Goal: Task Accomplishment & Management: Use online tool/utility

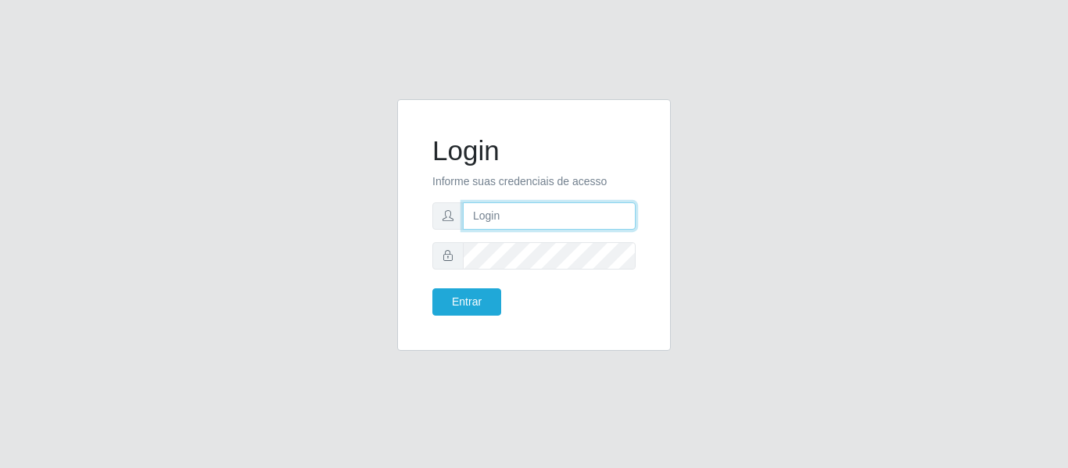
drag, startPoint x: 0, startPoint y: 0, endPoint x: 483, endPoint y: 221, distance: 531.2
click at [483, 221] on input "text" at bounding box center [549, 216] width 173 height 27
type input "chris.brito6@gmail.com"
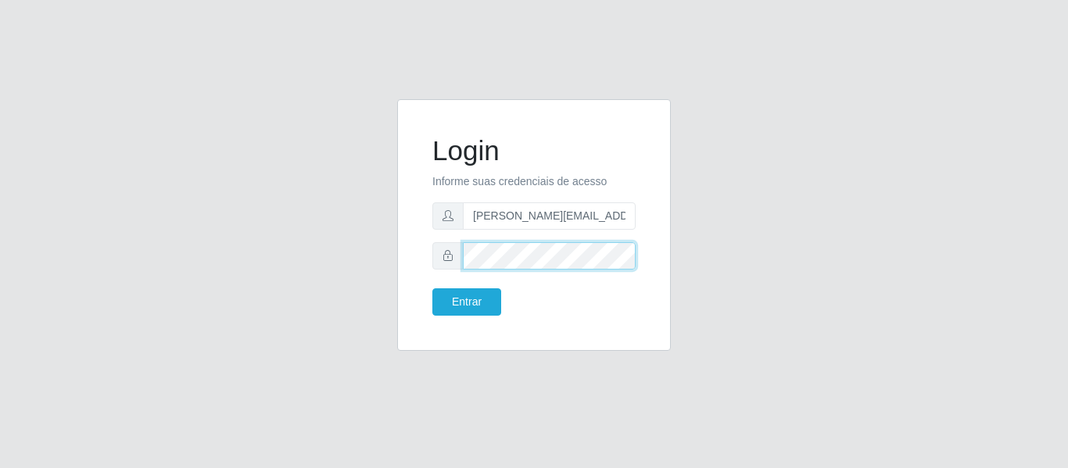
click at [432, 289] on button "Entrar" at bounding box center [466, 302] width 69 height 27
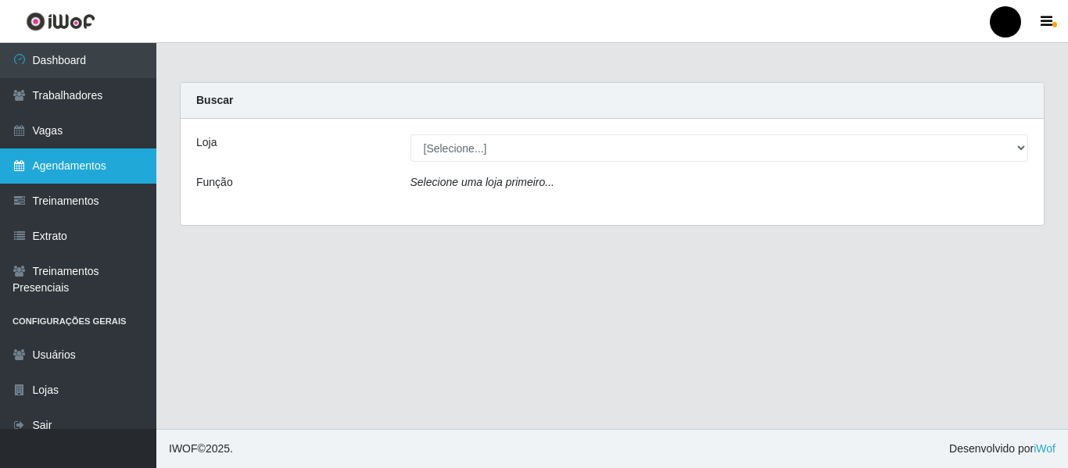
click at [78, 166] on link "Agendamentos" at bounding box center [78, 166] width 156 height 35
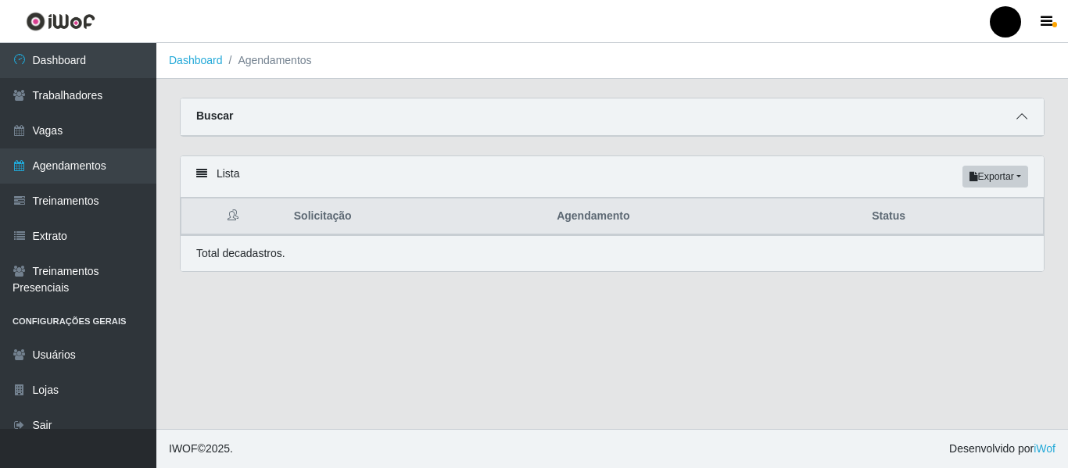
click at [1026, 116] on icon at bounding box center [1022, 116] width 11 height 11
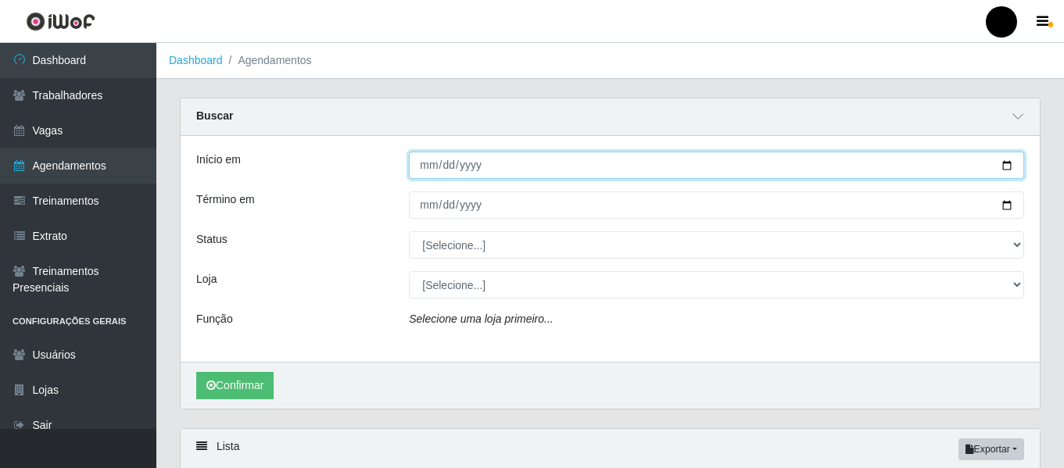
click at [1007, 167] on input "Início em" at bounding box center [716, 165] width 615 height 27
type input "2025-08-29"
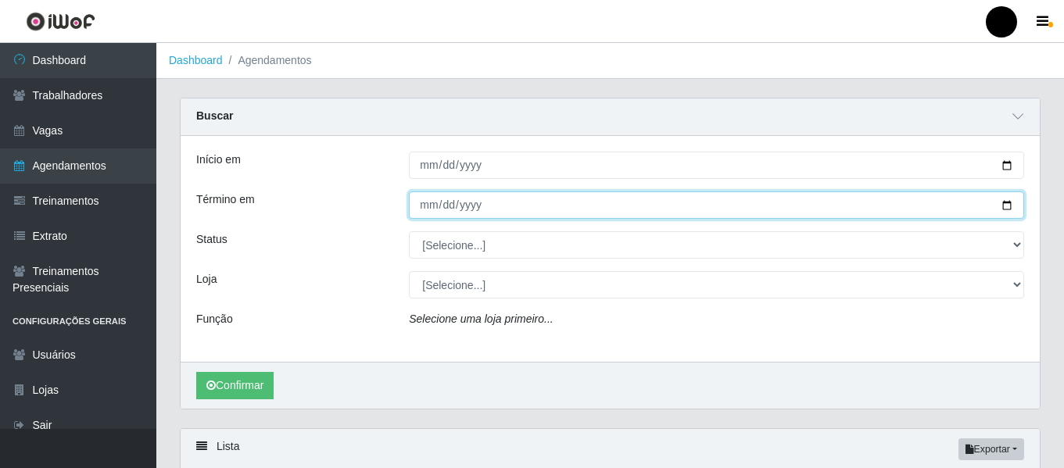
click at [1007, 208] on input "Término em" at bounding box center [716, 205] width 615 height 27
type input "2025-08-29"
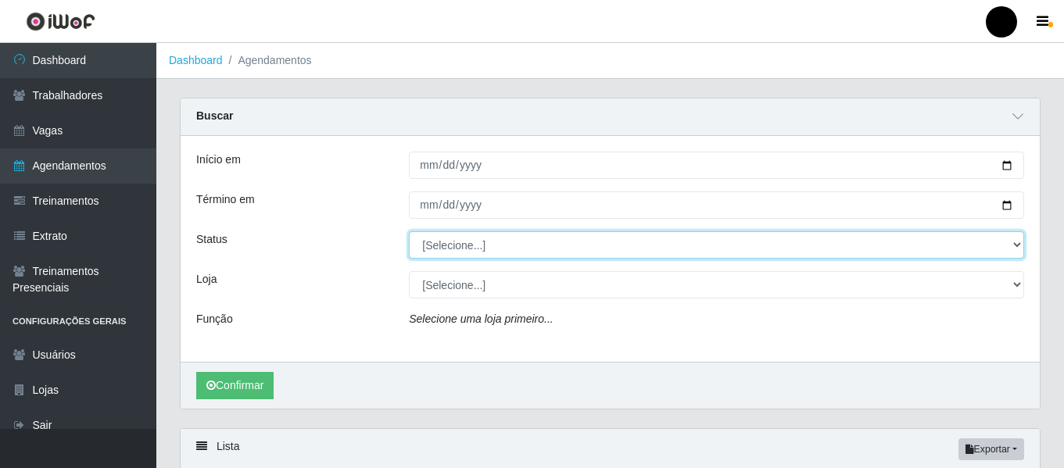
click at [1016, 244] on select "[Selecione...] AGENDADO AGUARDANDO LIBERAR EM ANDAMENTO EM REVISÃO FINALIZADO C…" at bounding box center [716, 244] width 615 height 27
select select "AGENDADO"
click at [409, 232] on select "[Selecione...] AGENDADO AGUARDANDO LIBERAR EM ANDAMENTO EM REVISÃO FINALIZADO C…" at bounding box center [716, 244] width 615 height 27
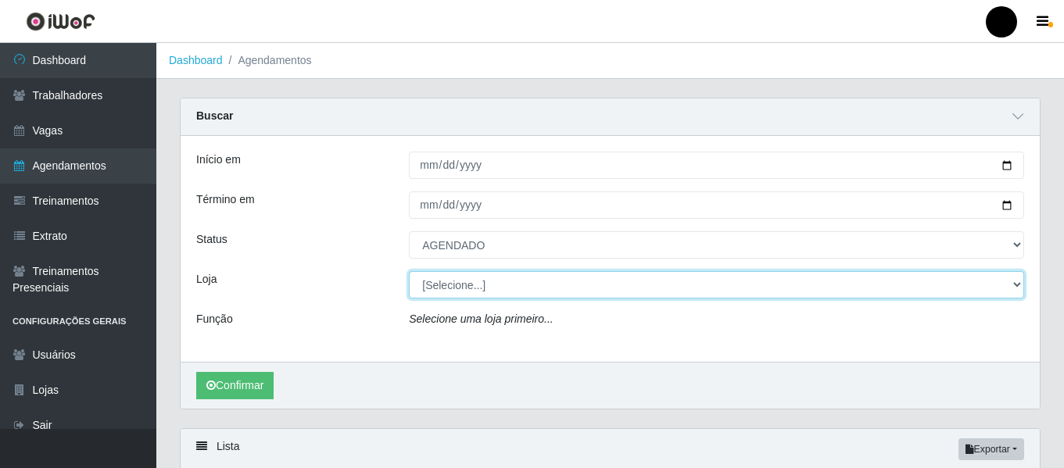
click at [1018, 287] on select "[Selecione...] SuperFácil Atacado - Emaús SuperFácil Atacado - Rodoviária Super…" at bounding box center [716, 284] width 615 height 27
select select "408"
click at [409, 272] on select "[Selecione...] SuperFácil Atacado - Emaús SuperFácil Atacado - Rodoviária Super…" at bounding box center [716, 284] width 615 height 27
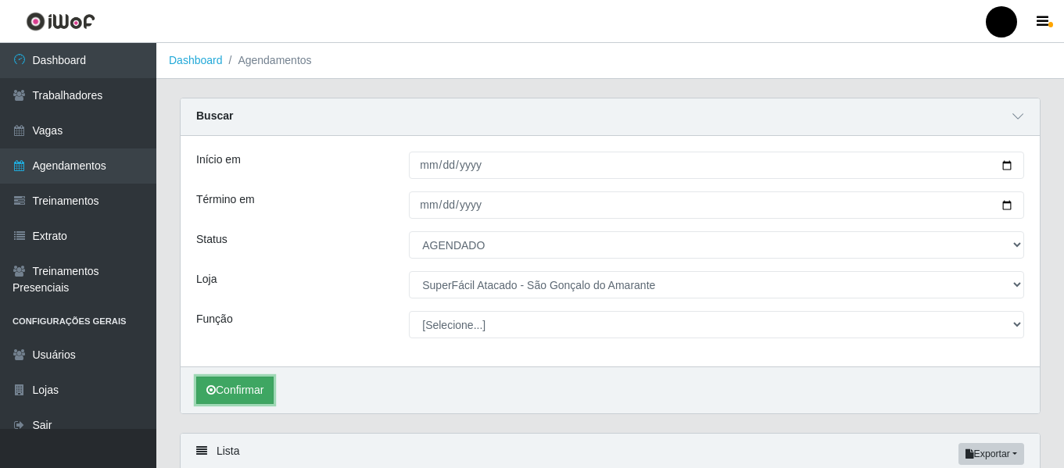
click at [237, 390] on button "Confirmar" at bounding box center [234, 390] width 77 height 27
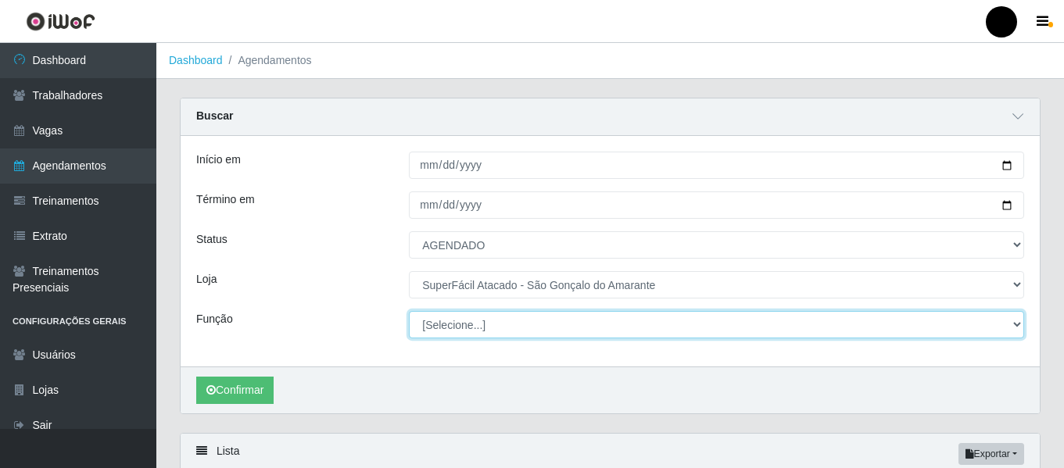
click at [1017, 324] on select "[Selecione...] Auxiliar de Estacionamento Auxiliar de Estacionamento + Auxiliar…" at bounding box center [716, 324] width 615 height 27
select select "24"
click at [409, 312] on select "[Selecione...] Auxiliar de Estacionamento Auxiliar de Estacionamento + Auxiliar…" at bounding box center [716, 324] width 615 height 27
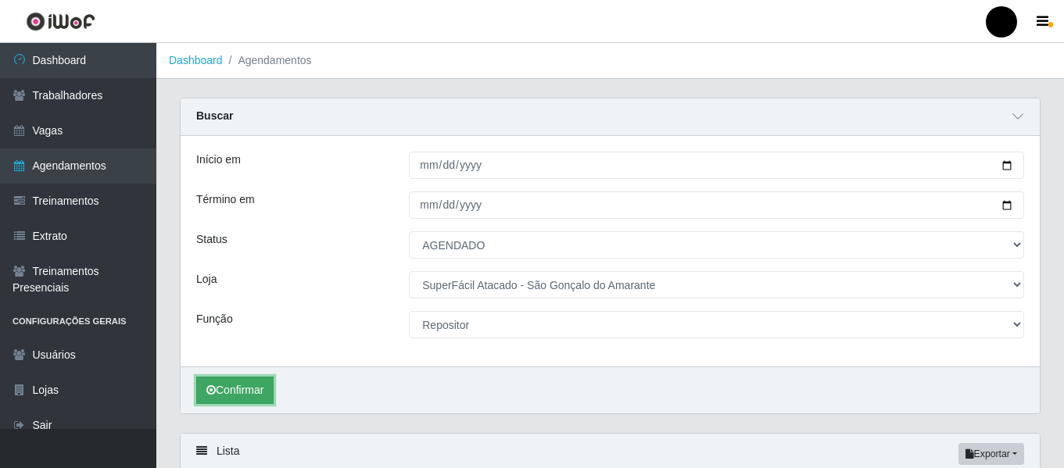
click at [242, 390] on button "Confirmar" at bounding box center [234, 390] width 77 height 27
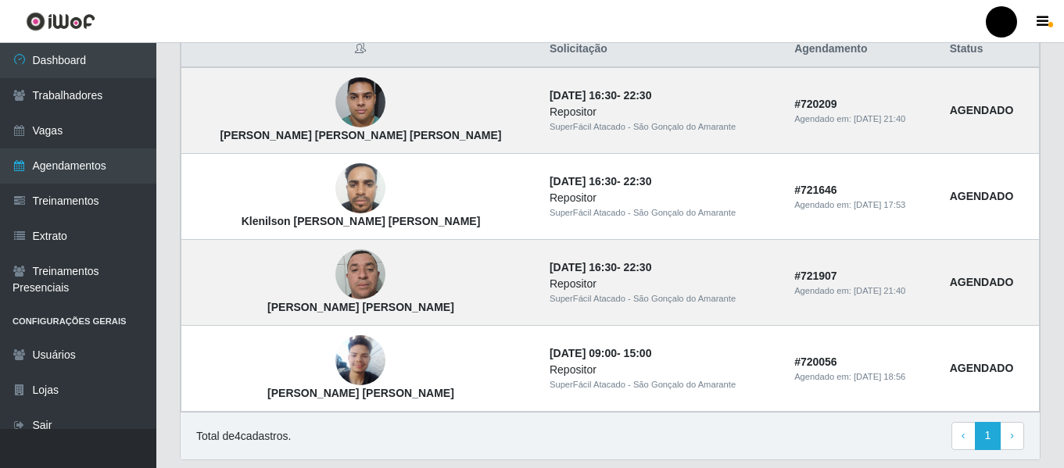
scroll to position [418, 0]
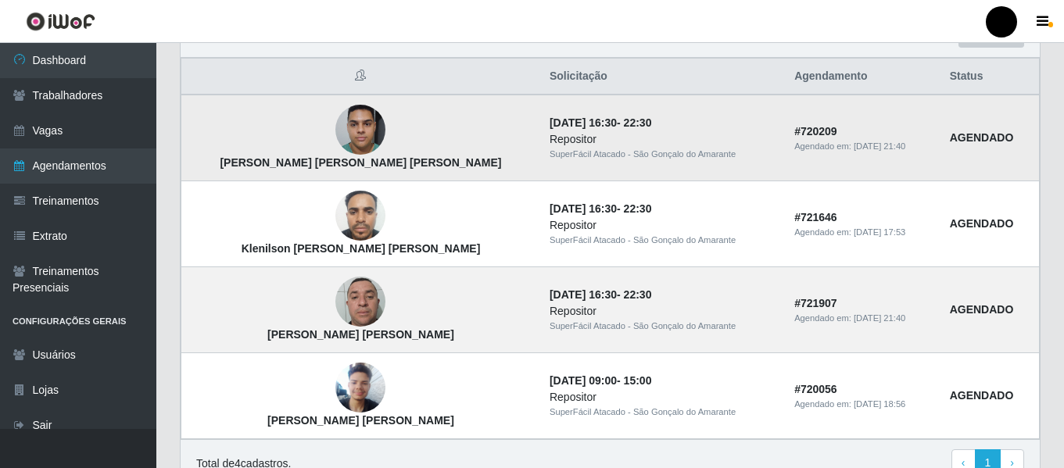
click at [336, 129] on img at bounding box center [361, 130] width 50 height 66
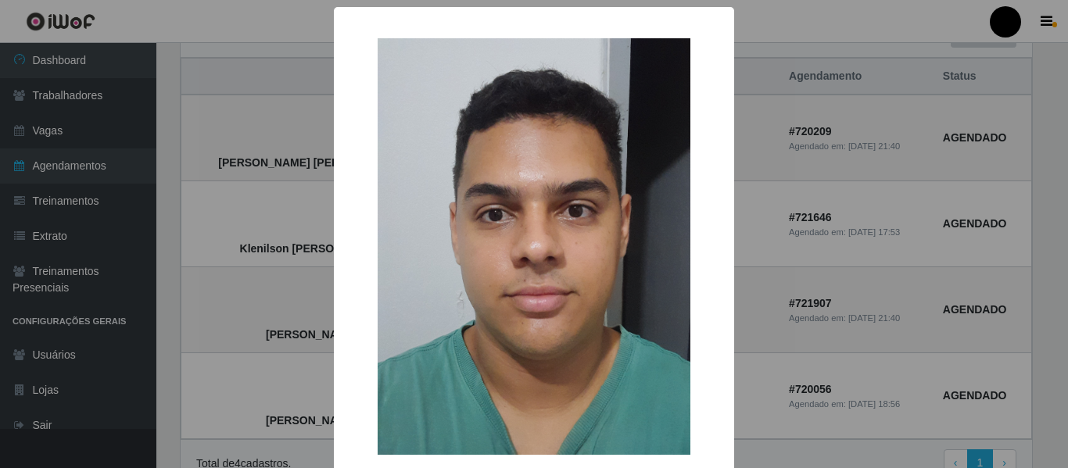
click at [779, 249] on div "× Romulo Kelve De Oliveira Silva OK Cancel" at bounding box center [534, 234] width 1068 height 468
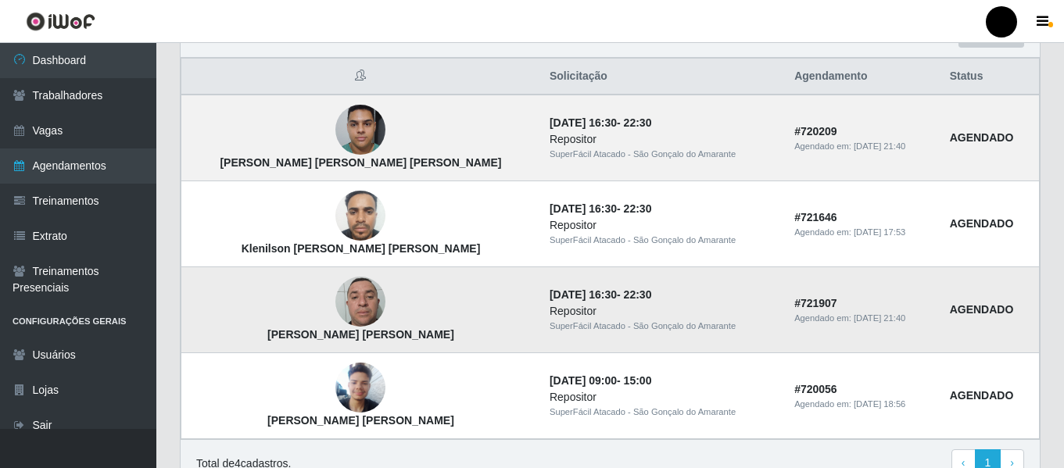
click at [336, 295] on img at bounding box center [361, 302] width 50 height 66
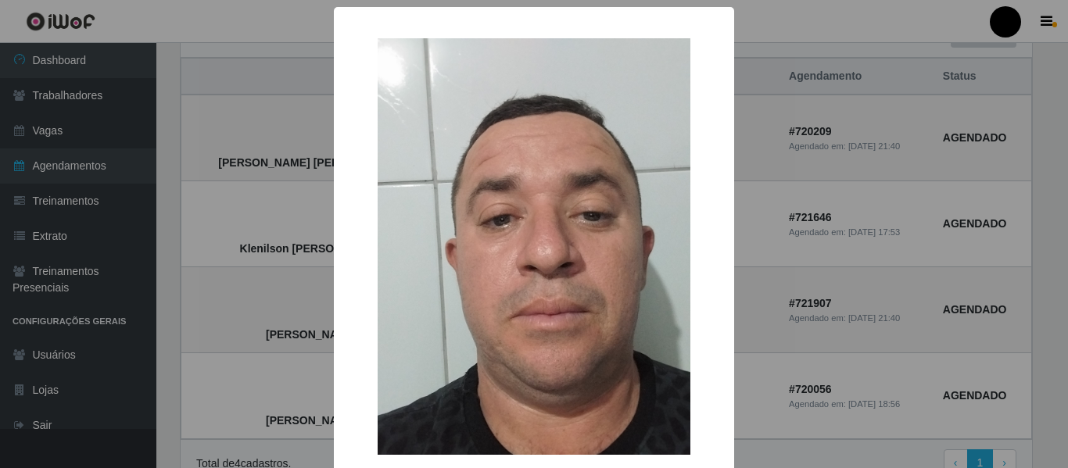
click at [800, 296] on div "× erinaldo Duarte de Lima OK Cancel" at bounding box center [534, 234] width 1068 height 468
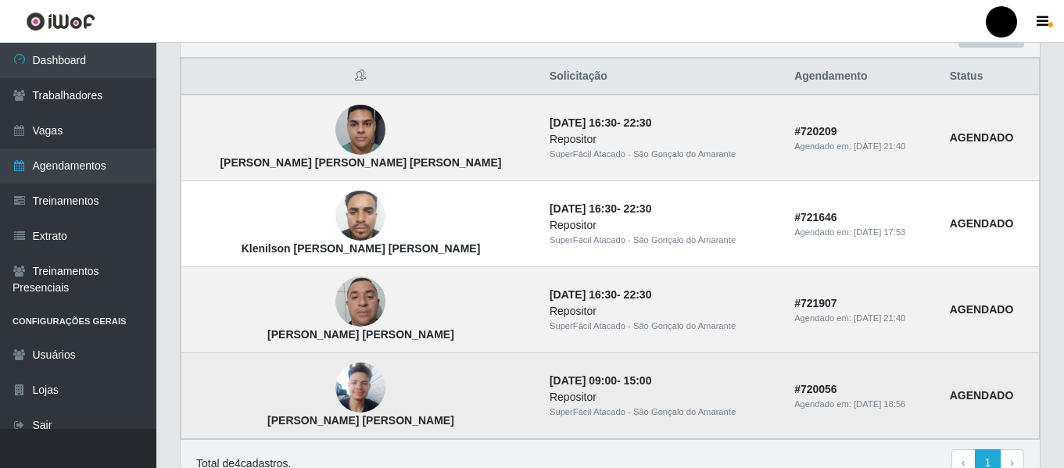
click at [336, 389] on img at bounding box center [361, 388] width 50 height 66
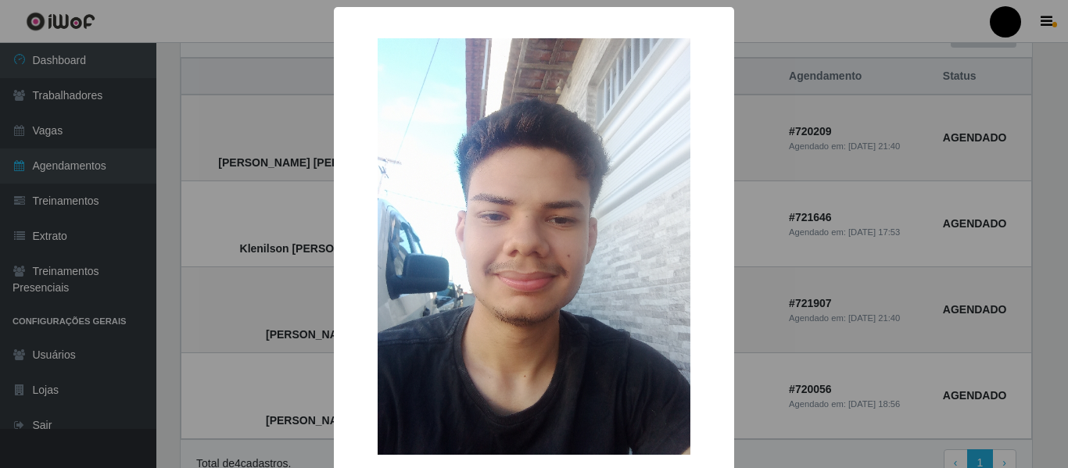
click at [790, 300] on div "× Tarik Maximino Pereira OK Cancel" at bounding box center [534, 234] width 1068 height 468
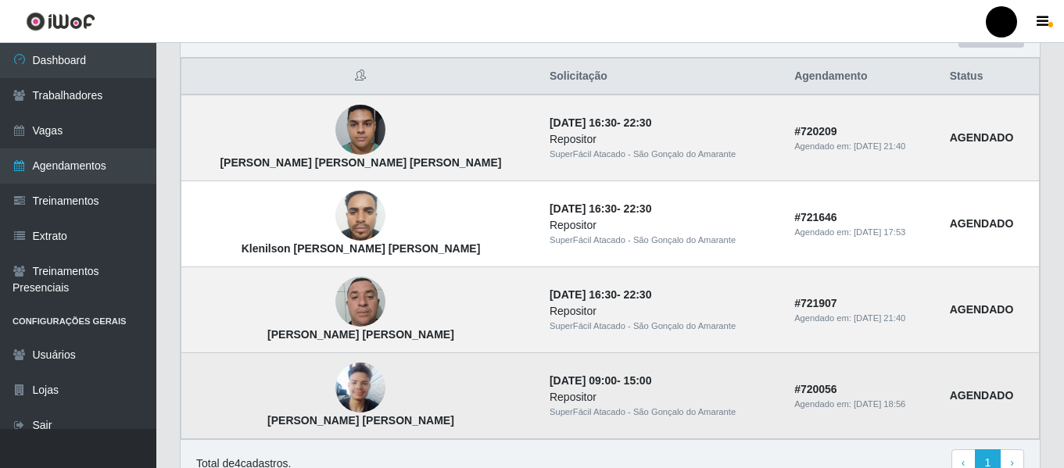
click at [336, 390] on img at bounding box center [361, 388] width 50 height 66
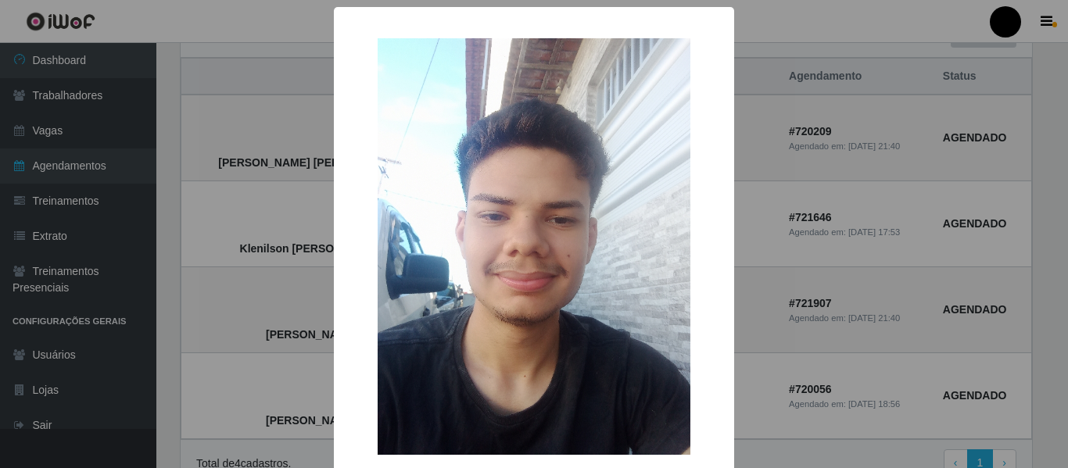
click at [773, 364] on div "× Tarik Maximino Pereira OK Cancel" at bounding box center [534, 234] width 1068 height 468
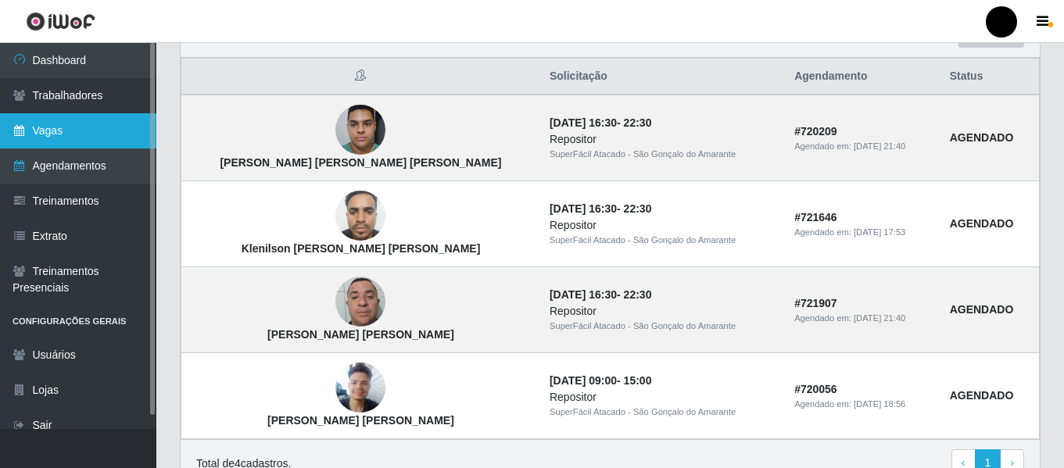
click at [56, 129] on link "Vagas" at bounding box center [78, 130] width 156 height 35
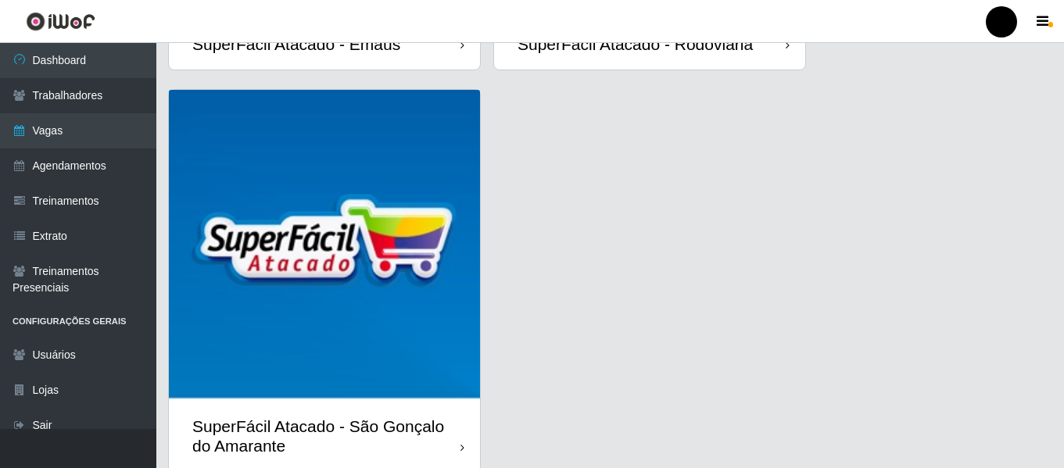
scroll to position [454, 0]
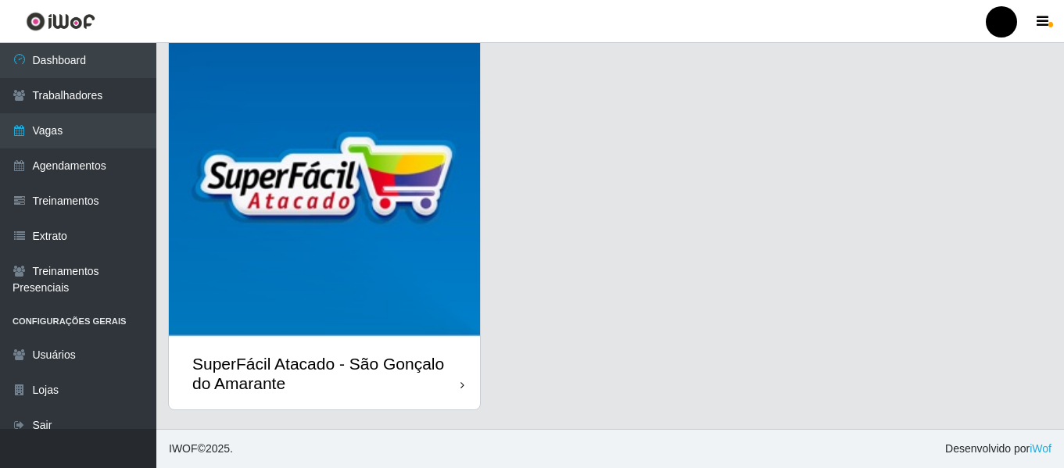
click at [447, 387] on div "SuperFácil Atacado - São Gonçalo do Amarante" at bounding box center [326, 373] width 268 height 39
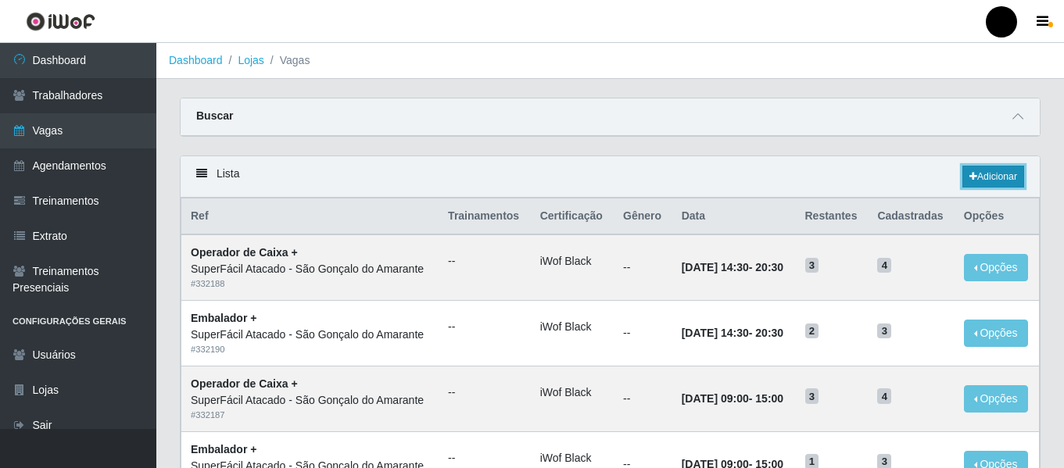
click at [977, 179] on link "Adicionar" at bounding box center [994, 177] width 62 height 22
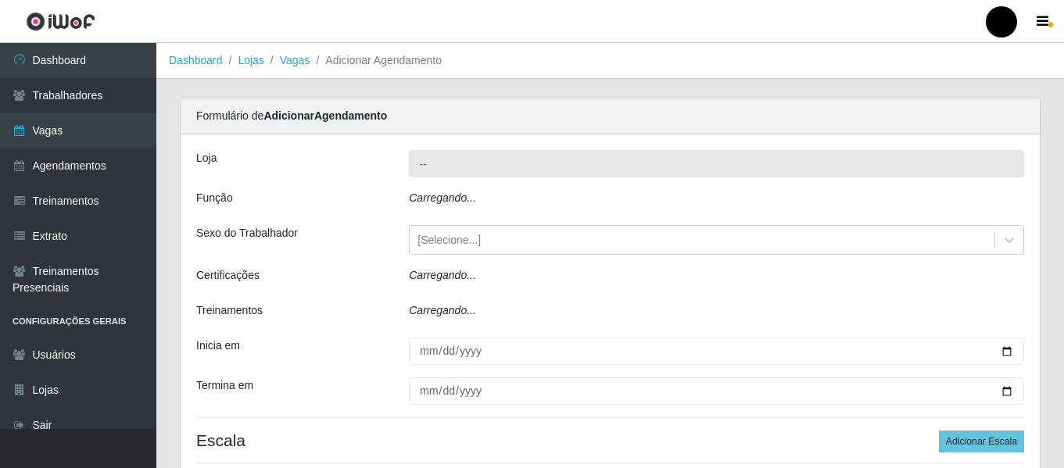
type input "SuperFácil Atacado - São Gonçalo do Amarante"
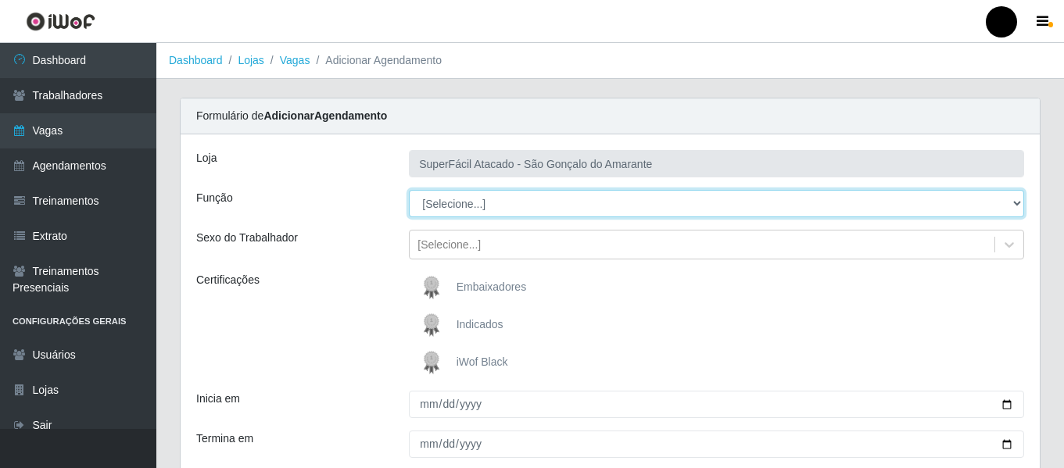
click at [1017, 204] on select "[Selecione...] Auxiliar de Estacionamento Auxiliar de Estacionamento + Auxiliar…" at bounding box center [716, 203] width 615 height 27
click at [409, 190] on select "[Selecione...] Auxiliar de Estacionamento Auxiliar de Estacionamento + Auxiliar…" at bounding box center [716, 203] width 615 height 27
click at [1014, 203] on select "[Selecione...] Auxiliar de Estacionamento Auxiliar de Estacionamento + Auxiliar…" at bounding box center [716, 203] width 615 height 27
select select "82"
click at [409, 190] on select "[Selecione...] Auxiliar de Estacionamento Auxiliar de Estacionamento + Auxiliar…" at bounding box center [716, 203] width 615 height 27
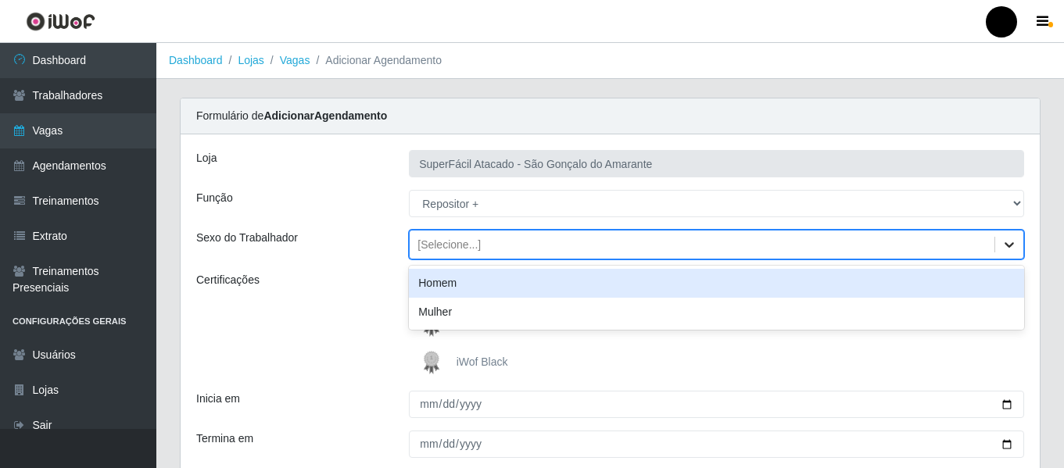
click at [1010, 246] on icon at bounding box center [1009, 244] width 9 height 5
click at [981, 279] on div "Homem" at bounding box center [716, 283] width 615 height 29
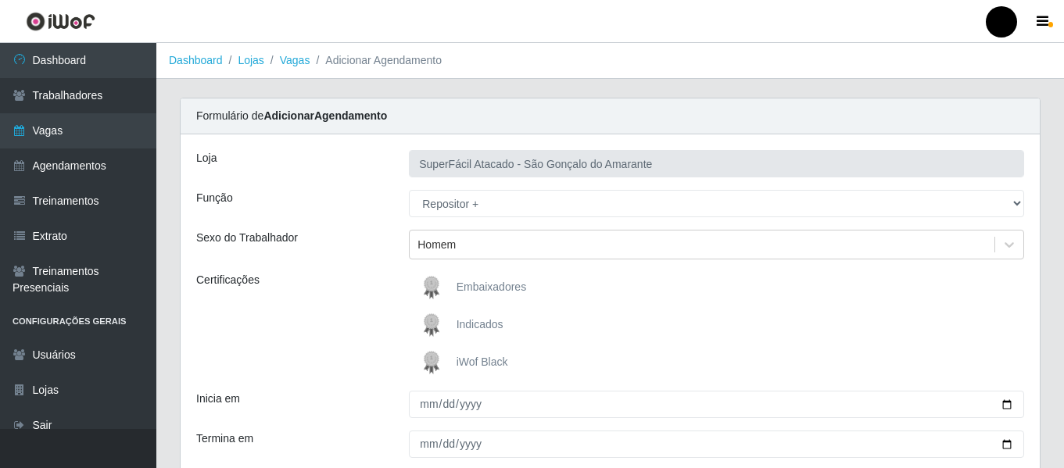
click at [485, 366] on span "iWof Black" at bounding box center [483, 362] width 52 height 13
click at [0, 0] on input "iWof Black" at bounding box center [0, 0] width 0 height 0
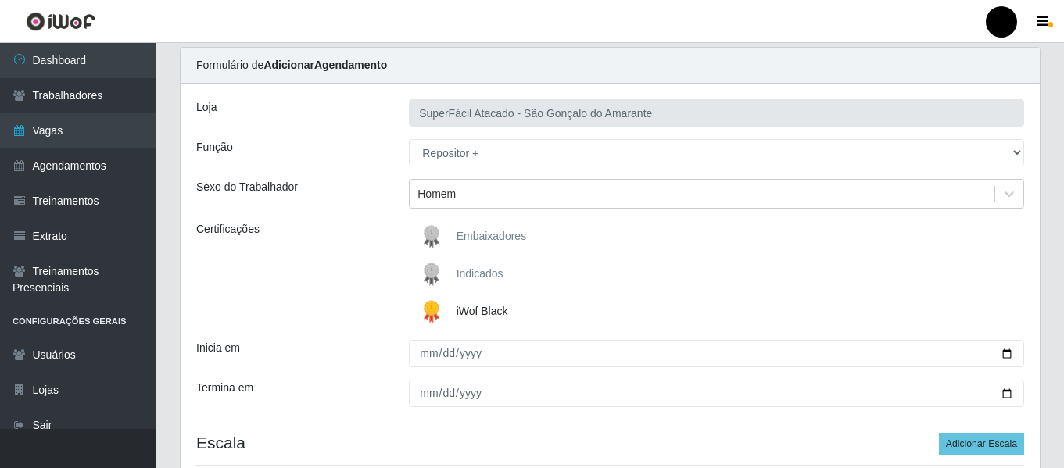
scroll to position [78, 0]
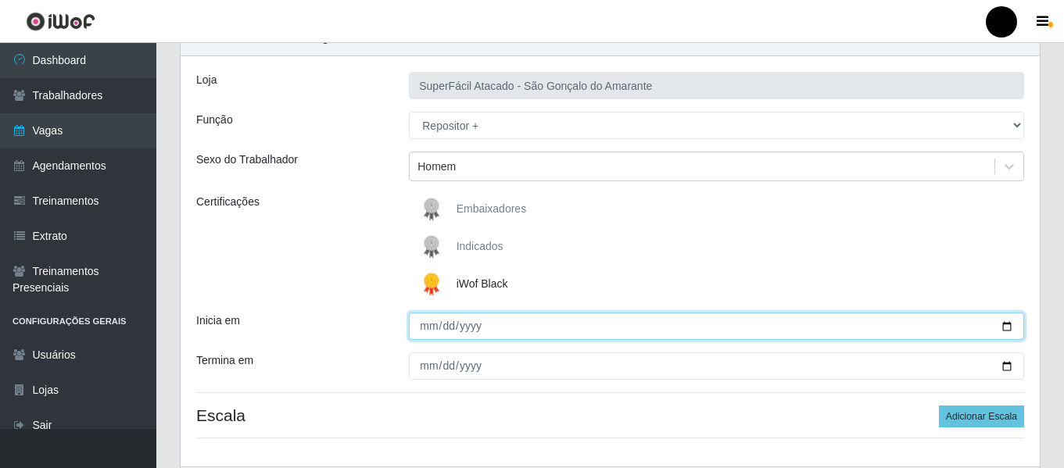
click at [1007, 327] on input "Inicia em" at bounding box center [716, 326] width 615 height 27
type input "2025-08-30"
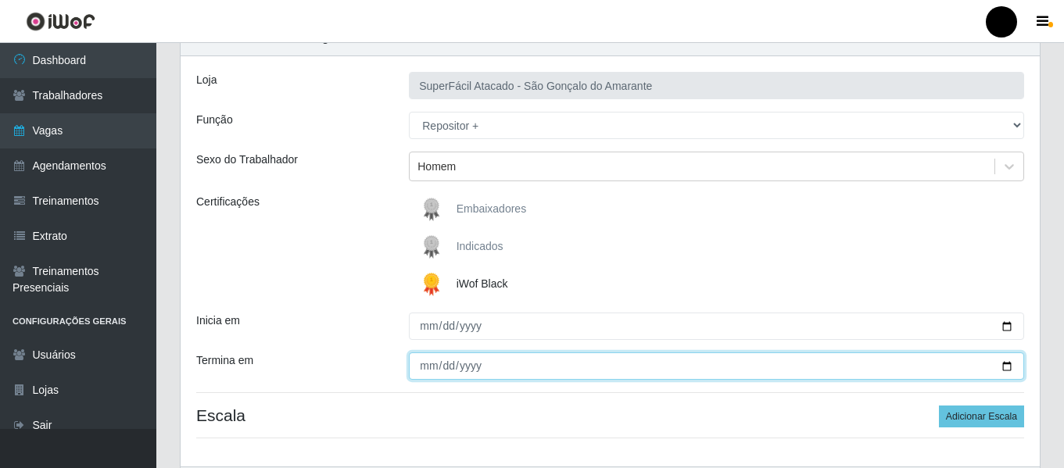
click at [1006, 366] on input "Termina em" at bounding box center [716, 366] width 615 height 27
type input "2025-08-30"
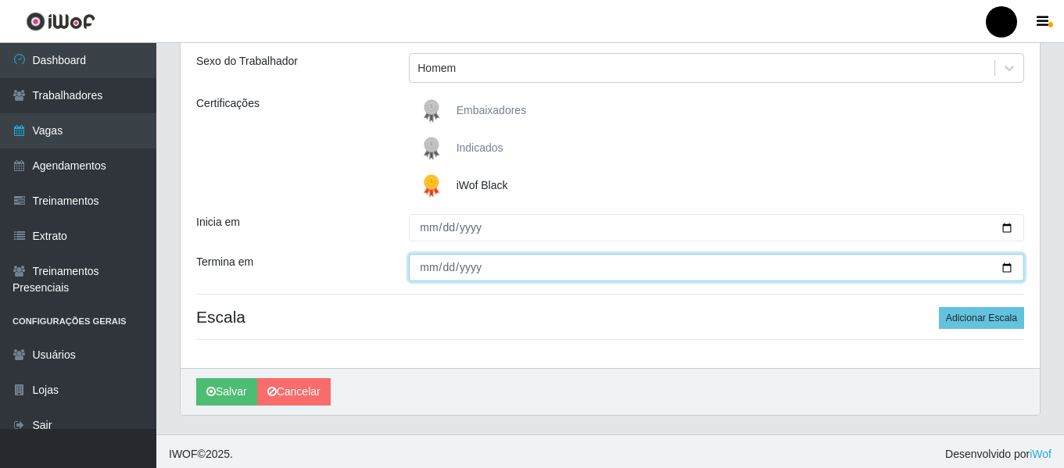
scroll to position [182, 0]
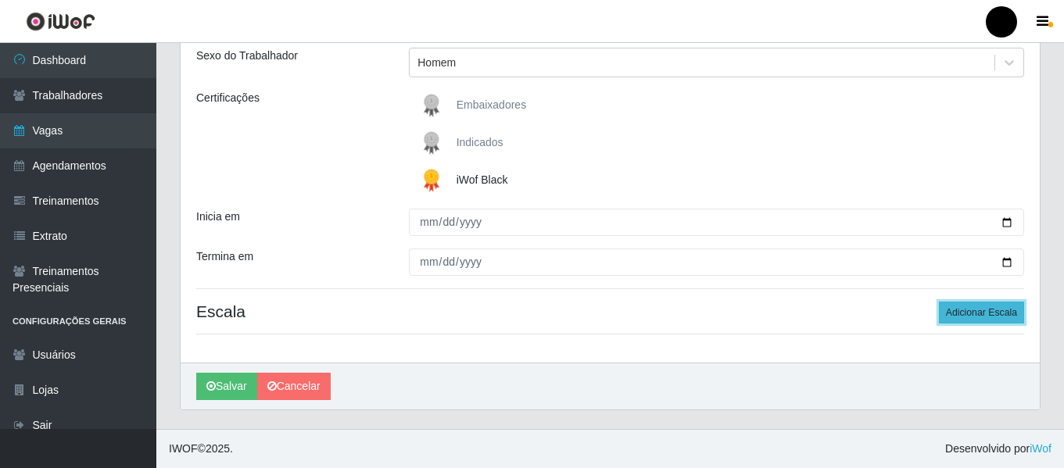
click at [1007, 314] on button "Adicionar Escala" at bounding box center [981, 313] width 85 height 22
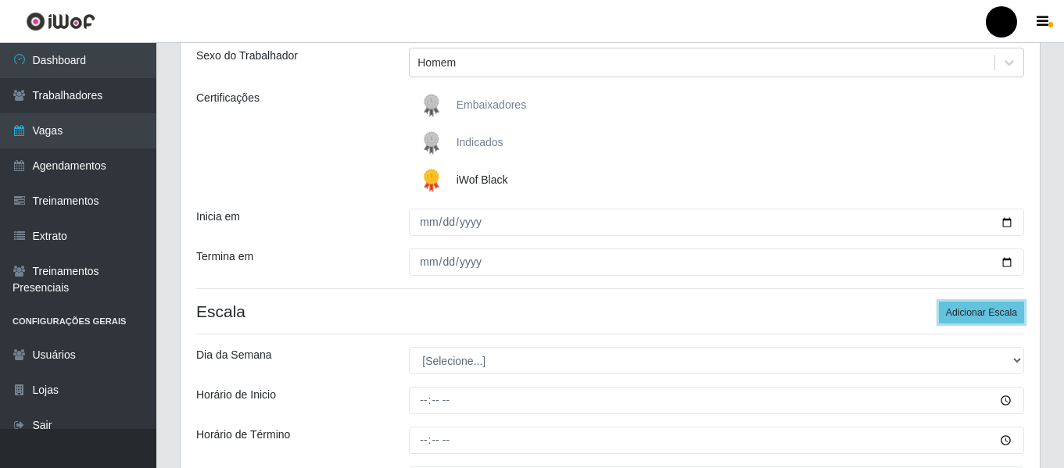
scroll to position [260, 0]
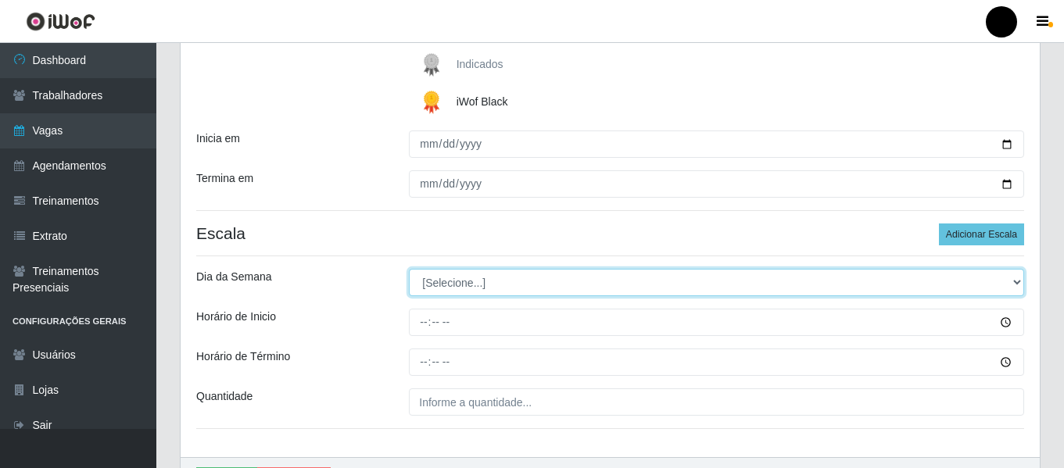
click at [1020, 281] on select "[Selecione...] Segunda Terça Quarta Quinta Sexta Sábado Domingo" at bounding box center [716, 282] width 615 height 27
select select "6"
click at [409, 269] on select "[Selecione...] Segunda Terça Quarta Quinta Sexta Sábado Domingo" at bounding box center [716, 282] width 615 height 27
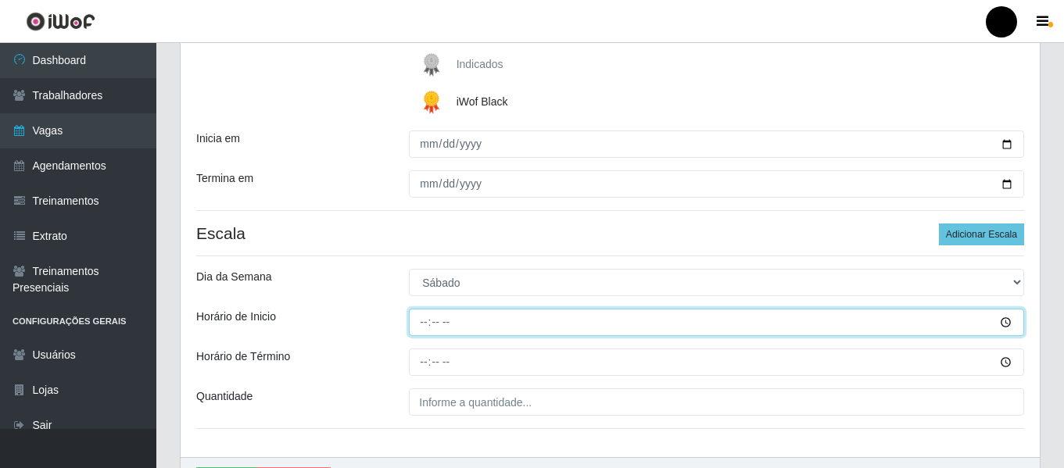
click at [441, 323] on input "Horário de Inicio" at bounding box center [716, 322] width 615 height 27
click at [425, 318] on input "Horário de Inicio" at bounding box center [716, 322] width 615 height 27
type input "09:00"
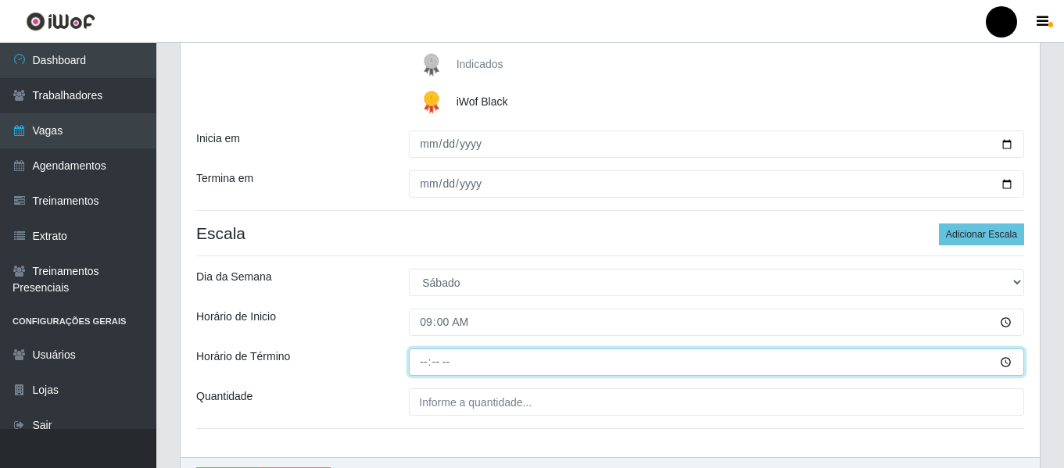
click at [421, 362] on input "Horário de Término" at bounding box center [716, 362] width 615 height 27
type input "15:00"
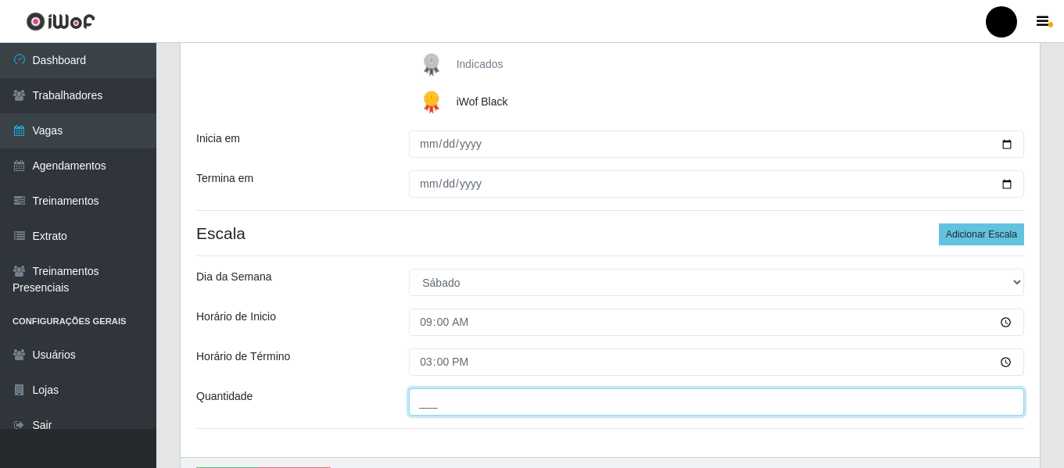
click at [426, 402] on input "___" at bounding box center [716, 402] width 615 height 27
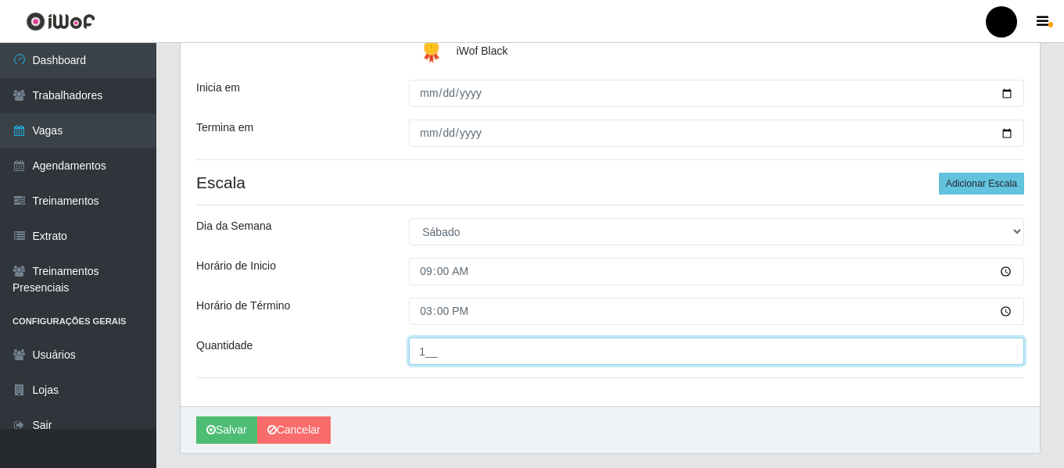
scroll to position [339, 0]
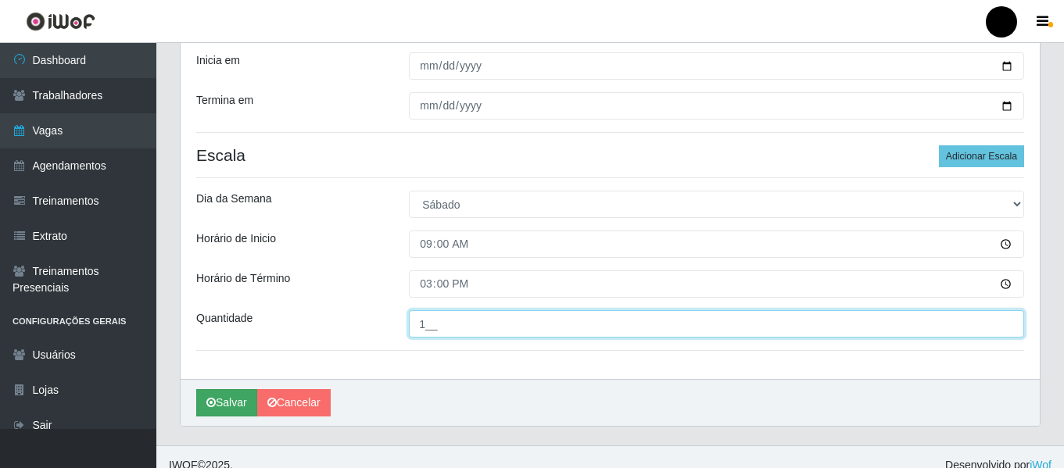
type input "1__"
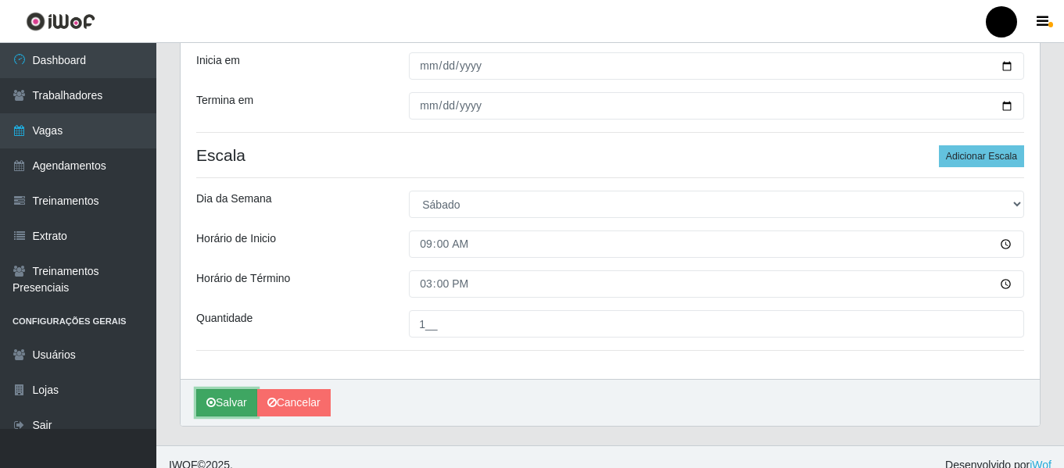
click at [229, 404] on button "Salvar" at bounding box center [226, 402] width 61 height 27
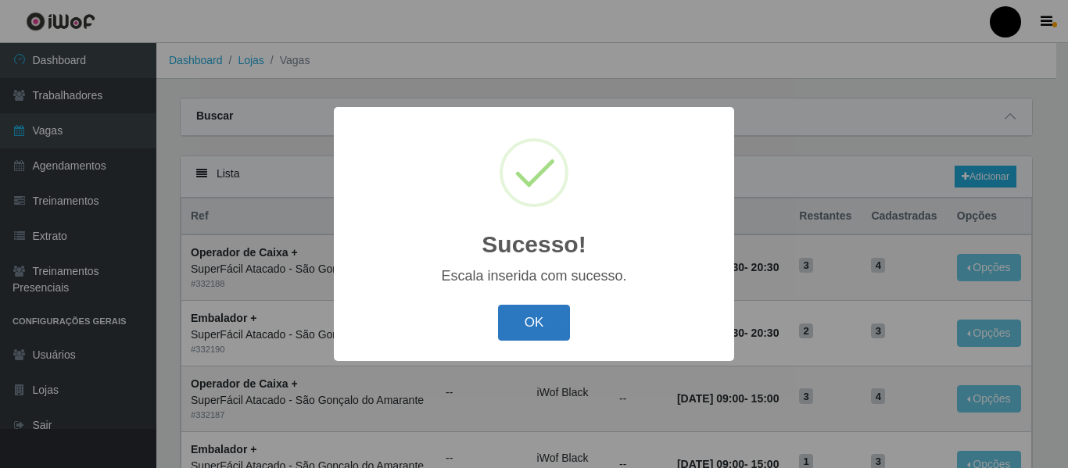
click at [533, 328] on button "OK" at bounding box center [534, 323] width 73 height 37
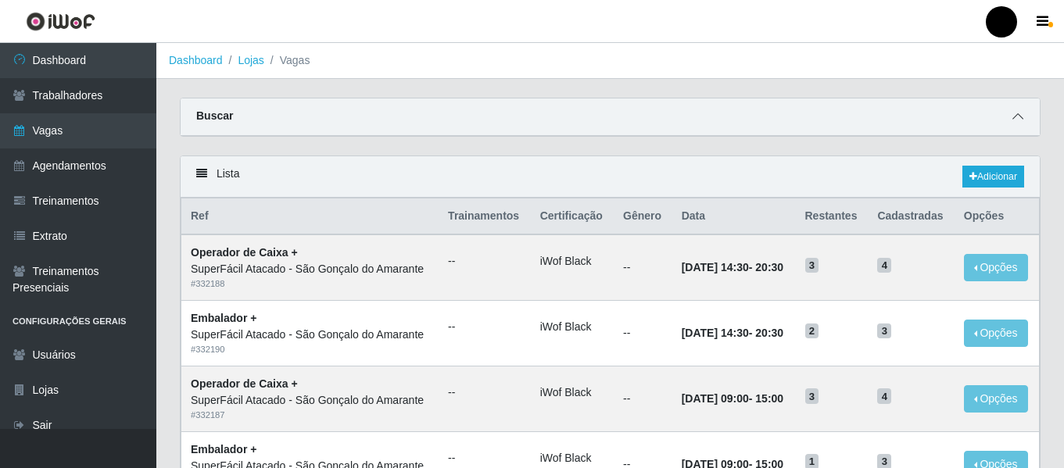
click at [1016, 118] on icon at bounding box center [1018, 116] width 11 height 11
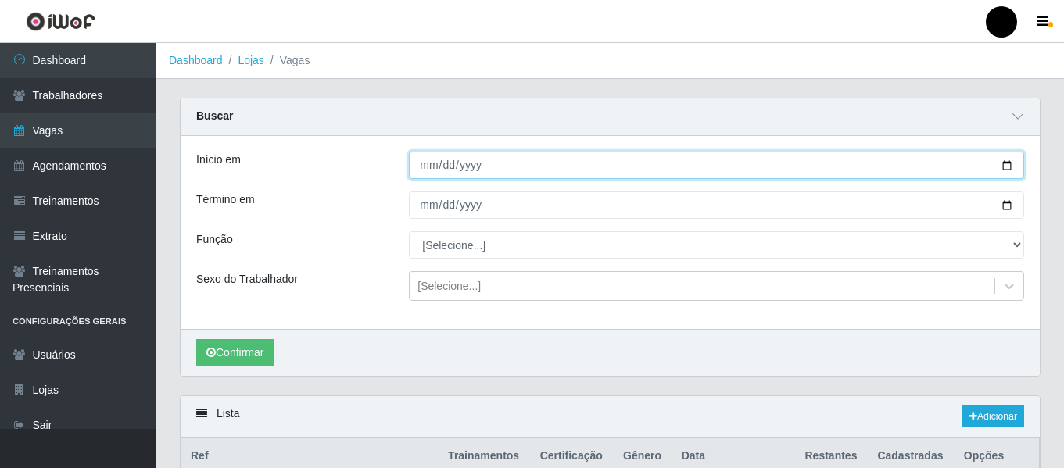
click at [1005, 163] on input "Início em" at bounding box center [716, 165] width 615 height 27
type input "2025-08-29"
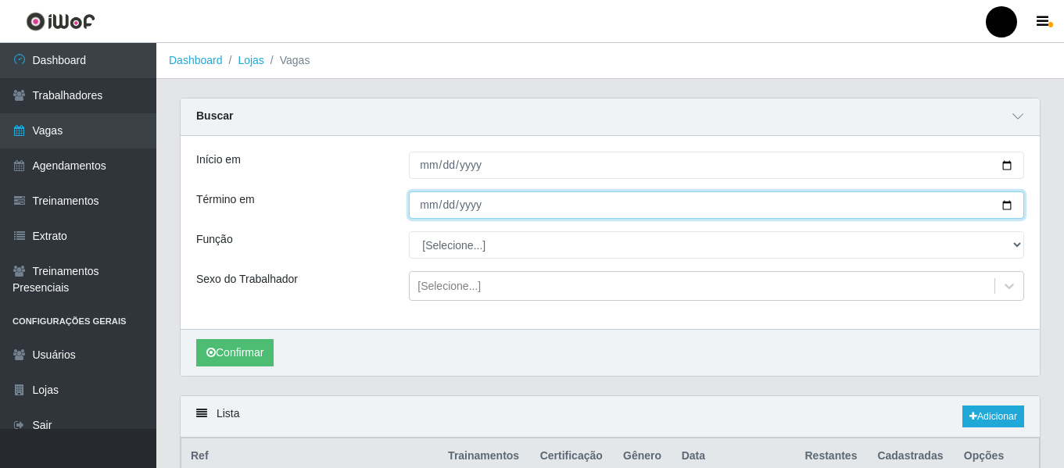
click at [1008, 206] on input "Término em" at bounding box center [716, 205] width 615 height 27
type input "2025-08-29"
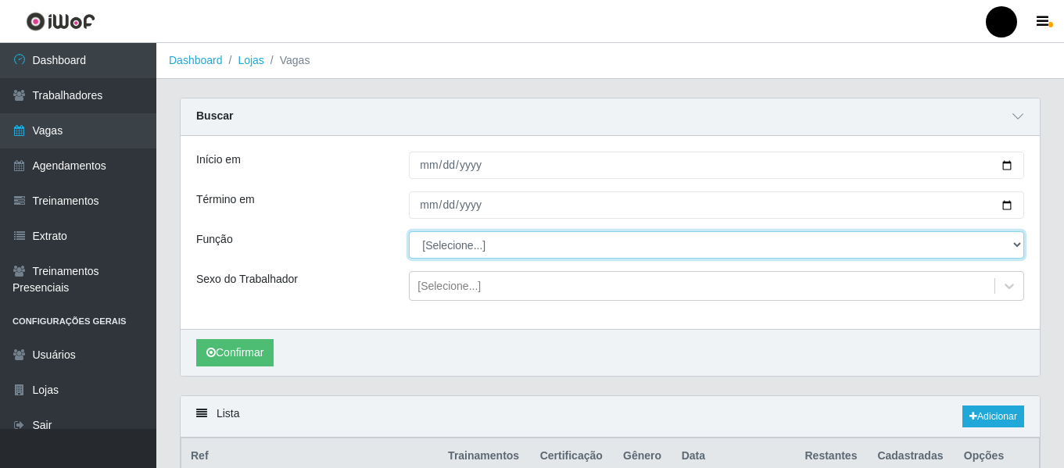
click at [1016, 242] on select "[Selecione...] Auxiliar de Estacionamento Auxiliar de Estacionamento + Auxiliar…" at bounding box center [716, 244] width 615 height 27
select select "82"
click at [409, 232] on select "[Selecione...] Auxiliar de Estacionamento Auxiliar de Estacionamento + Auxiliar…" at bounding box center [716, 244] width 615 height 27
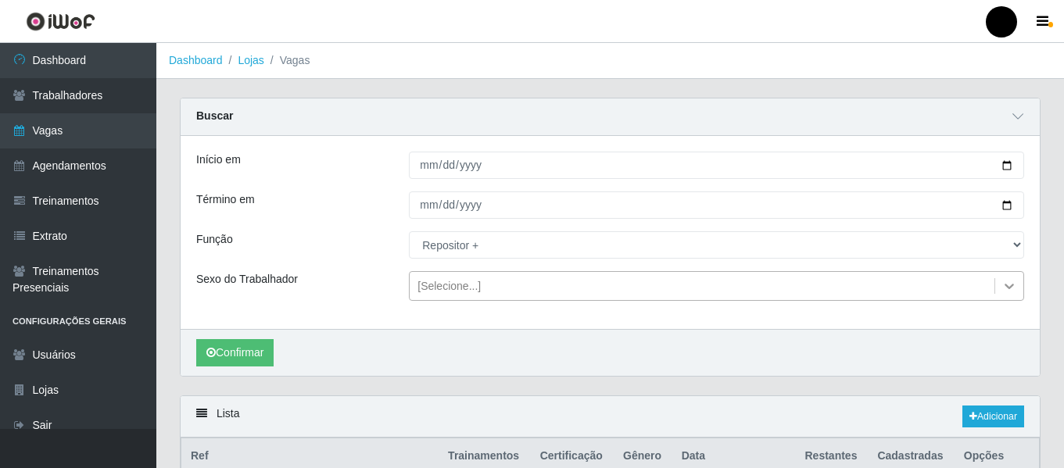
click at [1014, 285] on icon at bounding box center [1010, 286] width 16 height 16
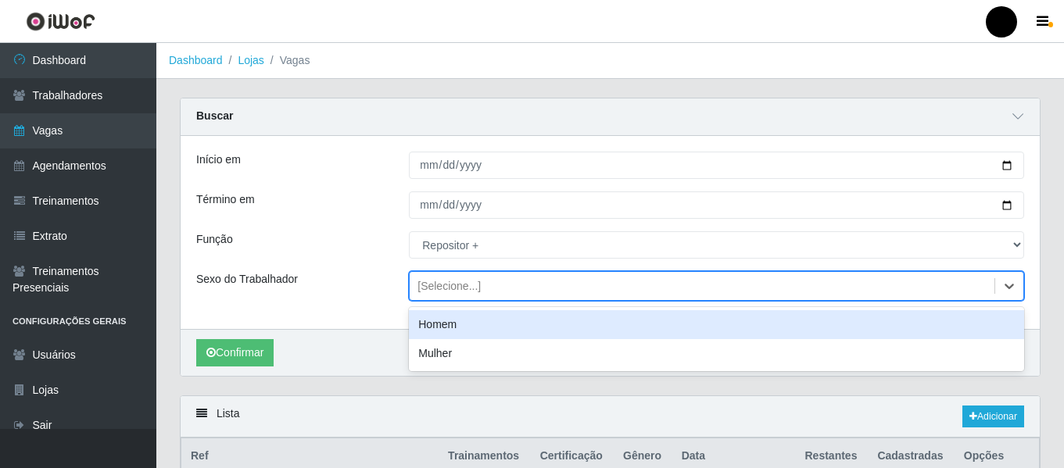
click at [632, 324] on div "Homem" at bounding box center [716, 324] width 615 height 29
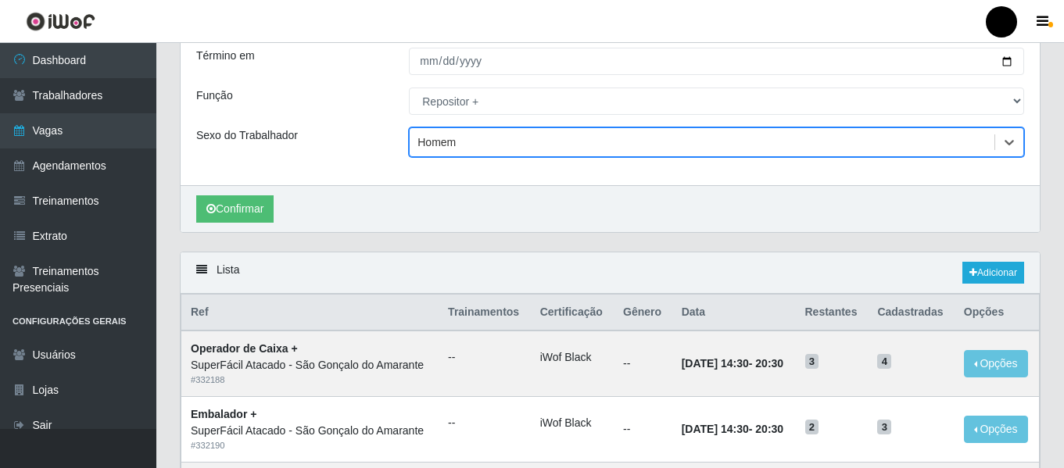
scroll to position [156, 0]
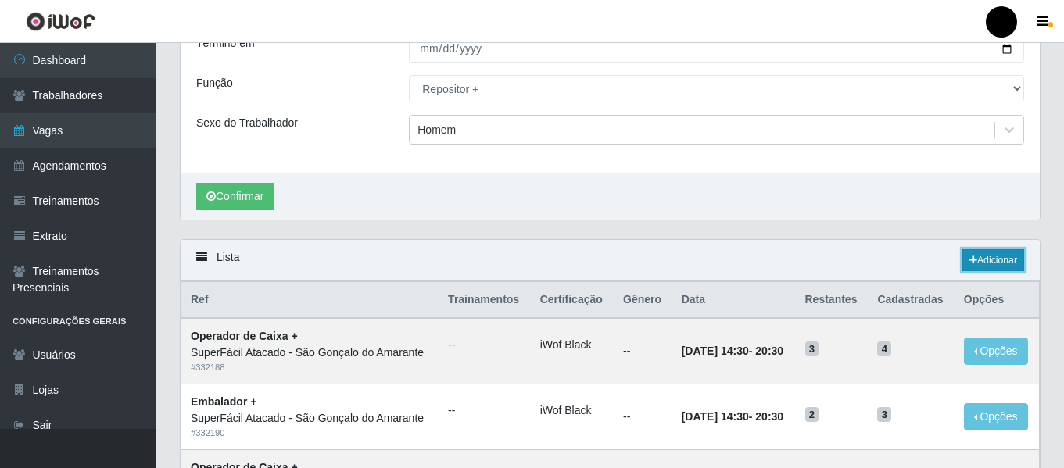
click at [993, 262] on link "Adicionar" at bounding box center [994, 260] width 62 height 22
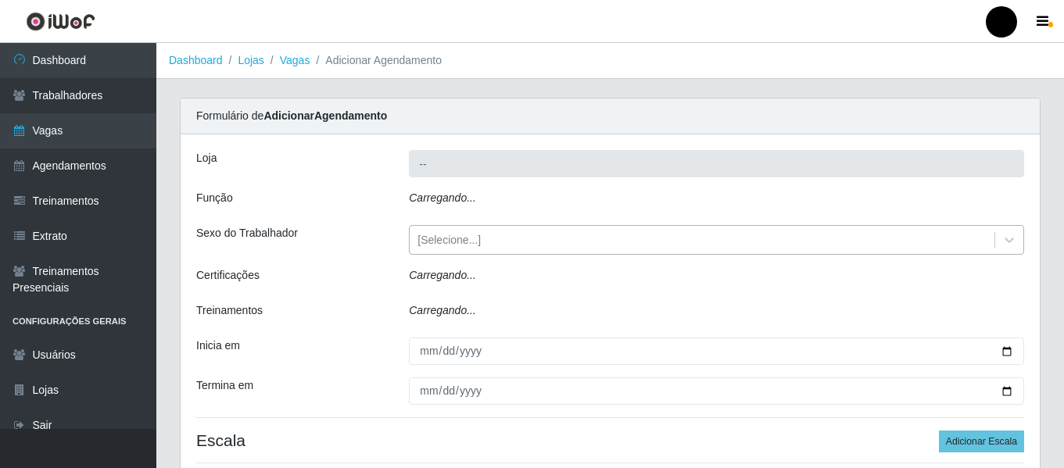
type input "SuperFácil Atacado - São Gonçalo do Amarante"
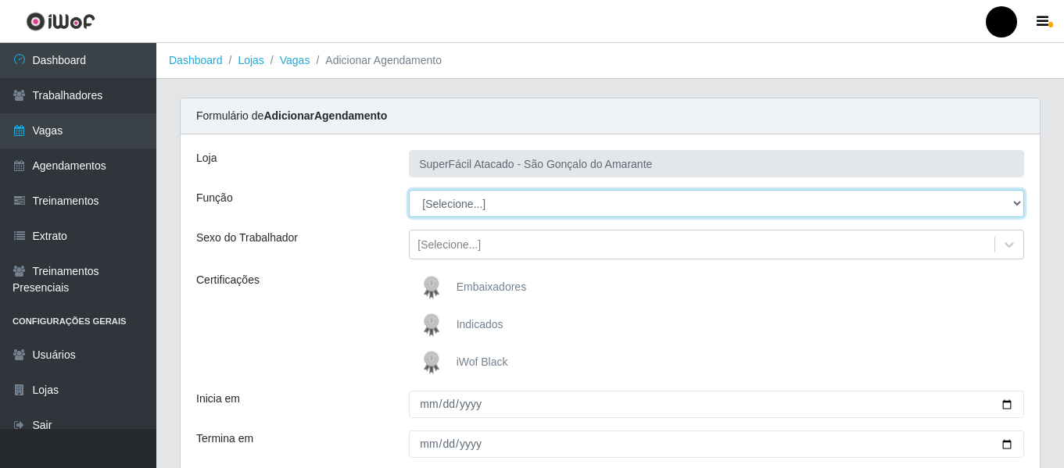
click at [1012, 201] on select "[Selecione...] Auxiliar de Estacionamento Auxiliar de Estacionamento + Auxiliar…" at bounding box center [716, 203] width 615 height 27
select select "82"
click at [409, 190] on select "[Selecione...] Auxiliar de Estacionamento Auxiliar de Estacionamento + Auxiliar…" at bounding box center [716, 203] width 615 height 27
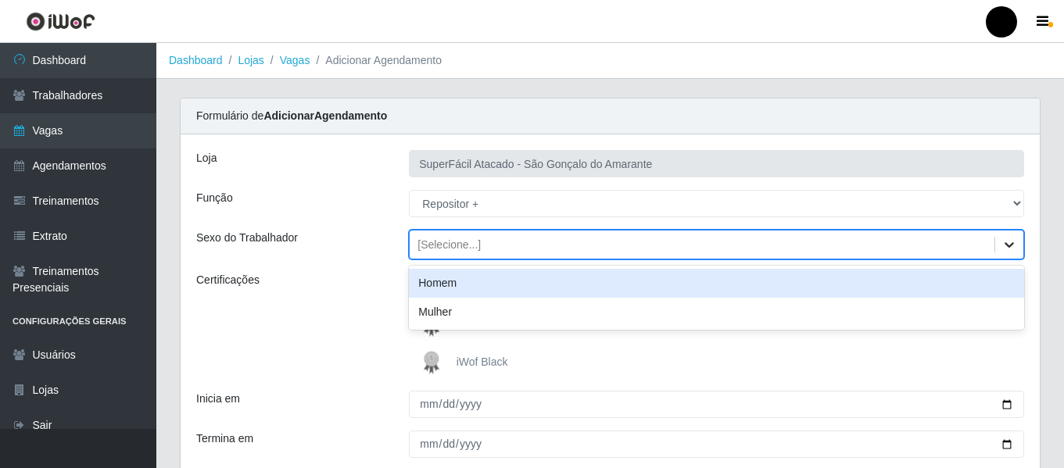
click at [1007, 244] on icon at bounding box center [1009, 244] width 9 height 5
click at [574, 278] on div "Homem" at bounding box center [716, 283] width 615 height 29
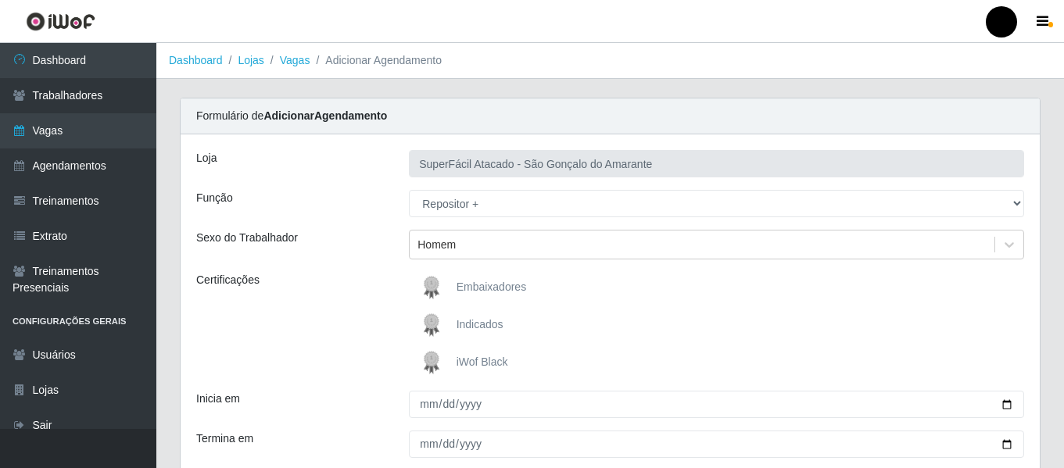
click at [445, 361] on img at bounding box center [435, 362] width 38 height 31
click at [0, 0] on input "iWof Black" at bounding box center [0, 0] width 0 height 0
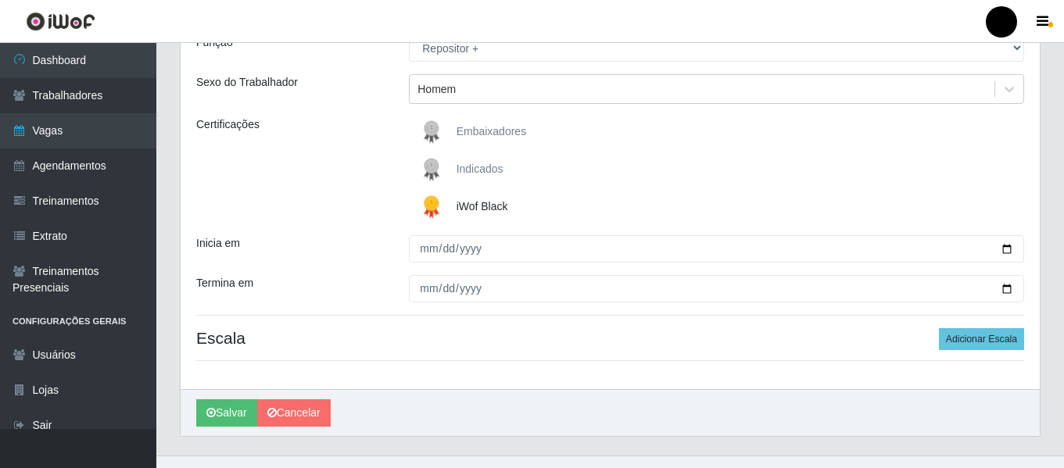
scroll to position [156, 0]
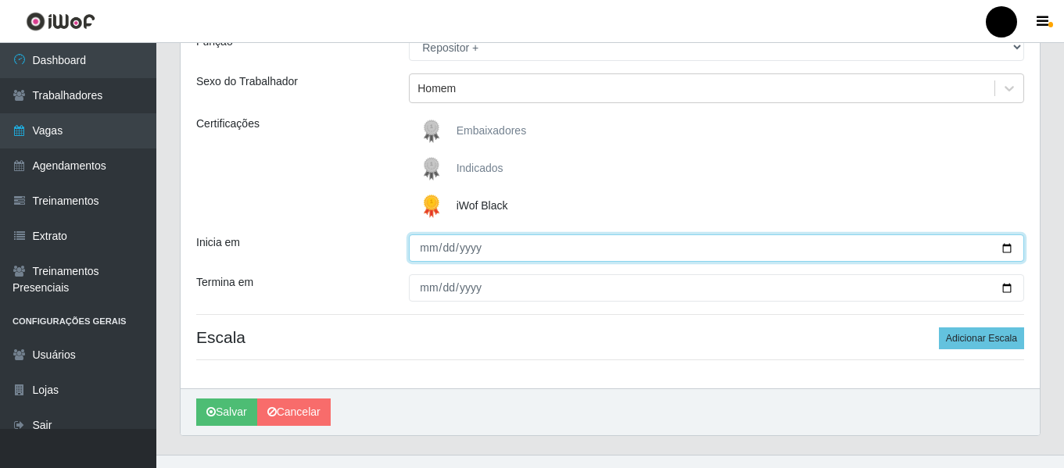
click at [1007, 249] on input "Inicia em" at bounding box center [716, 248] width 615 height 27
type input "2025-08-30"
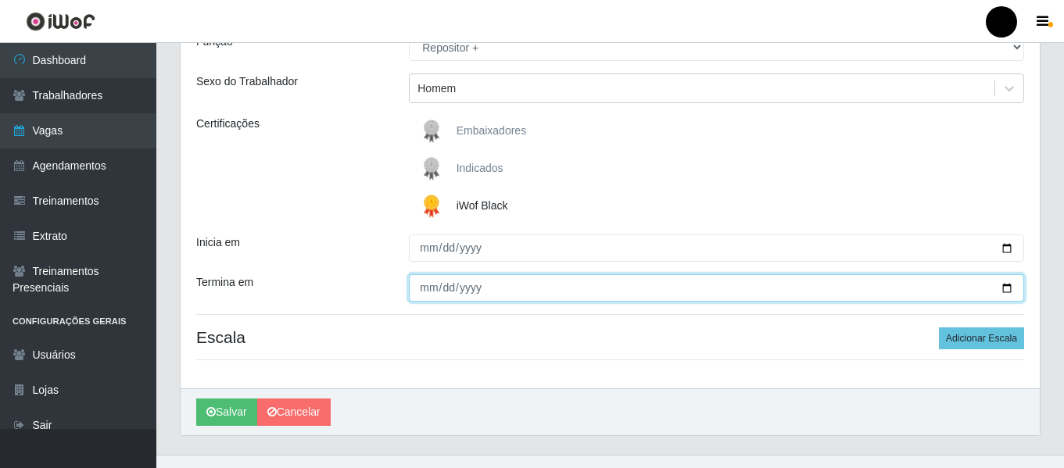
click at [1007, 287] on input "Termina em" at bounding box center [716, 288] width 615 height 27
type input "2025-08-30"
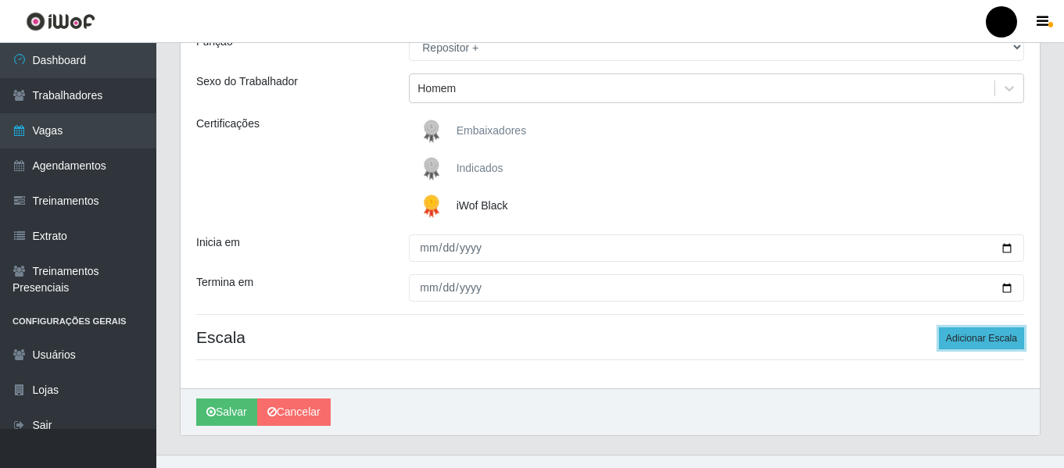
click at [981, 339] on button "Adicionar Escala" at bounding box center [981, 339] width 85 height 22
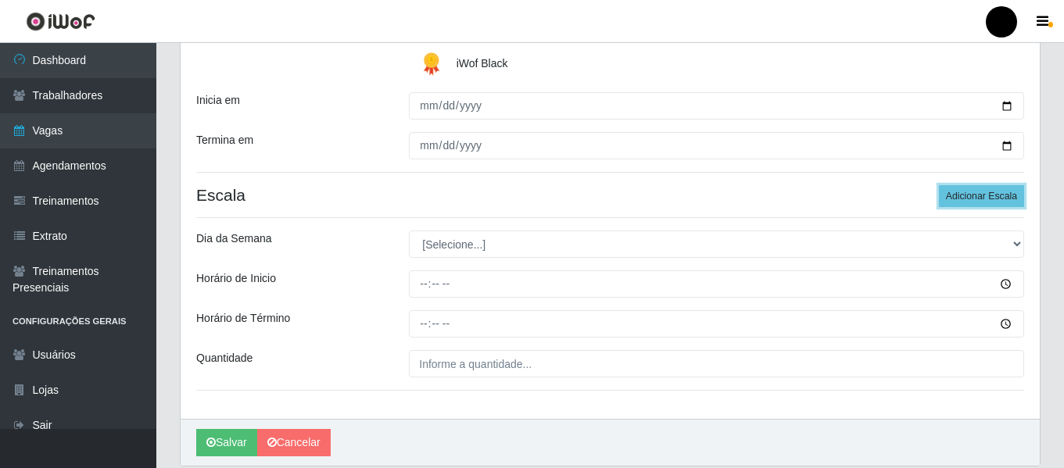
scroll to position [313, 0]
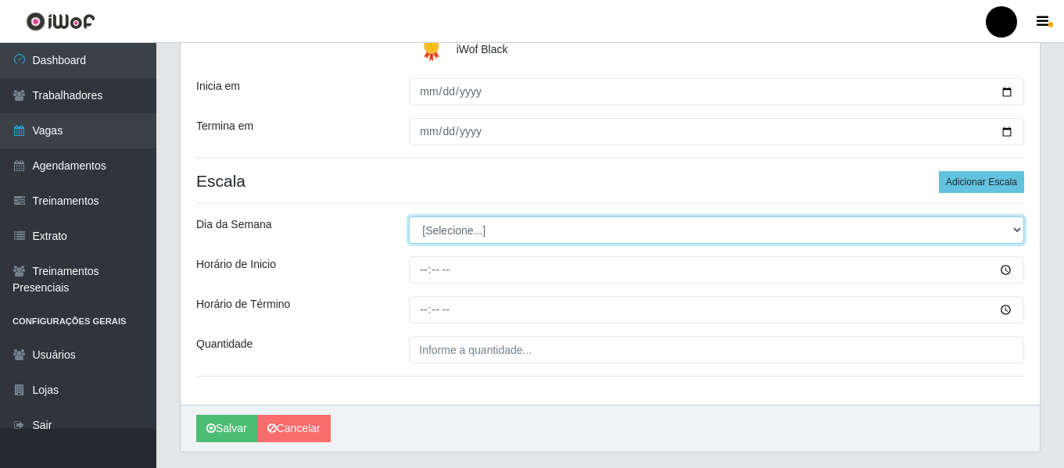
click at [1019, 231] on select "[Selecione...] Segunda Terça Quarta Quinta Sexta Sábado Domingo" at bounding box center [716, 230] width 615 height 27
select select "6"
click at [409, 217] on select "[Selecione...] Segunda Terça Quarta Quinta Sexta Sábado Domingo" at bounding box center [716, 230] width 615 height 27
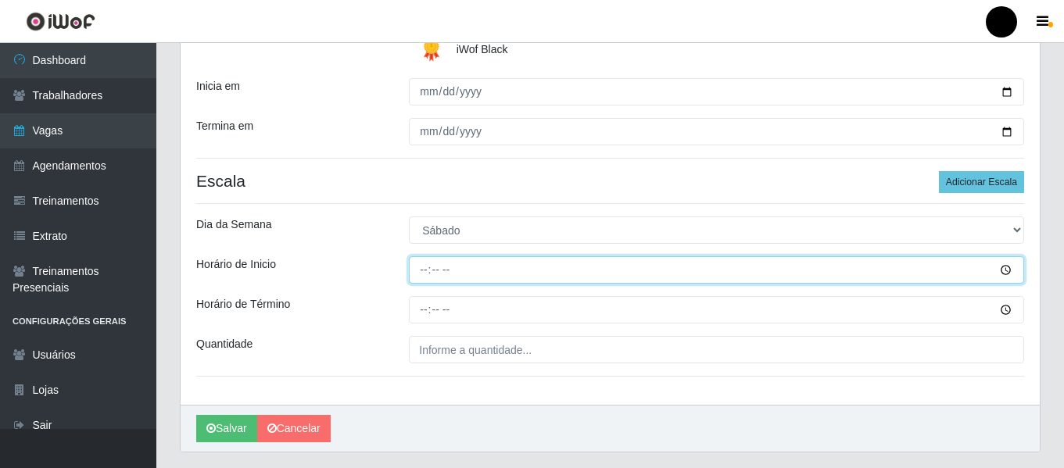
click at [427, 270] on input "Horário de Inicio" at bounding box center [716, 270] width 615 height 27
type input "16:00"
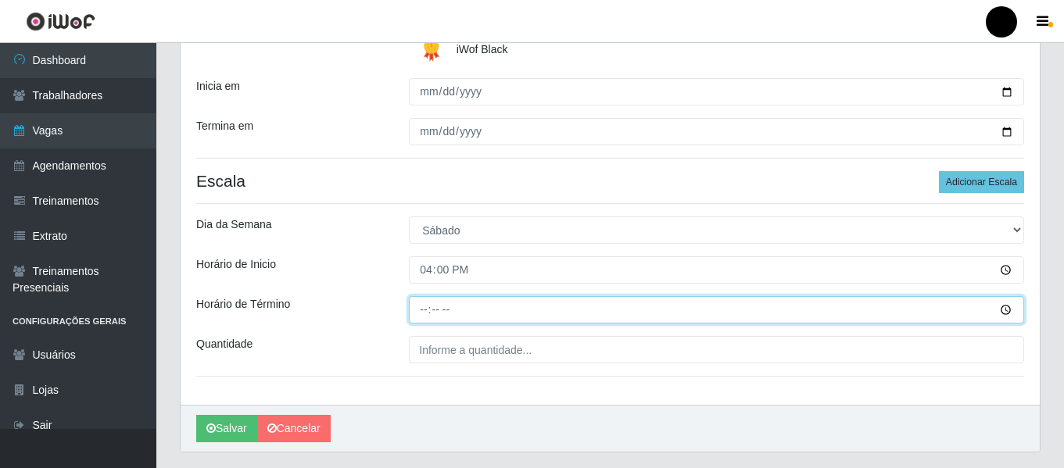
click at [423, 311] on input "Horário de Término" at bounding box center [716, 309] width 615 height 27
type input "22:00"
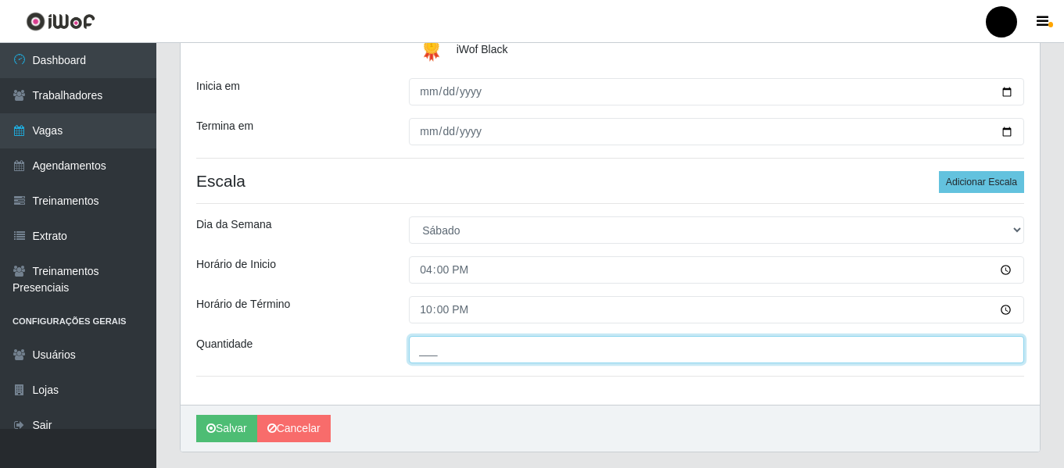
click at [432, 353] on input "___" at bounding box center [716, 349] width 615 height 27
type input "3__"
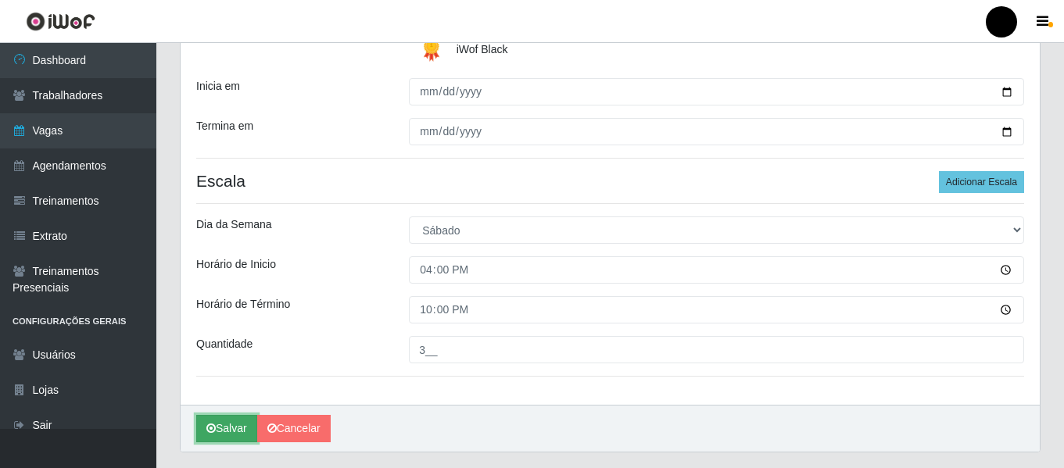
click at [230, 425] on button "Salvar" at bounding box center [226, 428] width 61 height 27
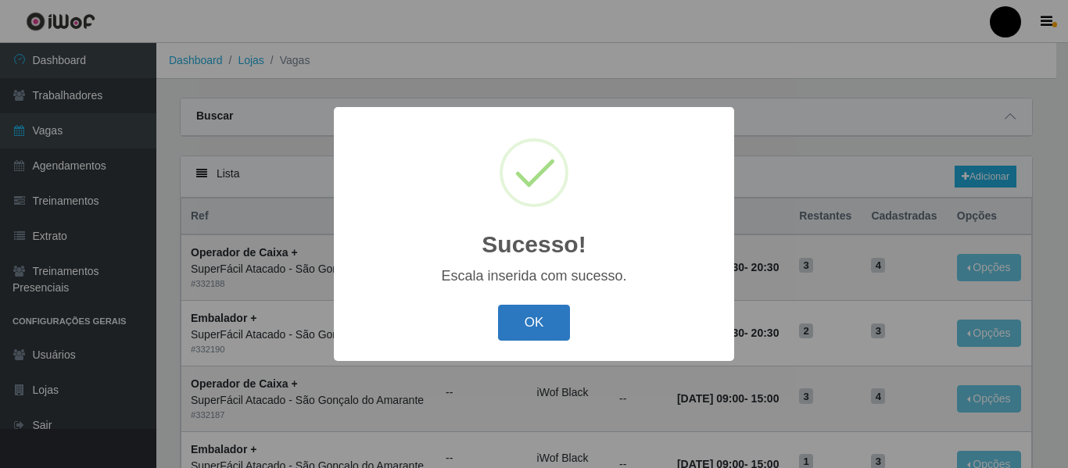
click at [526, 321] on button "OK" at bounding box center [534, 323] width 73 height 37
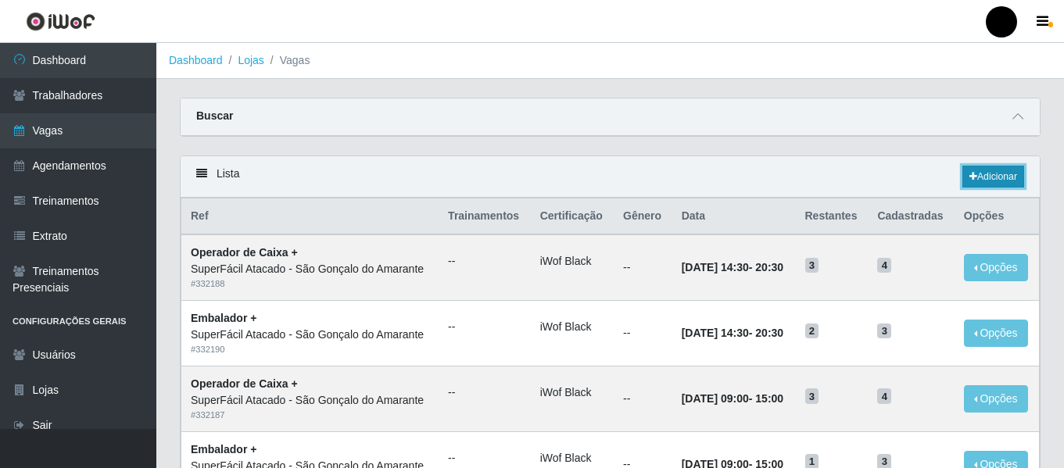
click at [998, 176] on link "Adicionar" at bounding box center [994, 177] width 62 height 22
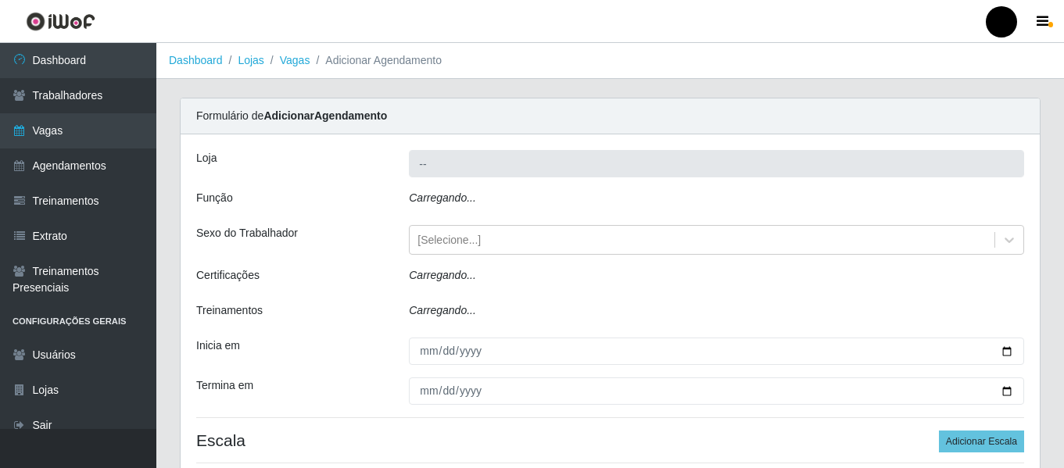
type input "SuperFácil Atacado - São Gonçalo do Amarante"
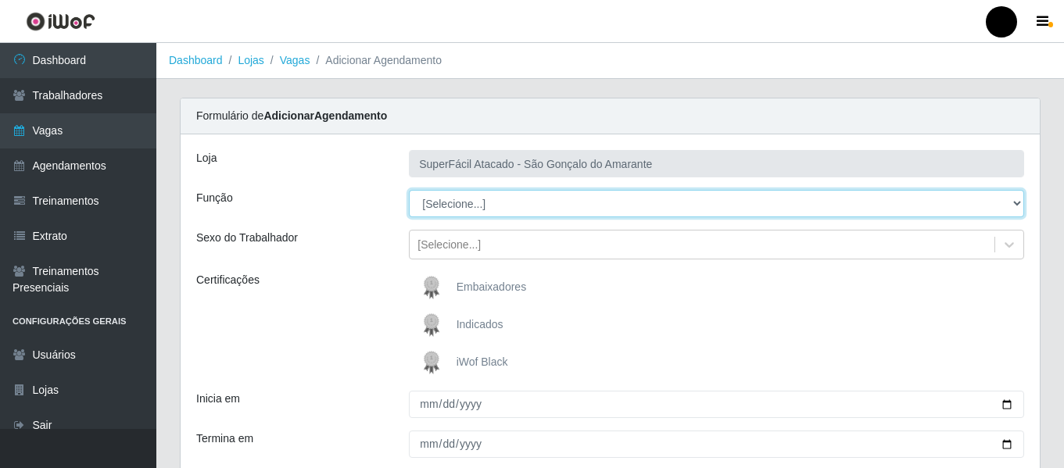
click at [1011, 203] on select "[Selecione...] Auxiliar de Estacionamento Auxiliar de Estacionamento + Auxiliar…" at bounding box center [716, 203] width 615 height 27
select select "82"
click at [409, 190] on select "[Selecione...] Auxiliar de Estacionamento Auxiliar de Estacionamento + Auxiliar…" at bounding box center [716, 203] width 615 height 27
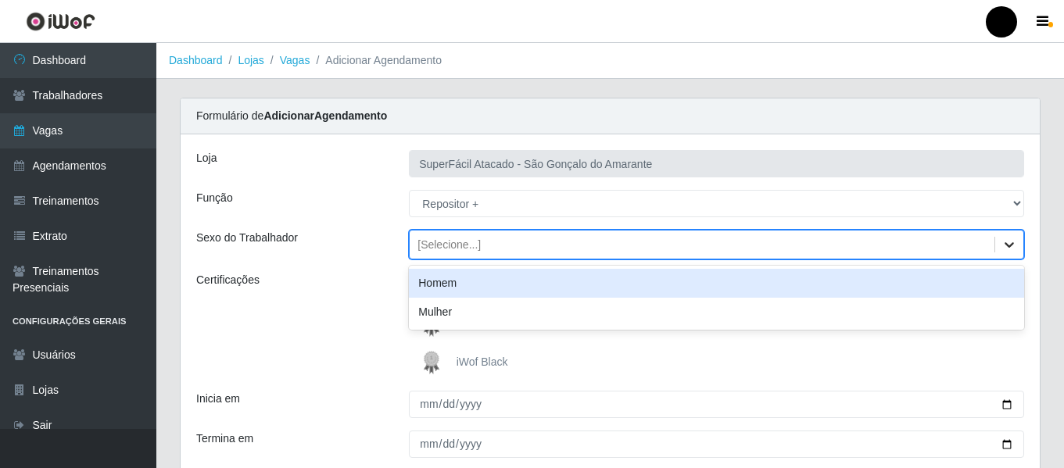
click at [1010, 242] on icon at bounding box center [1010, 245] width 16 height 16
click at [763, 282] on div "Homem" at bounding box center [716, 283] width 615 height 29
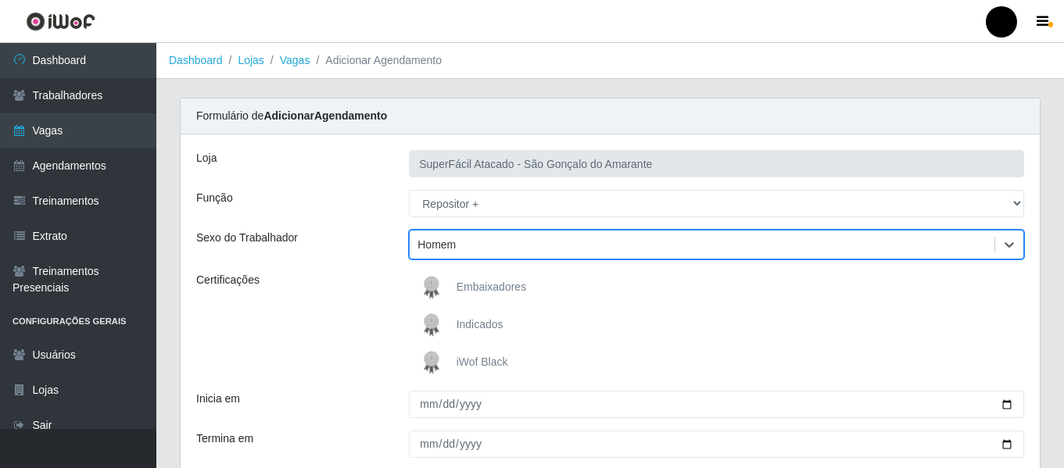
click at [474, 358] on span "iWof Black" at bounding box center [483, 362] width 52 height 13
click at [0, 0] on input "iWof Black" at bounding box center [0, 0] width 0 height 0
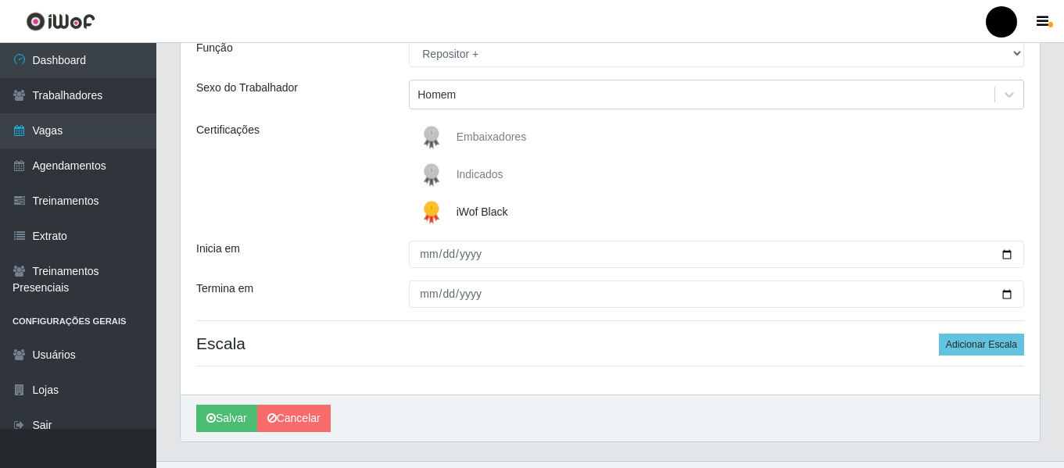
scroll to position [156, 0]
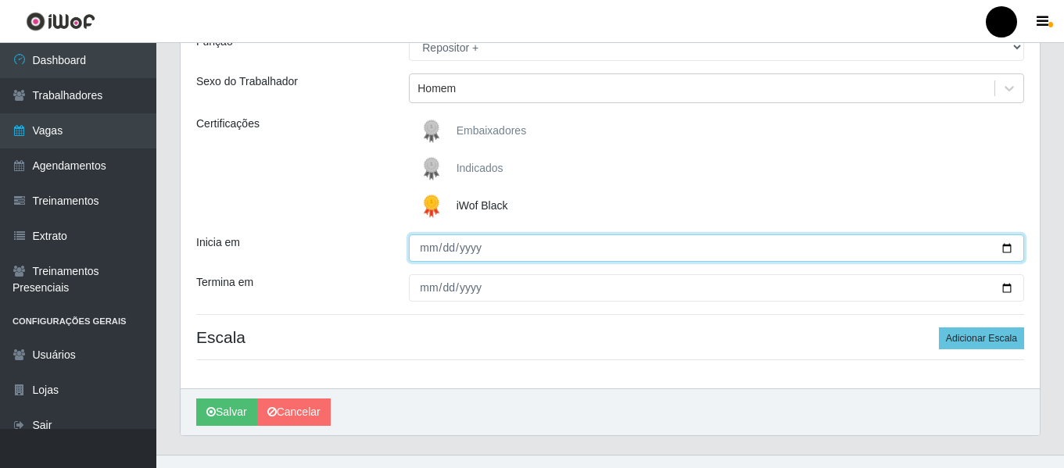
click at [1007, 249] on input "Inicia em" at bounding box center [716, 248] width 615 height 27
type input "2025-08-31"
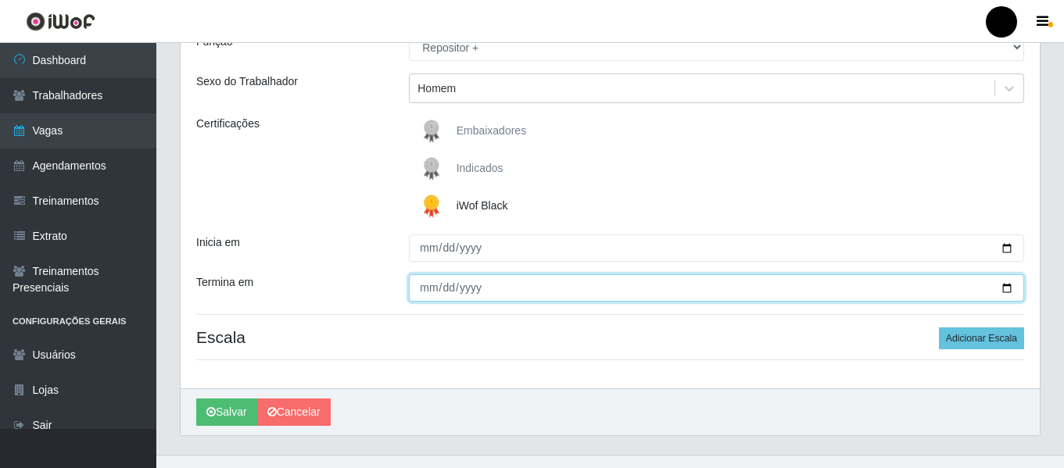
click at [1004, 288] on input "Termina em" at bounding box center [716, 288] width 615 height 27
type input "2025-08-31"
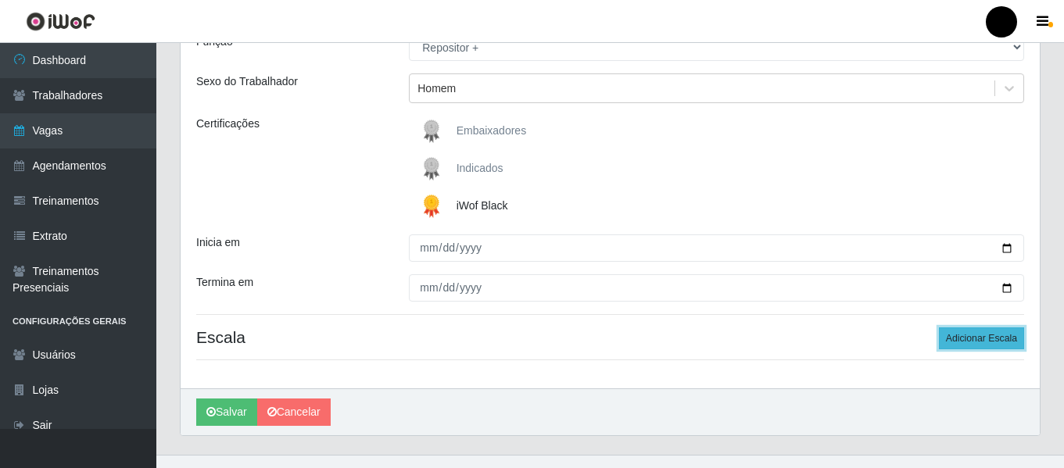
click at [972, 339] on button "Adicionar Escala" at bounding box center [981, 339] width 85 height 22
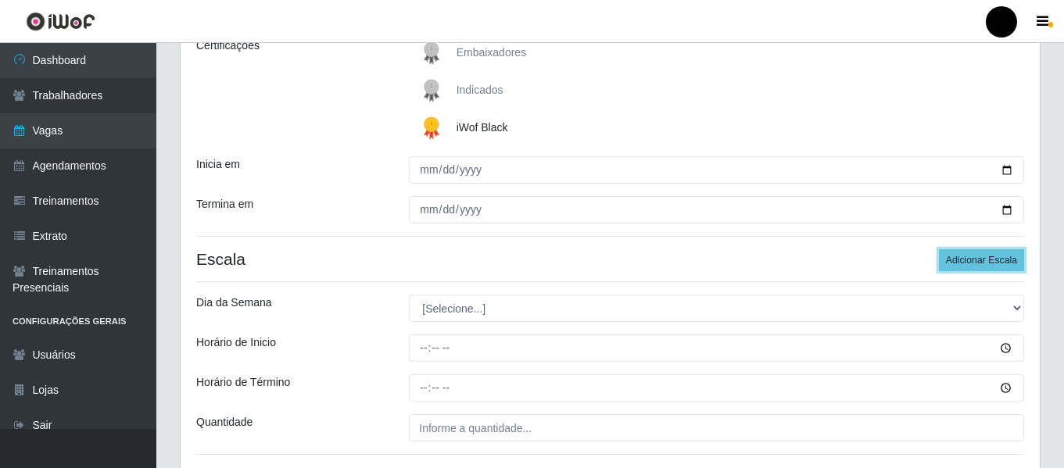
scroll to position [313, 0]
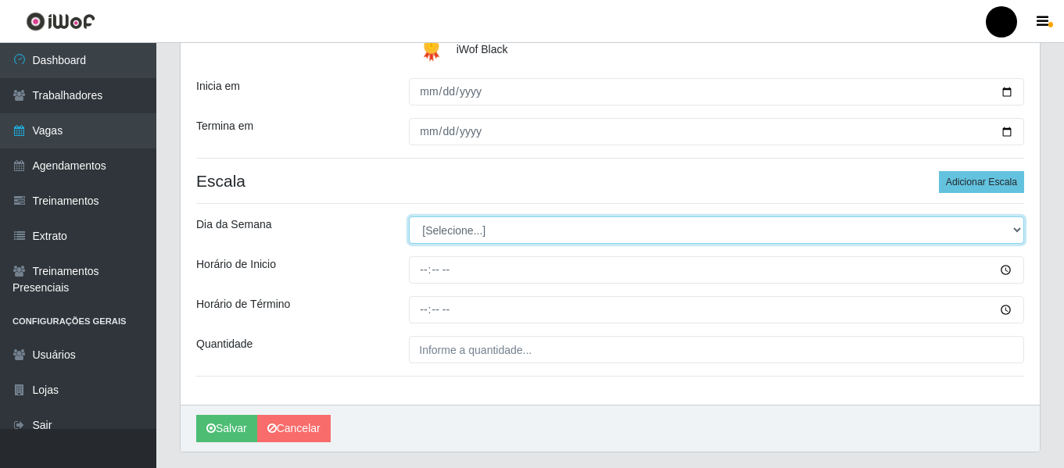
click at [1016, 228] on select "[Selecione...] Segunda Terça Quarta Quinta Sexta Sábado Domingo" at bounding box center [716, 230] width 615 height 27
select select "0"
click at [409, 217] on select "[Selecione...] Segunda Terça Quarta Quinta Sexta Sábado Domingo" at bounding box center [716, 230] width 615 height 27
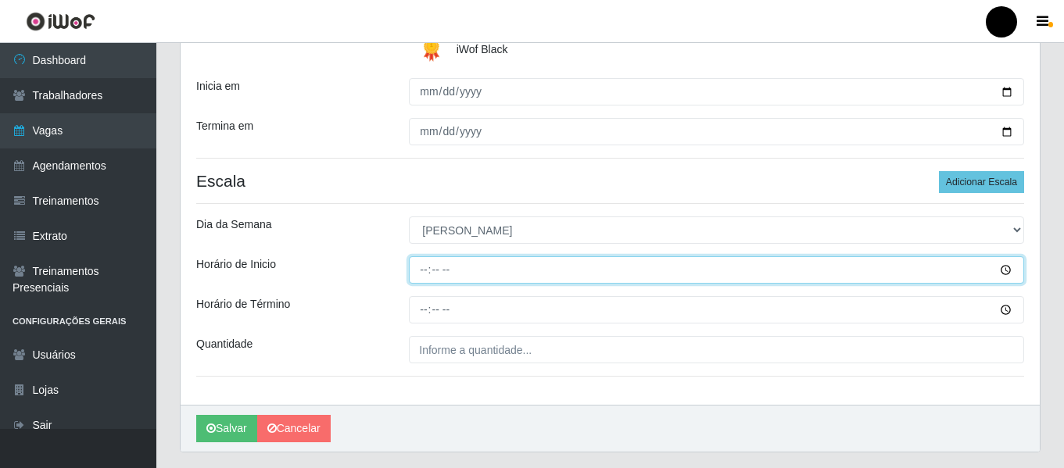
click at [429, 270] on input "Horário de Inicio" at bounding box center [716, 270] width 615 height 27
type input "09:00"
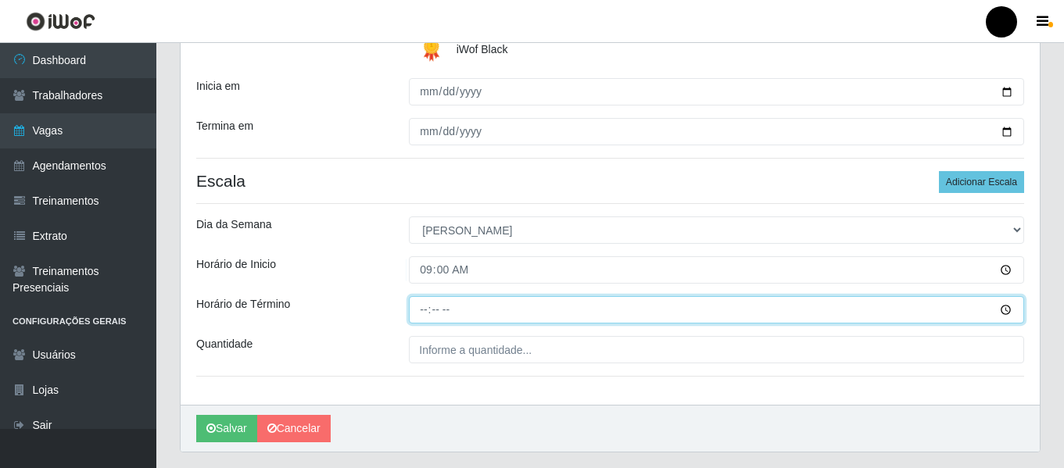
click at [424, 310] on input "Horário de Término" at bounding box center [716, 309] width 615 height 27
type input "15:00"
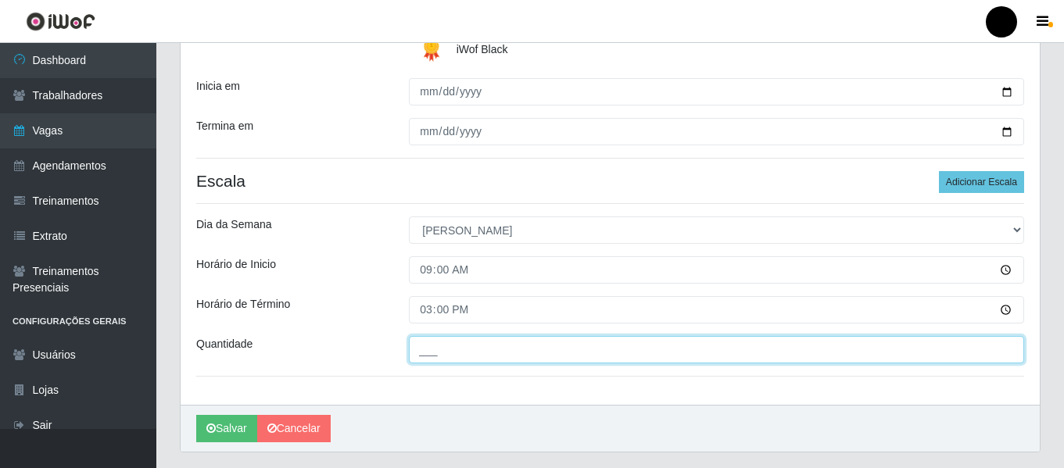
click at [436, 353] on input "___" at bounding box center [716, 349] width 615 height 27
type input "1__"
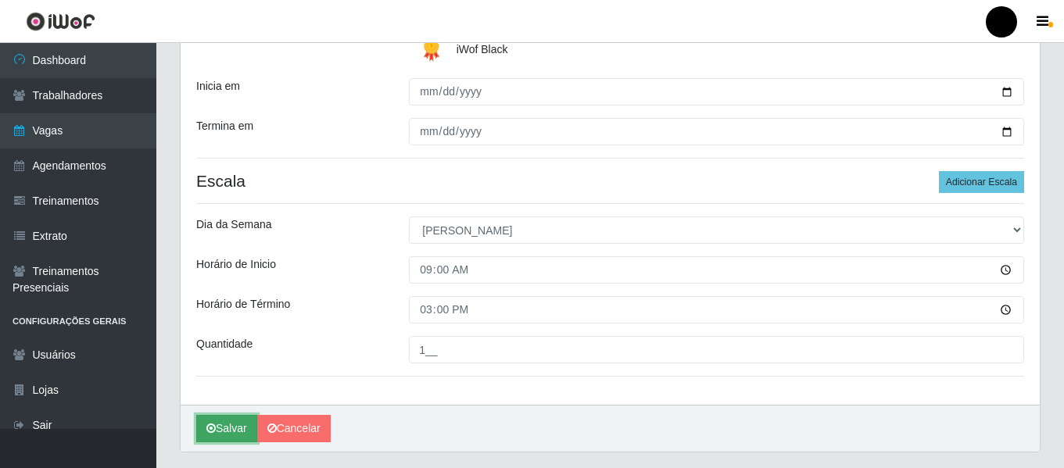
click at [222, 431] on button "Salvar" at bounding box center [226, 428] width 61 height 27
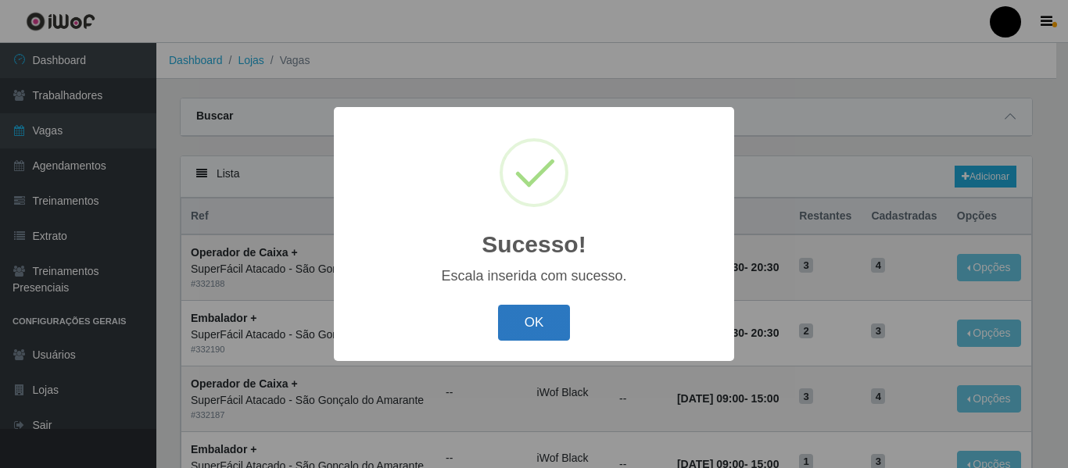
click at [521, 322] on button "OK" at bounding box center [534, 323] width 73 height 37
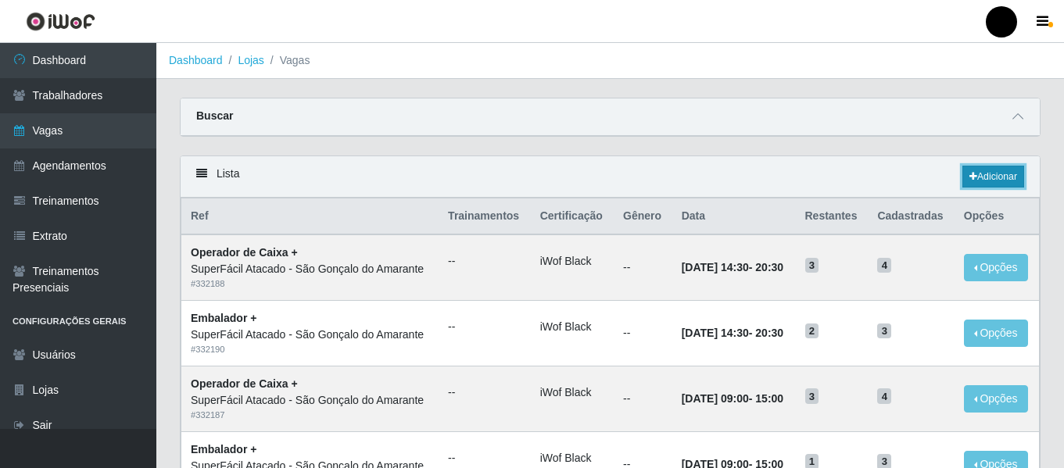
click at [981, 175] on link "Adicionar" at bounding box center [994, 177] width 62 height 22
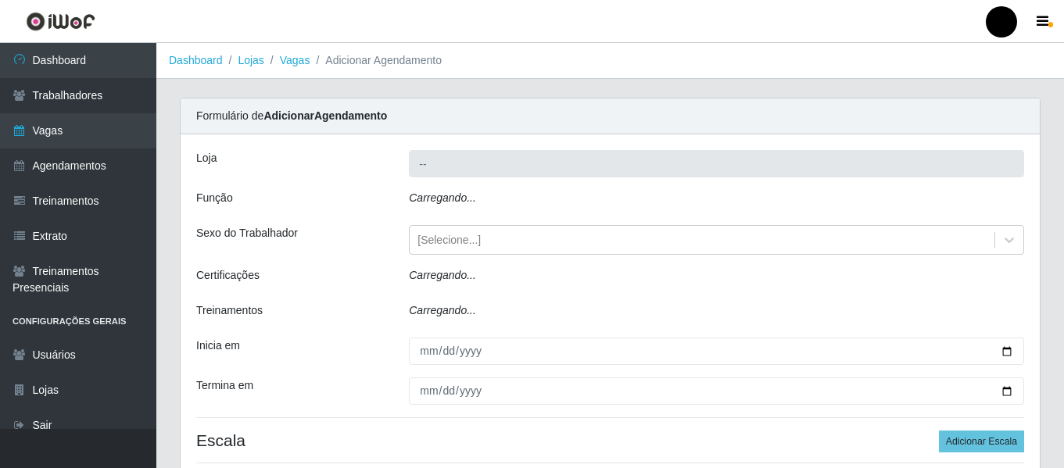
type input "SuperFácil Atacado - São Gonçalo do Amarante"
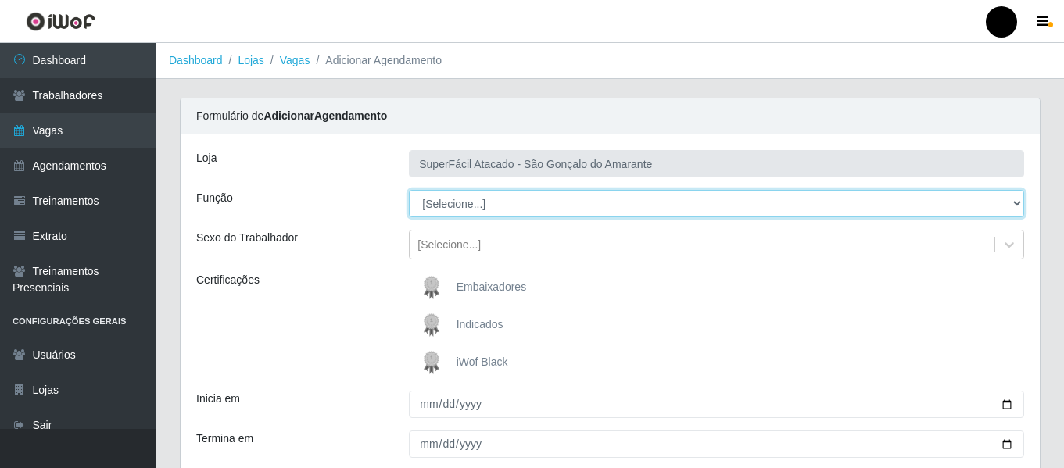
click at [1019, 203] on select "[Selecione...] Auxiliar de Estacionamento Auxiliar de Estacionamento + Auxiliar…" at bounding box center [716, 203] width 615 height 27
select select "82"
click at [409, 190] on select "[Selecione...] Auxiliar de Estacionamento Auxiliar de Estacionamento + Auxiliar…" at bounding box center [716, 203] width 615 height 27
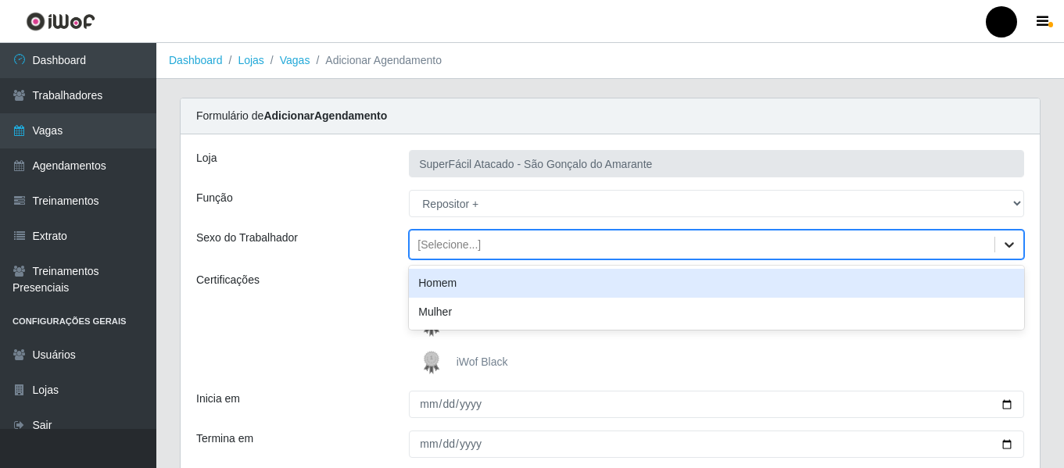
click at [1009, 242] on icon at bounding box center [1010, 245] width 16 height 16
click at [721, 281] on div "Homem" at bounding box center [716, 283] width 615 height 29
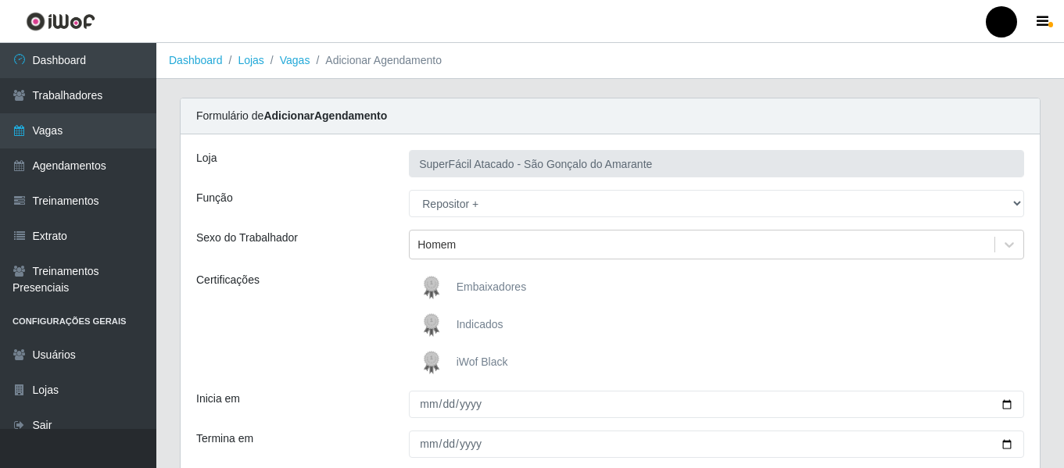
click at [472, 362] on span "iWof Black" at bounding box center [483, 362] width 52 height 13
click at [0, 0] on input "iWof Black" at bounding box center [0, 0] width 0 height 0
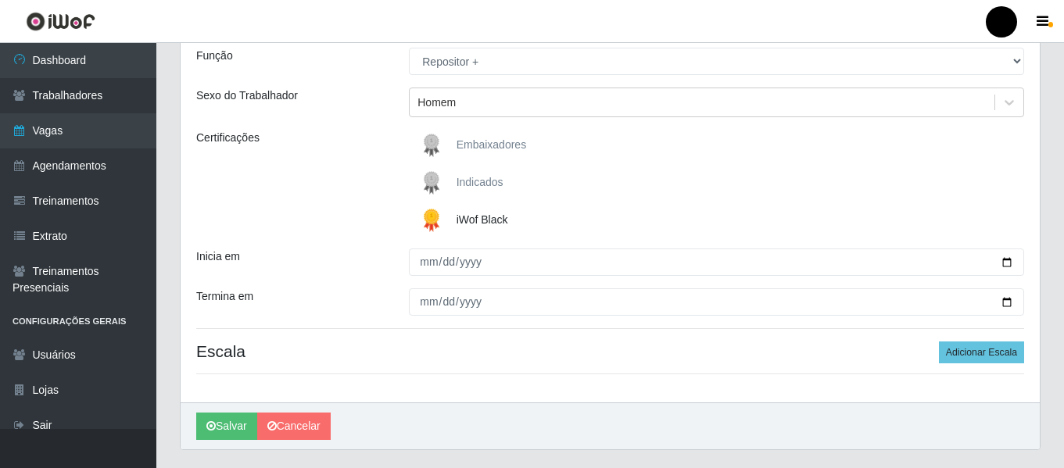
scroll to position [156, 0]
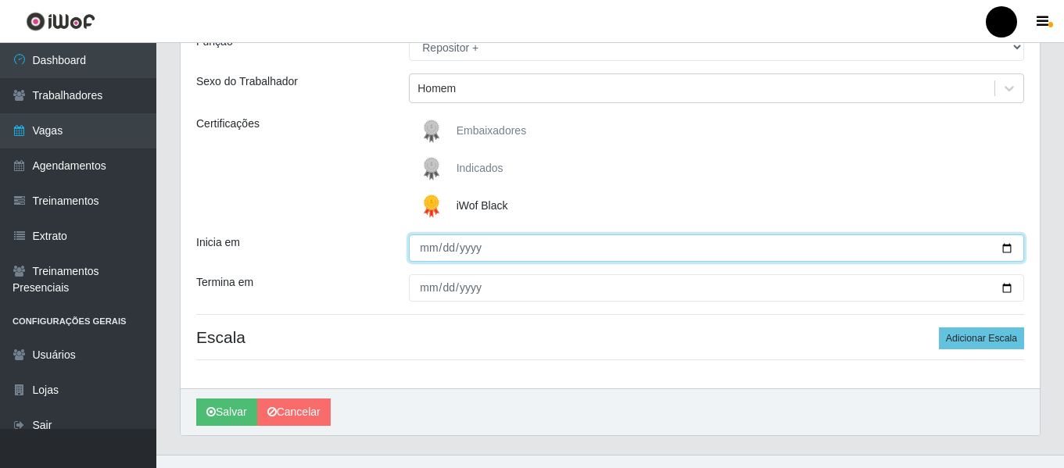
click at [1006, 249] on input "Inicia em" at bounding box center [716, 248] width 615 height 27
type input "2025-08-31"
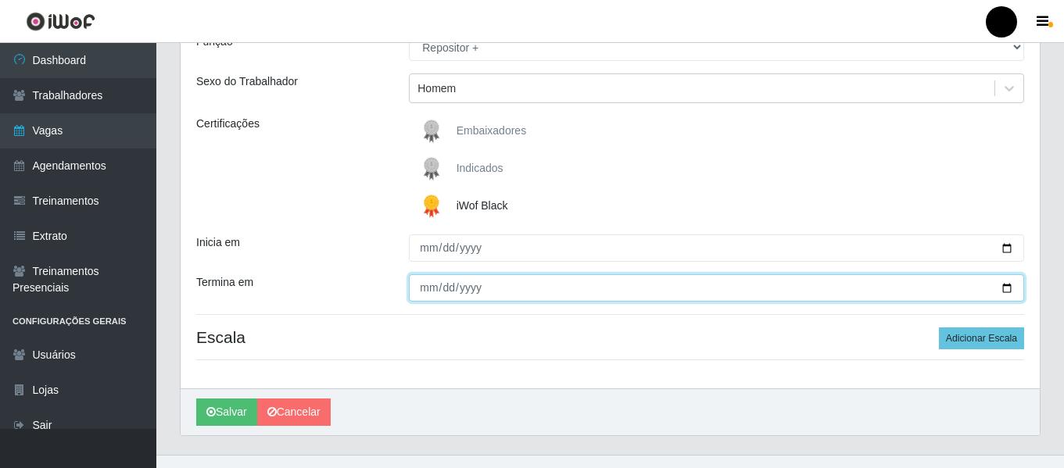
click at [1007, 286] on input "Termina em" at bounding box center [716, 288] width 615 height 27
type input "2025-08-31"
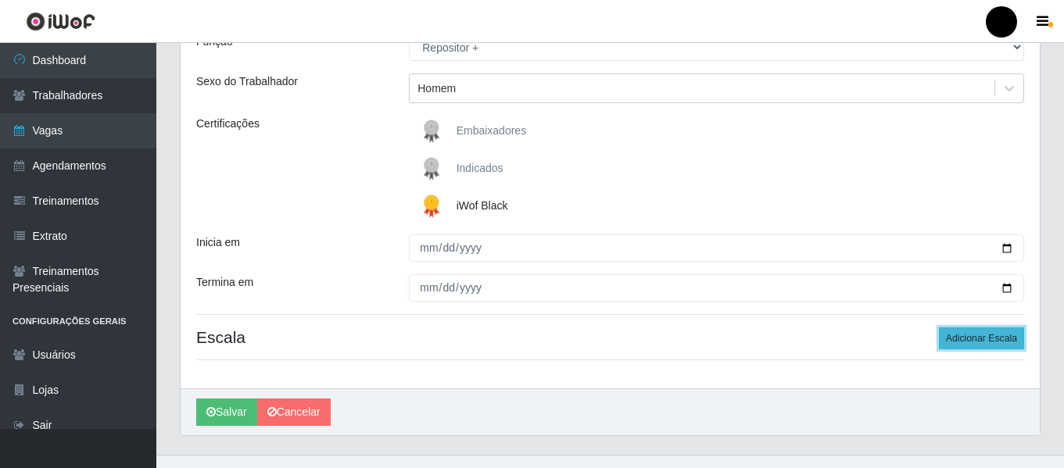
click at [962, 340] on button "Adicionar Escala" at bounding box center [981, 339] width 85 height 22
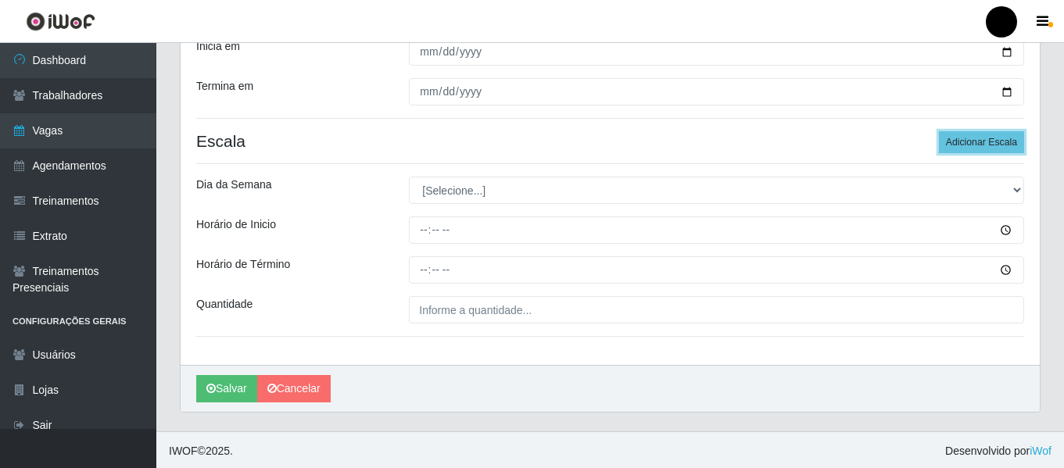
scroll to position [355, 0]
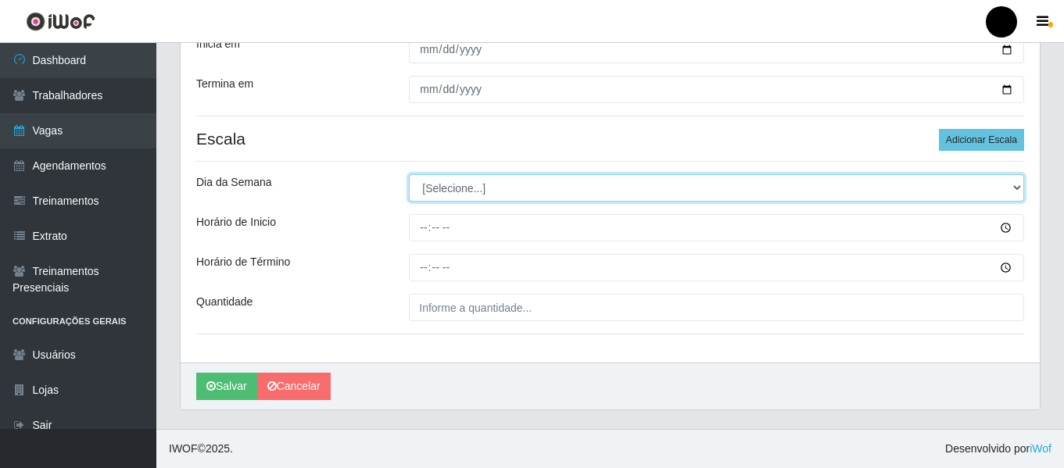
click at [1017, 187] on select "[Selecione...] Segunda Terça Quarta Quinta Sexta Sábado Domingo" at bounding box center [716, 187] width 615 height 27
select select "0"
click at [409, 174] on select "[Selecione...] Segunda Terça Quarta Quinta Sexta Sábado Domingo" at bounding box center [716, 187] width 615 height 27
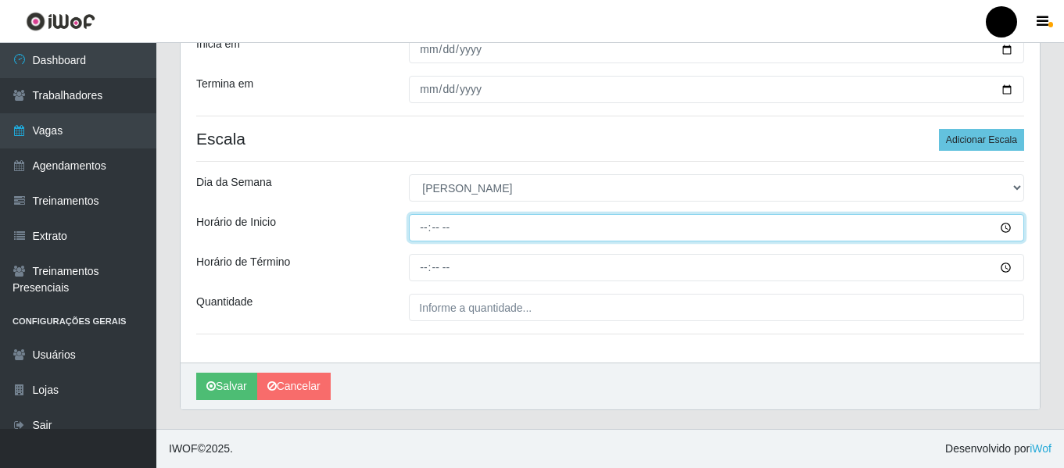
click at [428, 225] on input "Horário de Inicio" at bounding box center [716, 227] width 615 height 27
type input "16:00"
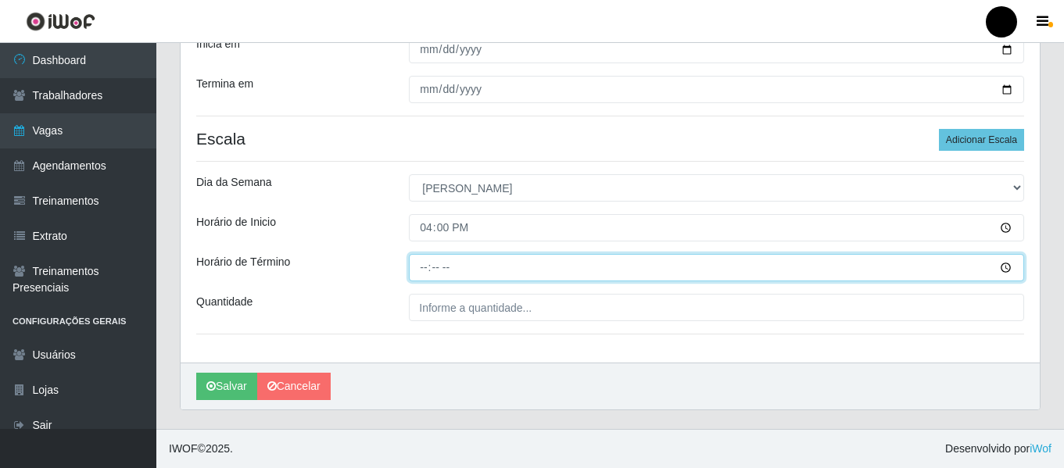
click at [429, 266] on input "Horário de Término" at bounding box center [716, 267] width 615 height 27
type input "22:00"
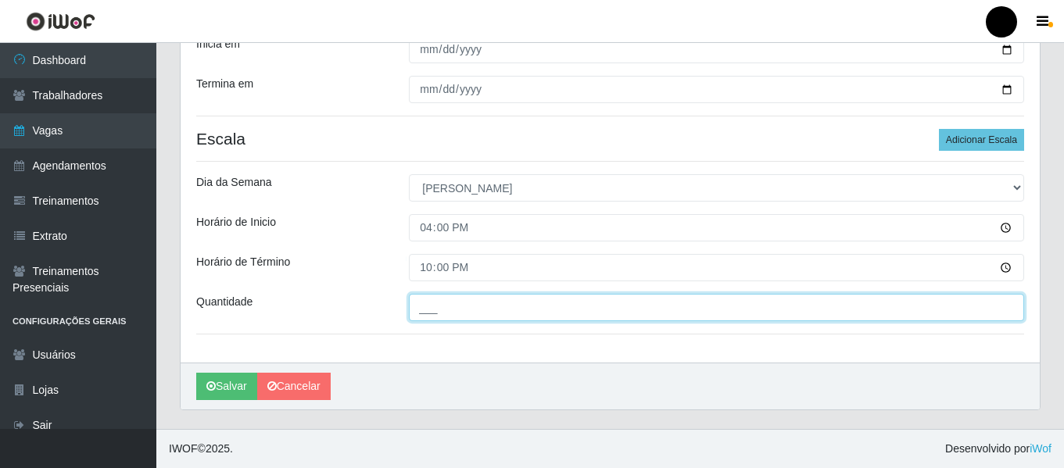
click at [492, 314] on input "___" at bounding box center [716, 307] width 615 height 27
type input "3__"
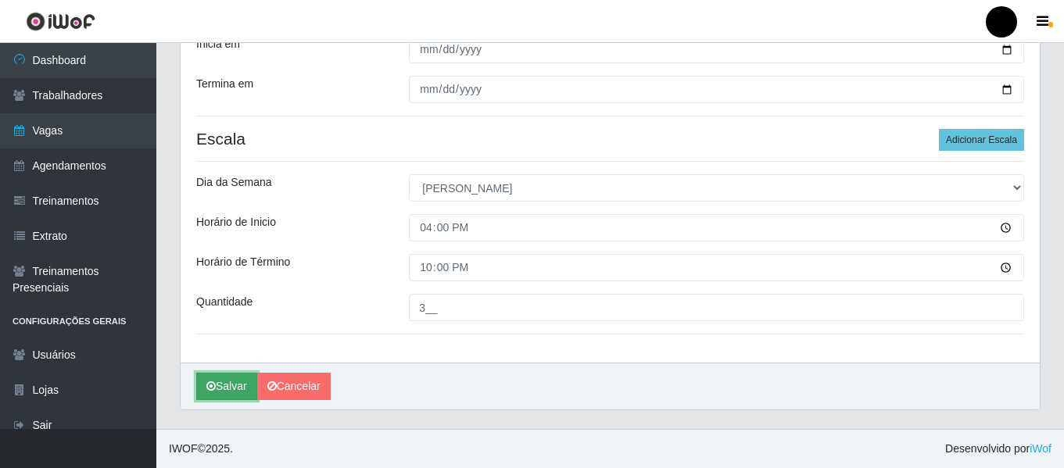
click at [228, 386] on button "Salvar" at bounding box center [226, 386] width 61 height 27
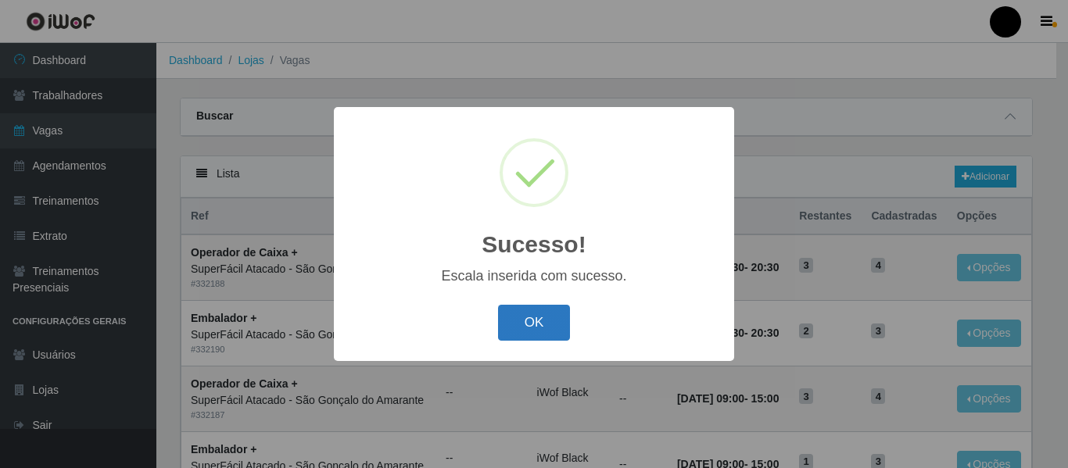
click at [539, 326] on button "OK" at bounding box center [534, 323] width 73 height 37
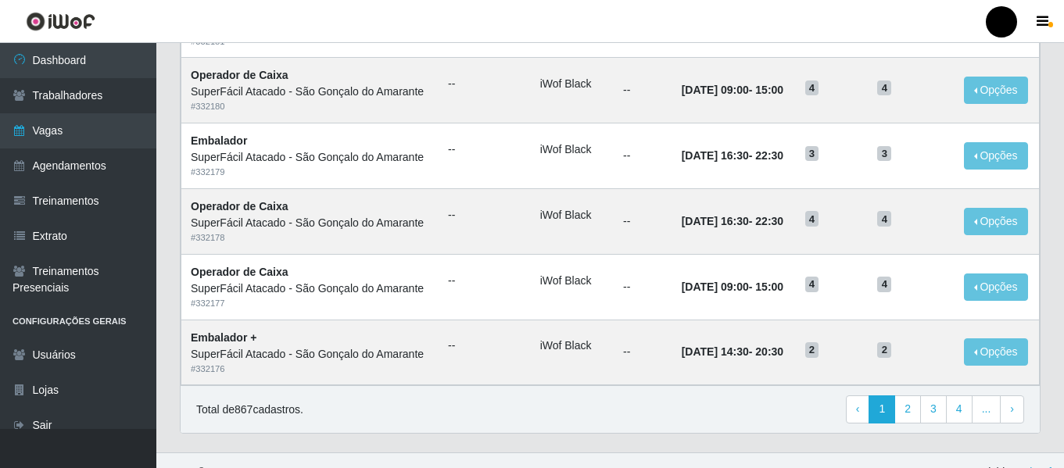
scroll to position [857, 0]
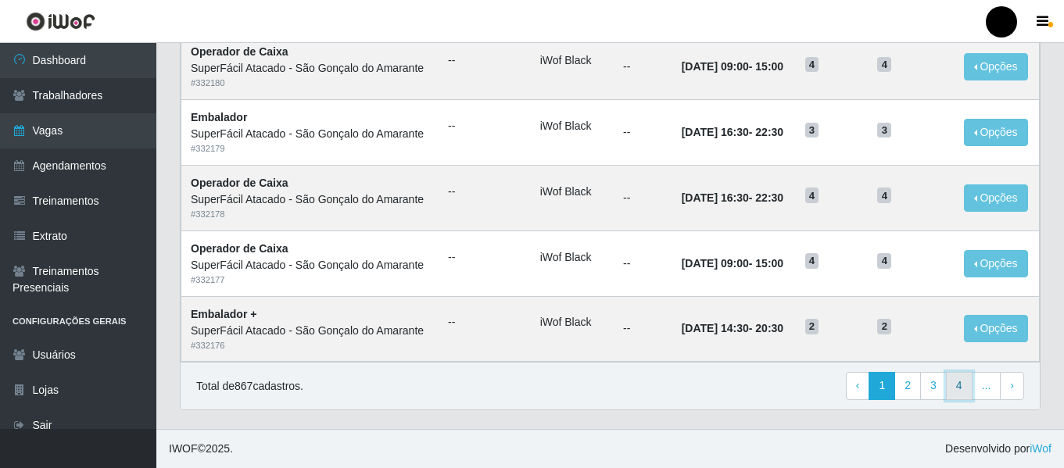
click at [965, 391] on link "4" at bounding box center [959, 386] width 27 height 28
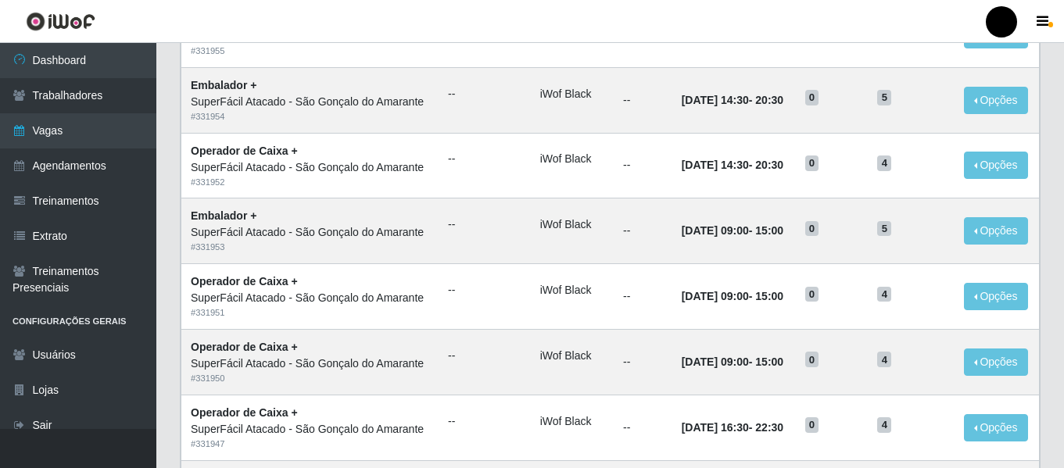
scroll to position [857, 0]
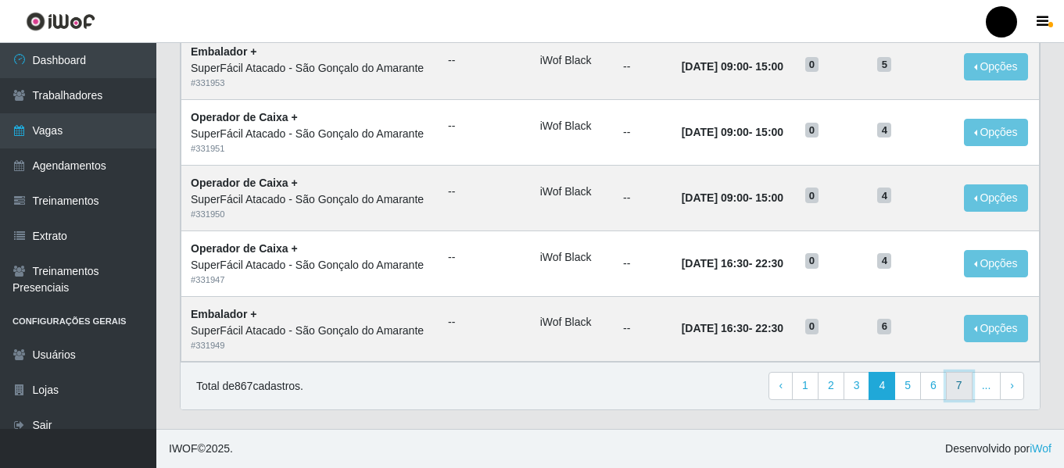
click at [961, 387] on link "7" at bounding box center [959, 386] width 27 height 28
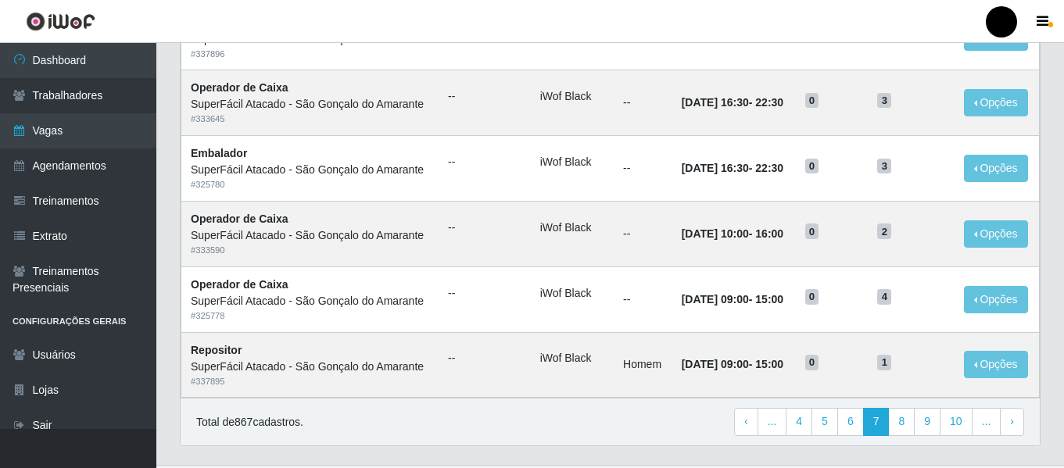
scroll to position [857, 0]
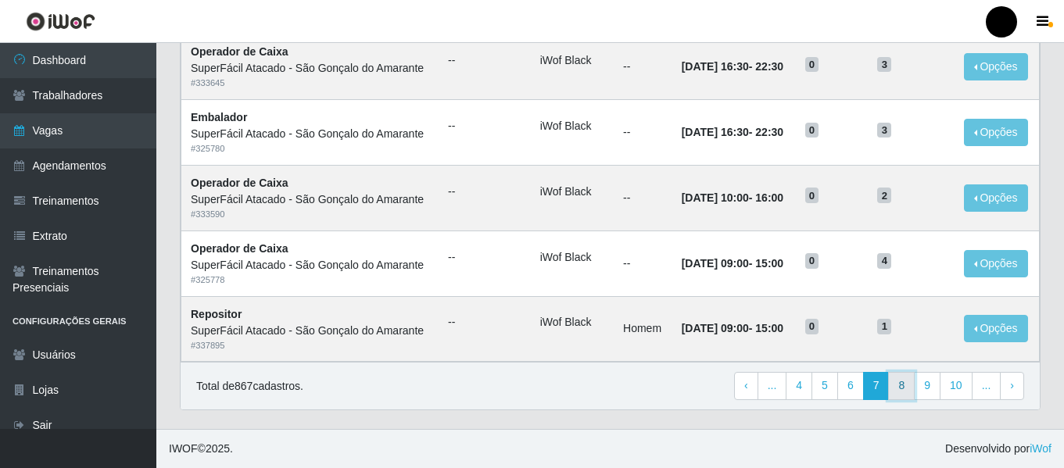
click at [907, 392] on link "8" at bounding box center [901, 386] width 27 height 28
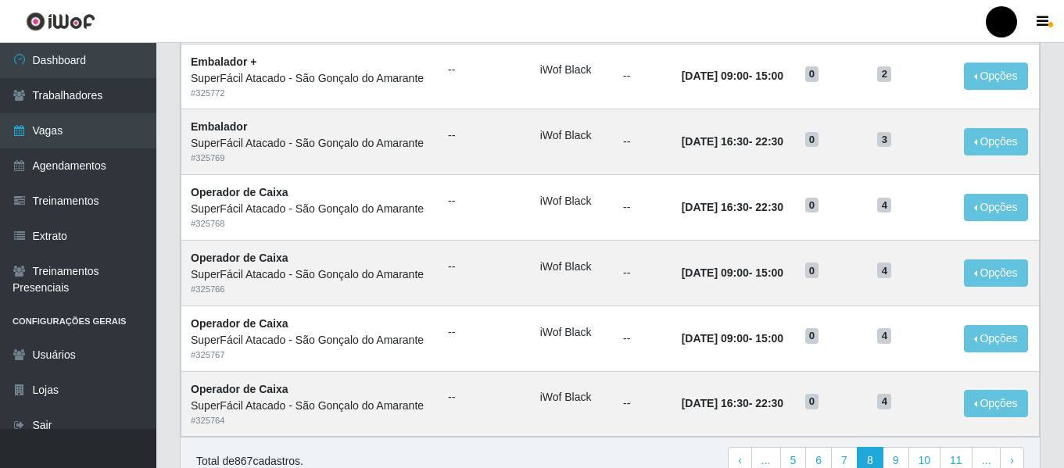
scroll to position [782, 0]
click at [850, 458] on link "7" at bounding box center [844, 461] width 27 height 28
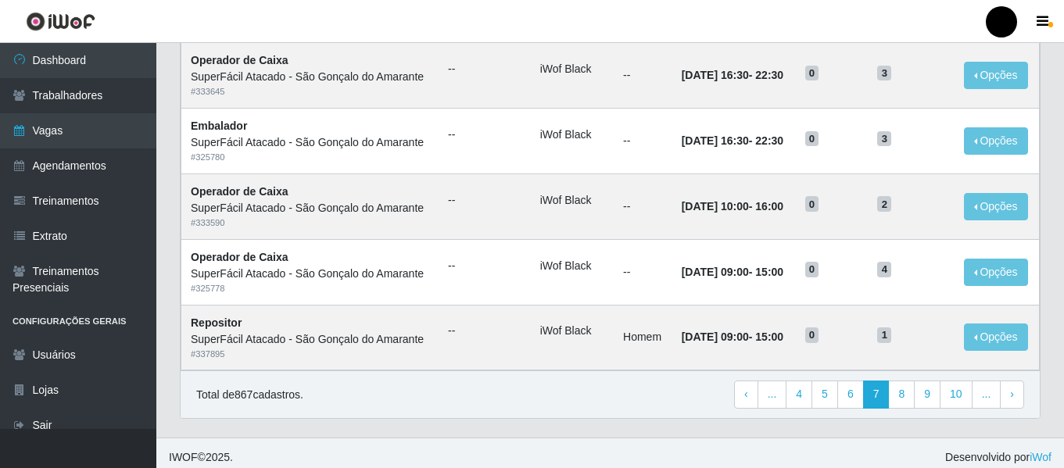
scroll to position [857, 0]
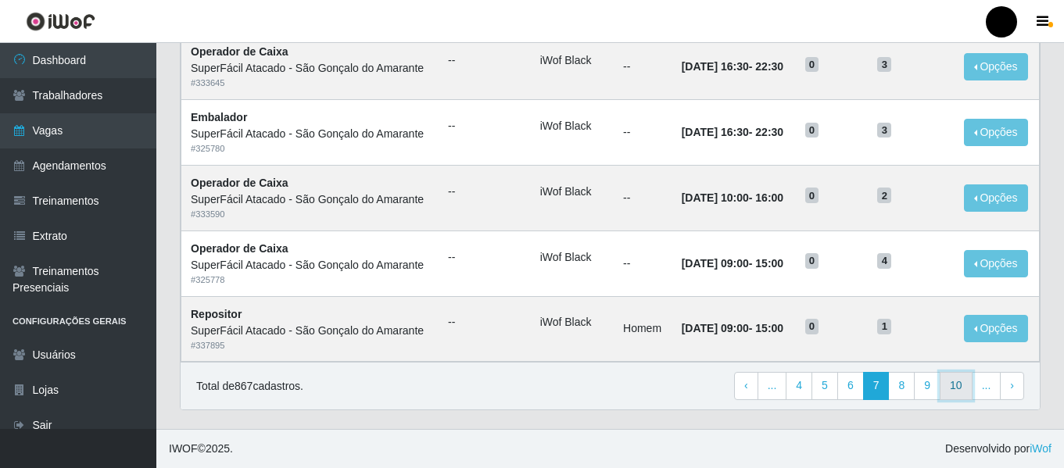
click at [961, 388] on link "10" at bounding box center [956, 386] width 33 height 28
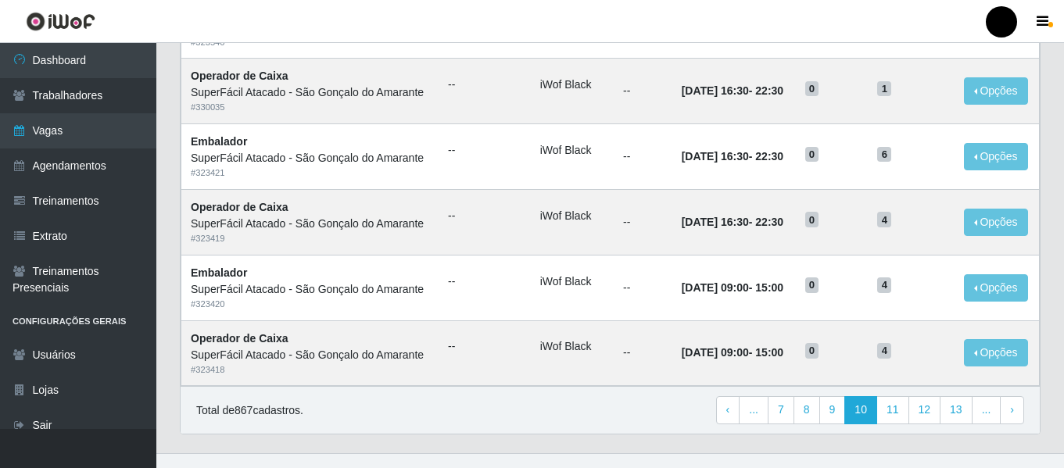
scroll to position [857, 0]
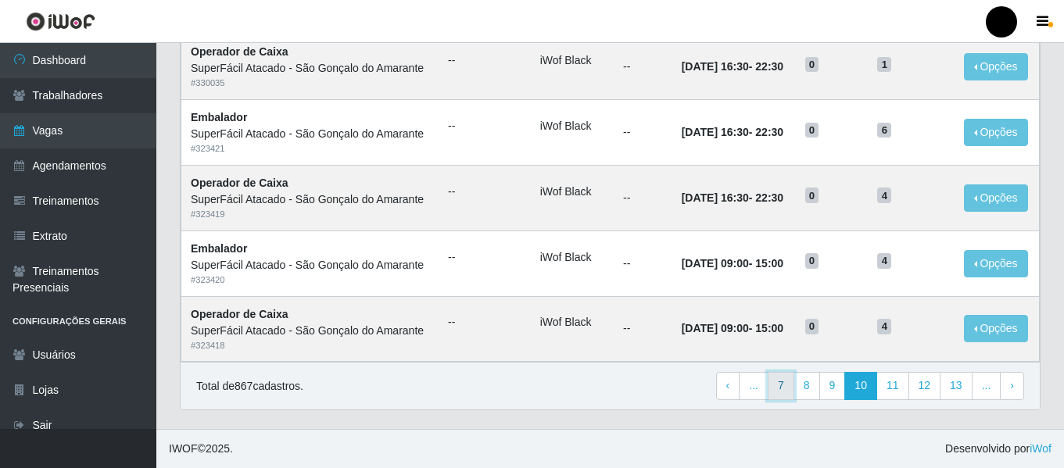
click at [782, 386] on link "7" at bounding box center [781, 386] width 27 height 28
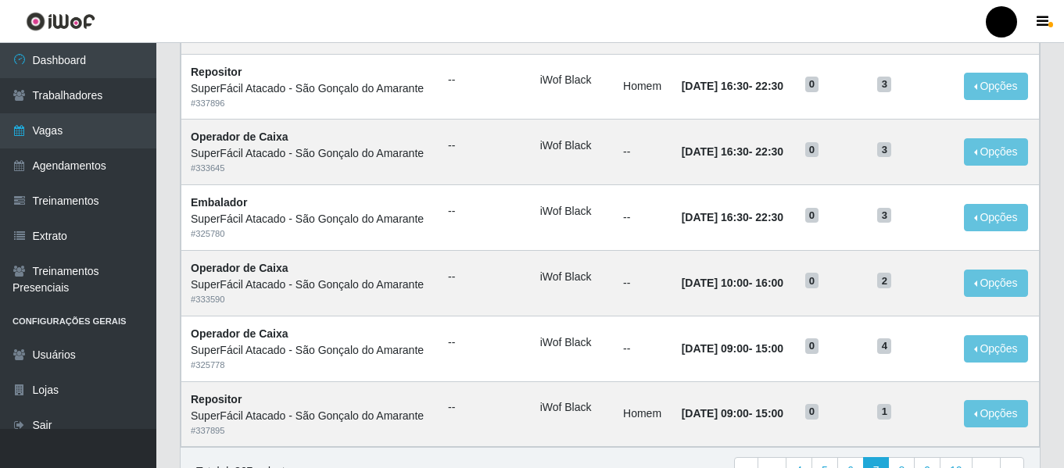
scroll to position [857, 0]
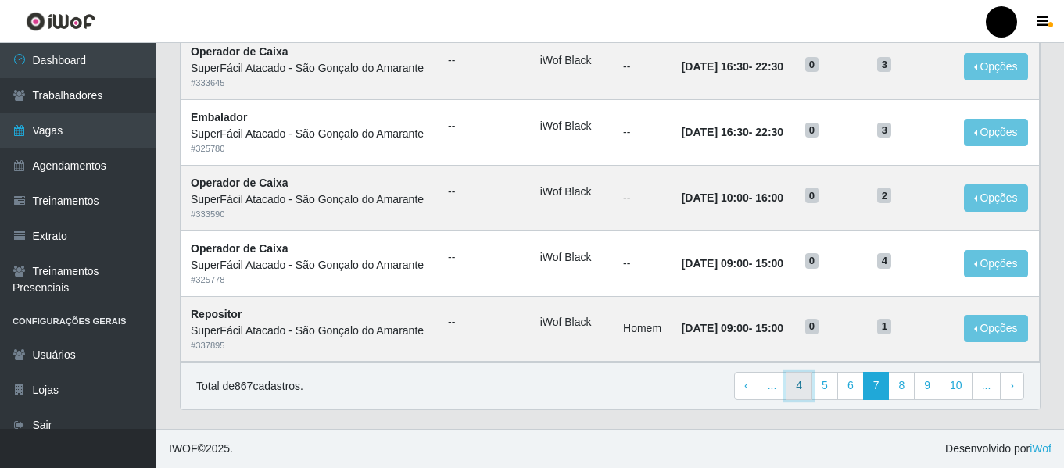
click at [802, 386] on link "4" at bounding box center [799, 386] width 27 height 28
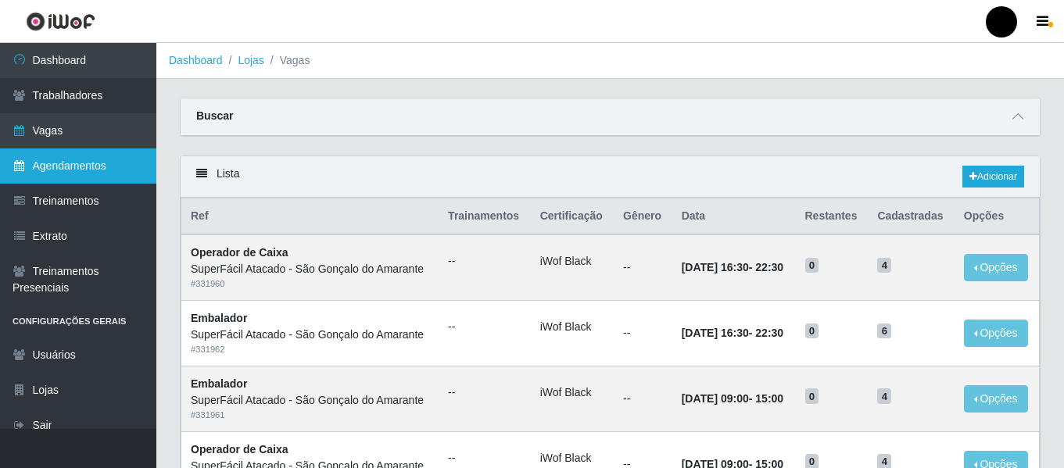
click at [61, 160] on link "Agendamentos" at bounding box center [78, 166] width 156 height 35
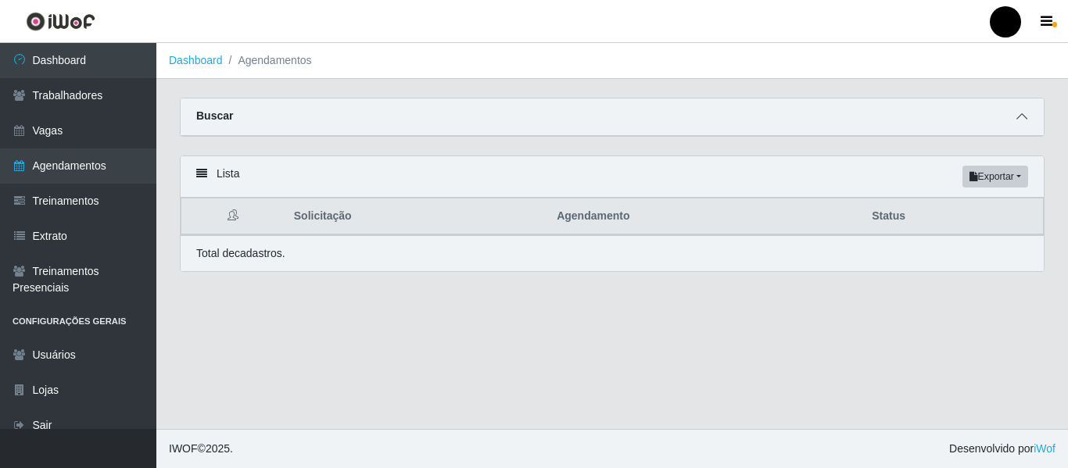
click at [1017, 117] on icon at bounding box center [1022, 116] width 11 height 11
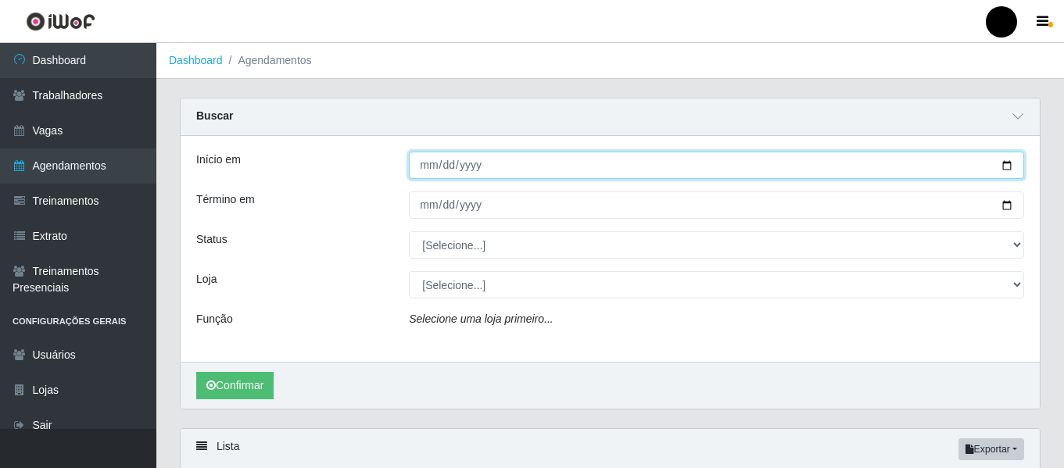
click at [1007, 169] on input "Início em" at bounding box center [716, 165] width 615 height 27
type input "2025-08-30"
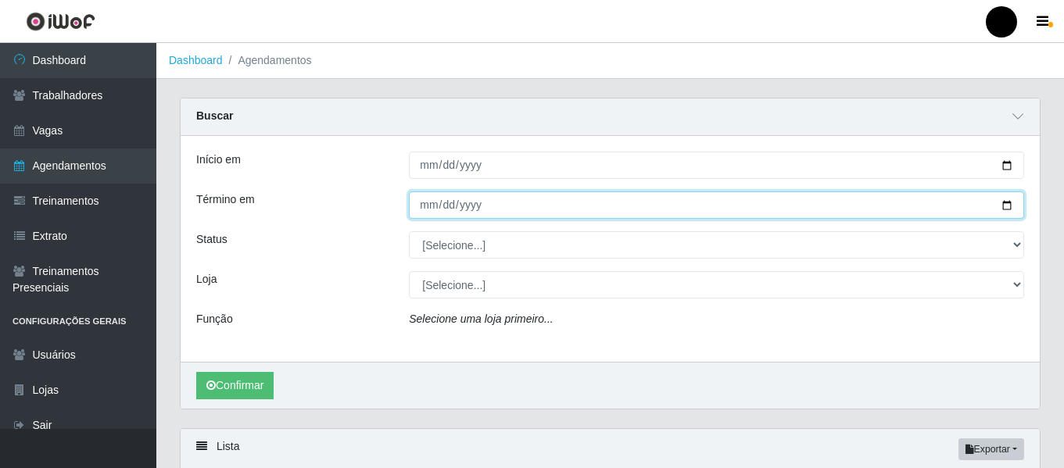
click at [1008, 207] on input "Término em" at bounding box center [716, 205] width 615 height 27
type input "2025-08-30"
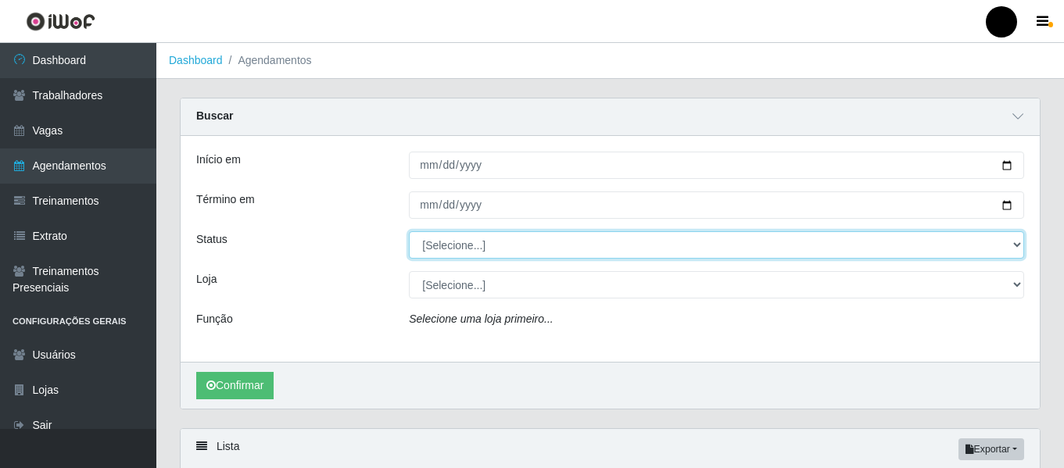
click at [1021, 243] on select "[Selecione...] AGENDADO AGUARDANDO LIBERAR EM ANDAMENTO EM REVISÃO FINALIZADO C…" at bounding box center [716, 244] width 615 height 27
select select "AGENDADO"
click at [409, 232] on select "[Selecione...] AGENDADO AGUARDANDO LIBERAR EM ANDAMENTO EM REVISÃO FINALIZADO C…" at bounding box center [716, 244] width 615 height 27
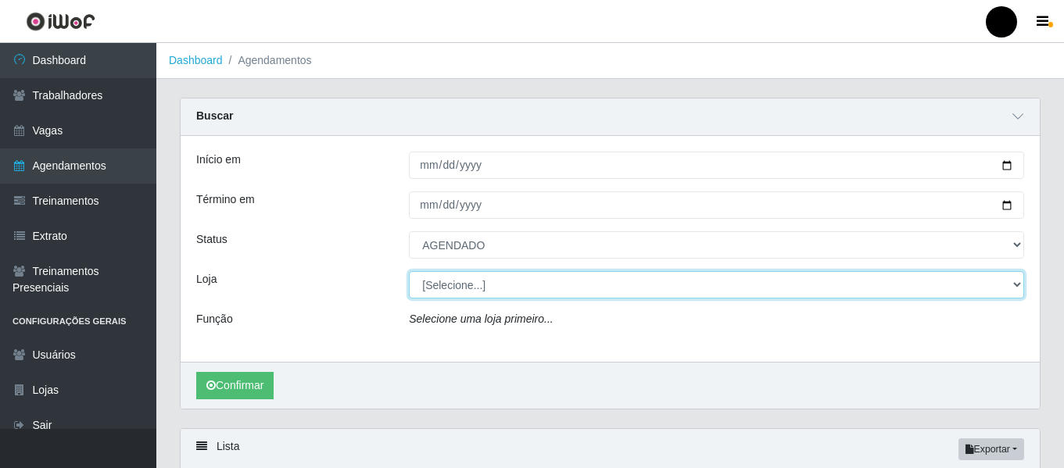
click at [1013, 286] on select "[Selecione...] SuperFácil Atacado - Emaús SuperFácil Atacado - Rodoviária Super…" at bounding box center [716, 284] width 615 height 27
select select "408"
click at [409, 272] on select "[Selecione...] SuperFácil Atacado - Emaús SuperFácil Atacado - Rodoviária Super…" at bounding box center [716, 284] width 615 height 27
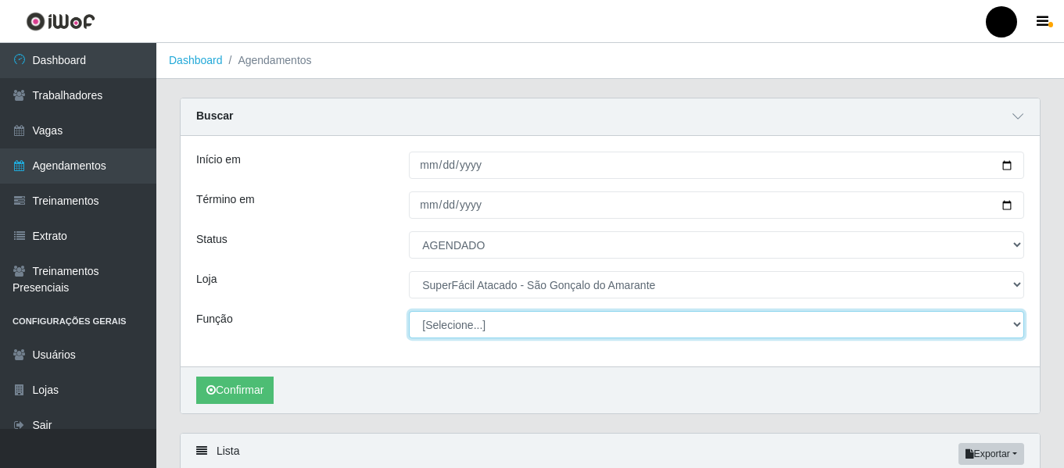
click at [1014, 322] on select "[Selecione...] Auxiliar de Estacionamento Auxiliar de Estacionamento + Auxiliar…" at bounding box center [716, 324] width 615 height 27
select select "82"
click at [409, 312] on select "[Selecione...] Auxiliar de Estacionamento Auxiliar de Estacionamento + Auxiliar…" at bounding box center [716, 324] width 615 height 27
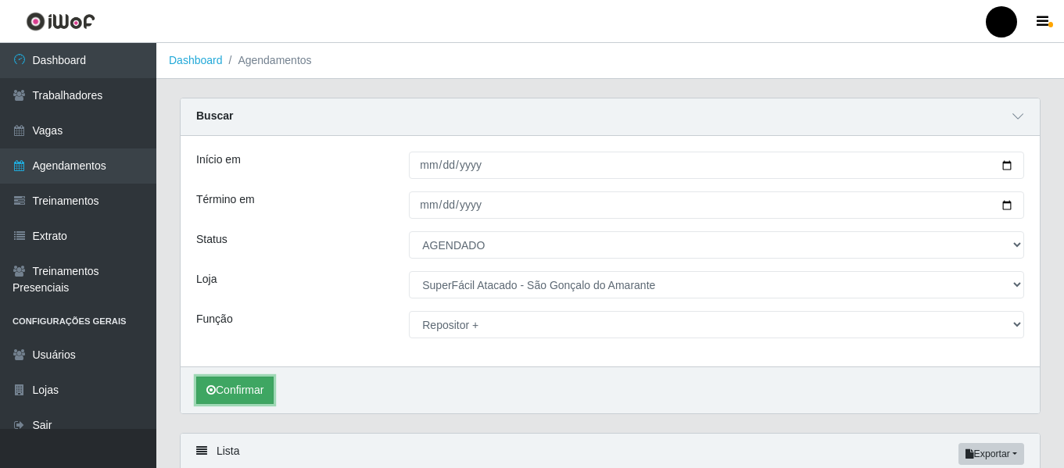
click at [246, 389] on button "Confirmar" at bounding box center [234, 390] width 77 height 27
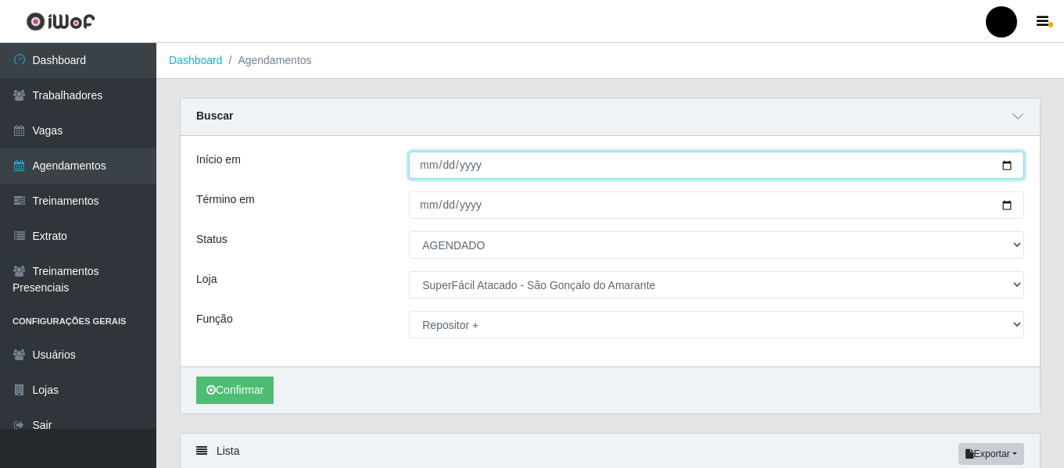
click at [1007, 165] on input "2025-08-30" at bounding box center [716, 165] width 615 height 27
type input "2025-08-31"
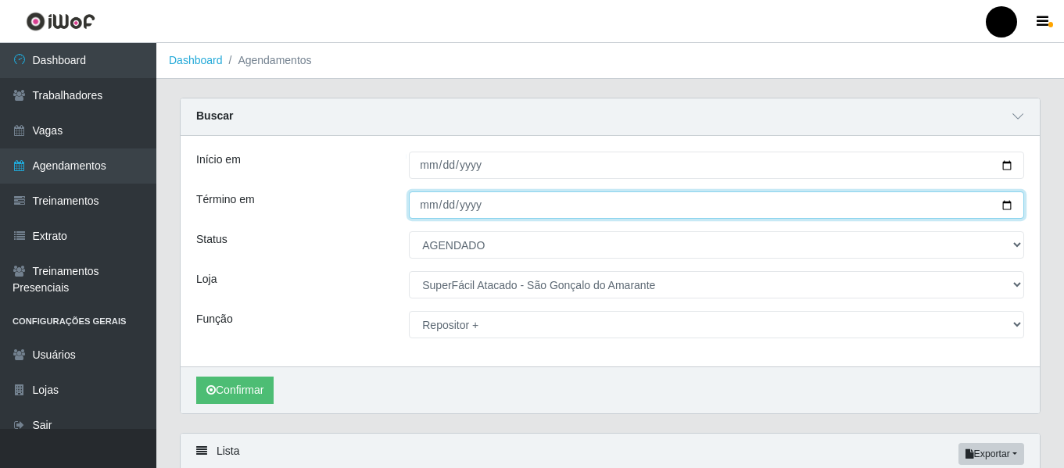
click at [1006, 204] on input "2025-08-30" at bounding box center [716, 205] width 615 height 27
type input "2025-08-31"
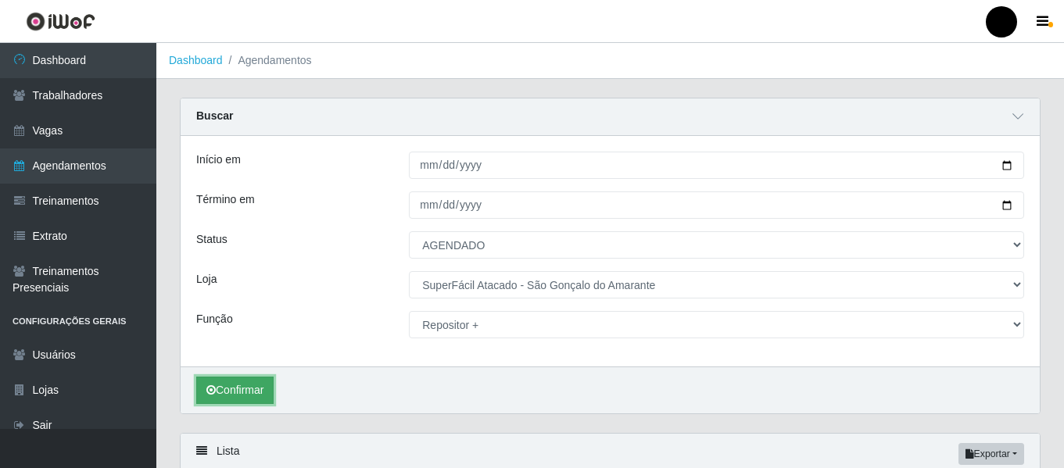
click at [226, 396] on button "Confirmar" at bounding box center [234, 390] width 77 height 27
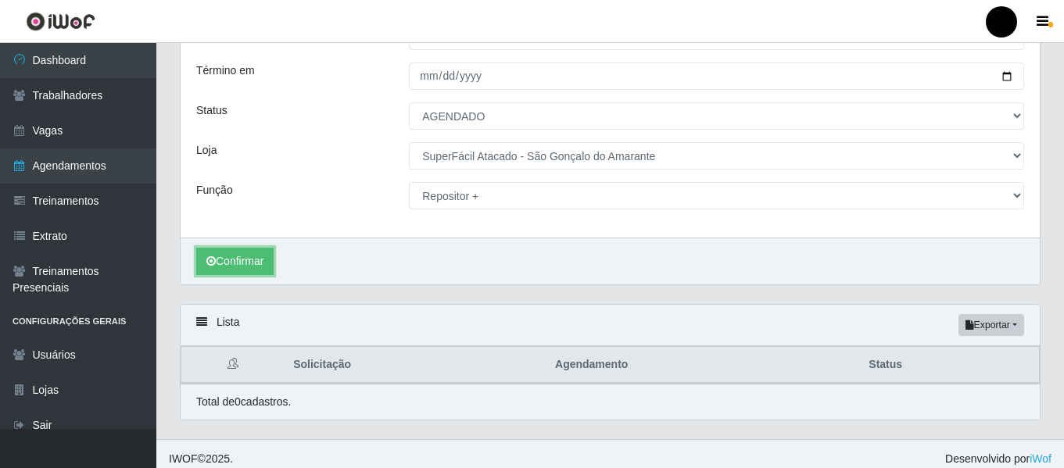
scroll to position [140, 0]
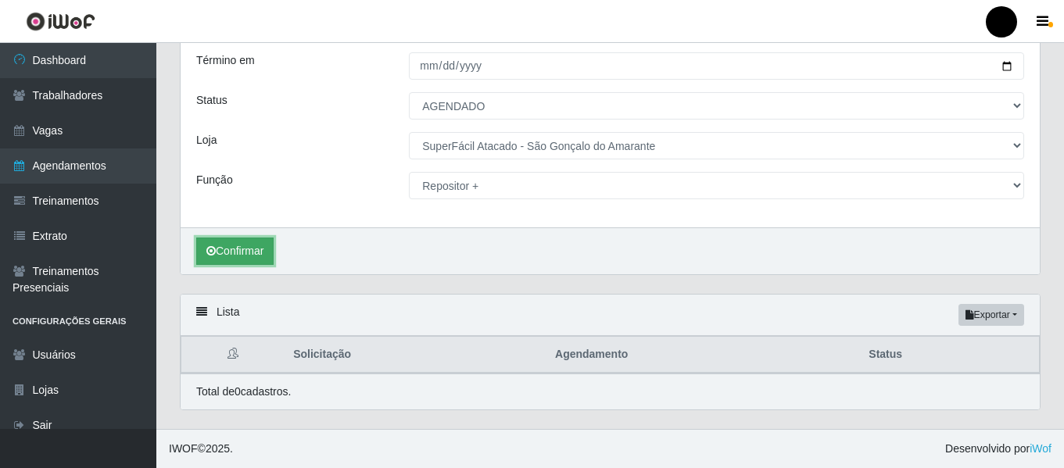
click at [233, 253] on button "Confirmar" at bounding box center [234, 251] width 77 height 27
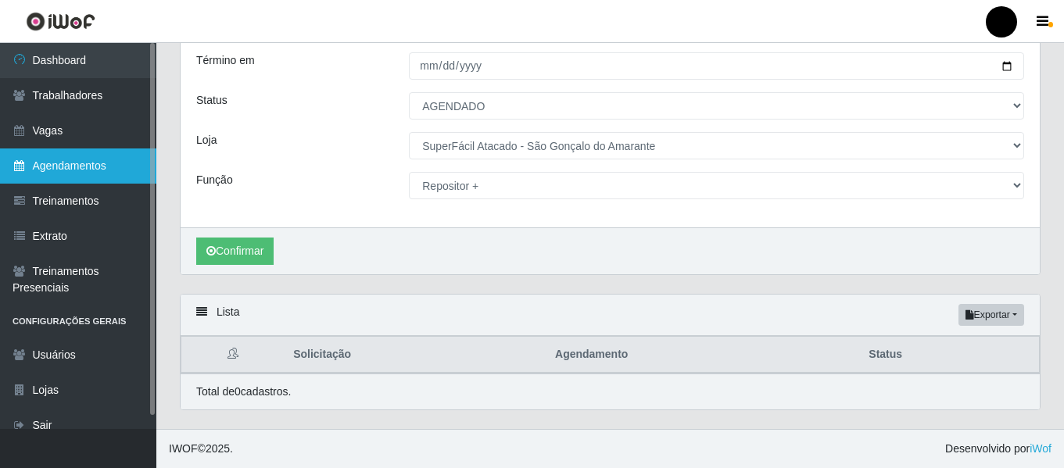
click at [75, 163] on link "Agendamentos" at bounding box center [78, 166] width 156 height 35
select select "[Selecione...]"
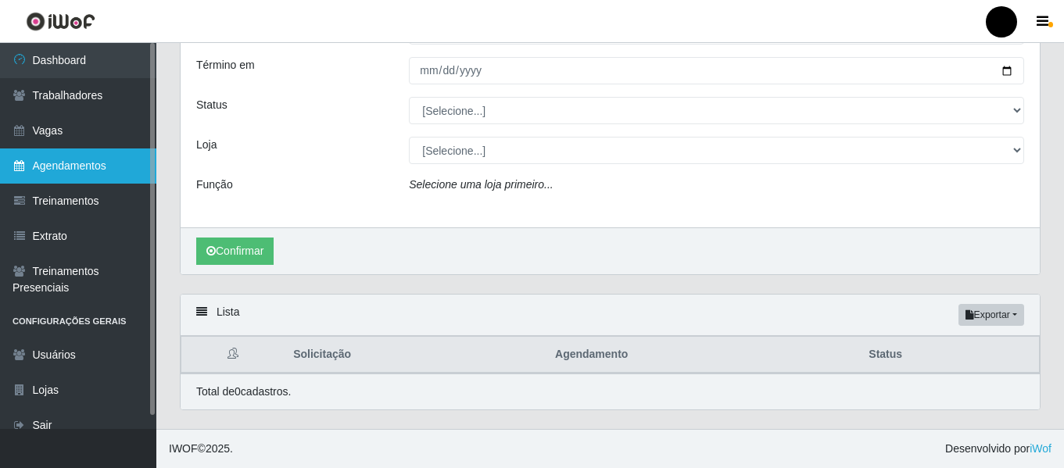
scroll to position [135, 0]
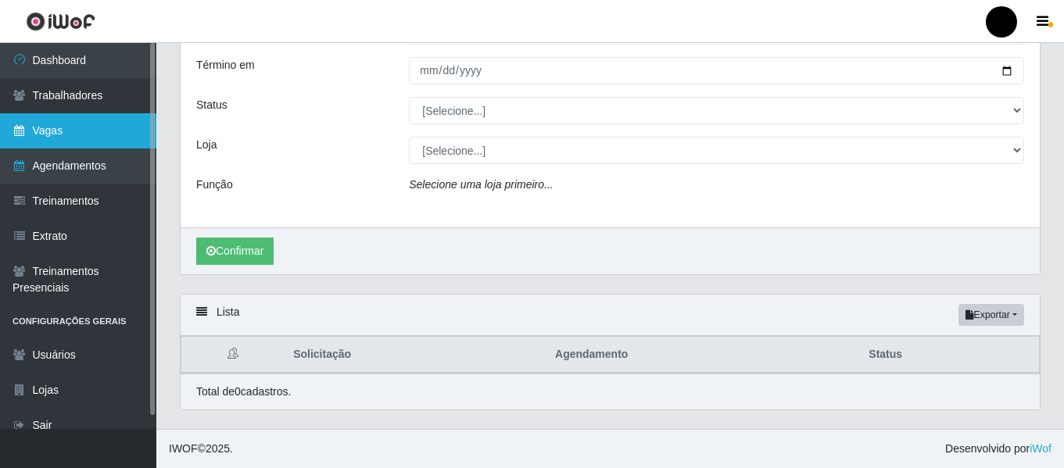
click at [56, 131] on link "Vagas" at bounding box center [78, 130] width 156 height 35
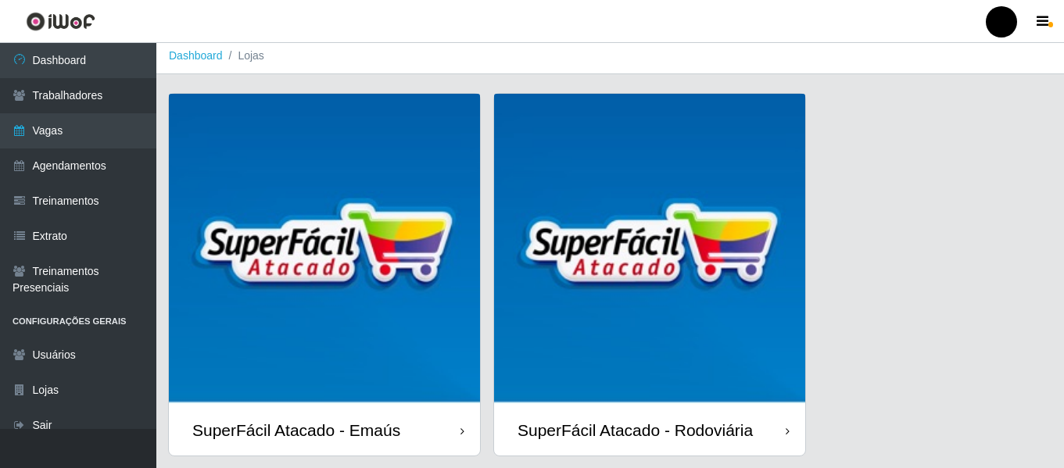
scroll to position [391, 0]
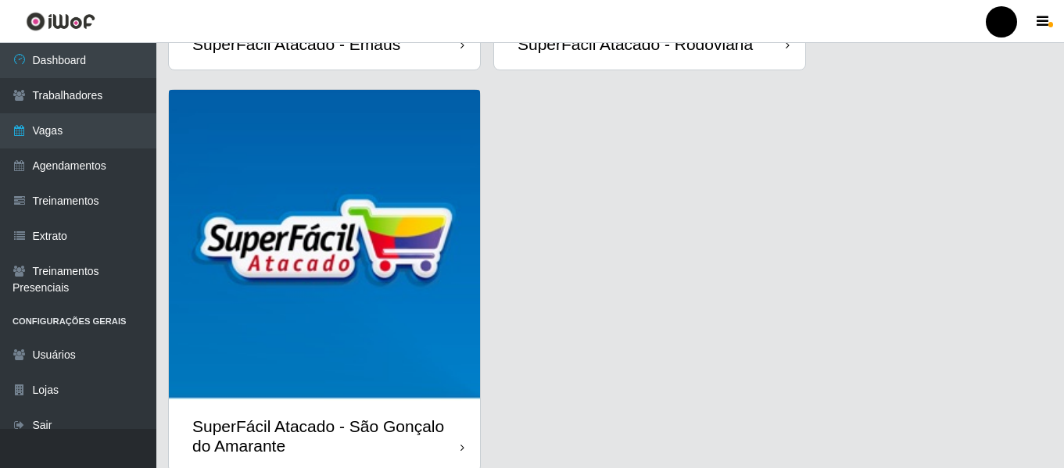
click at [396, 425] on div "SuperFácil Atacado - São Gonçalo do Amarante" at bounding box center [326, 436] width 268 height 39
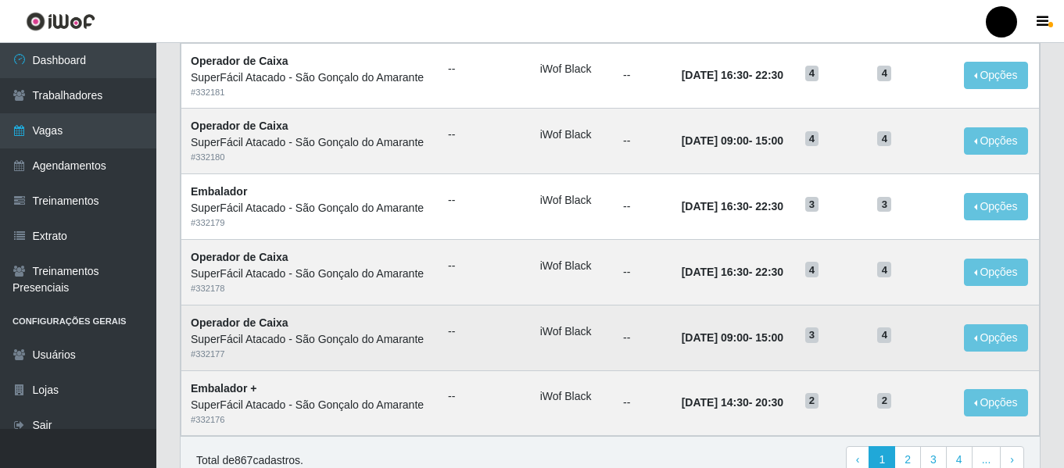
scroll to position [857, 0]
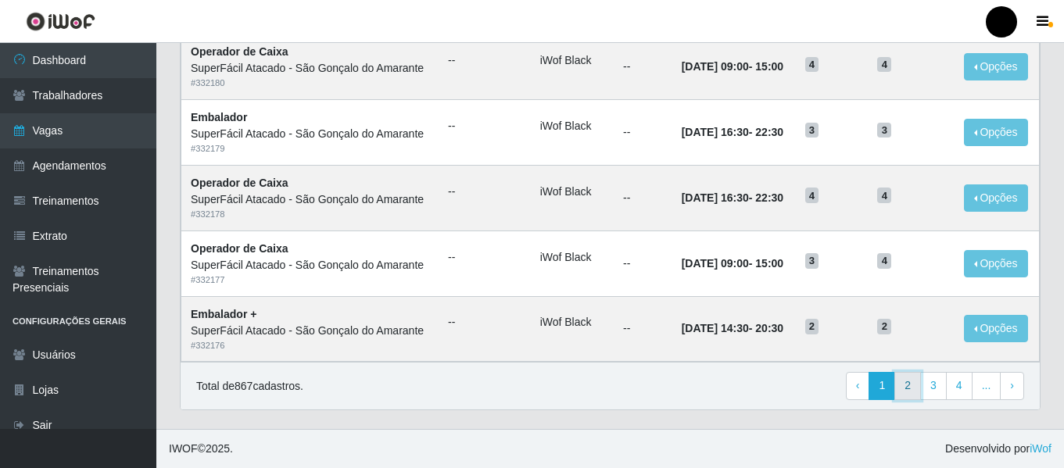
click at [907, 392] on link "2" at bounding box center [908, 386] width 27 height 28
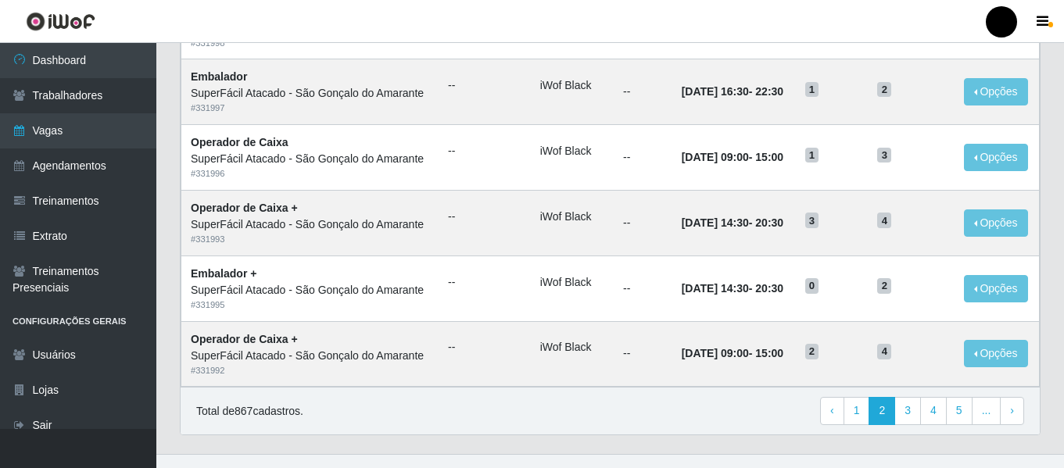
scroll to position [857, 0]
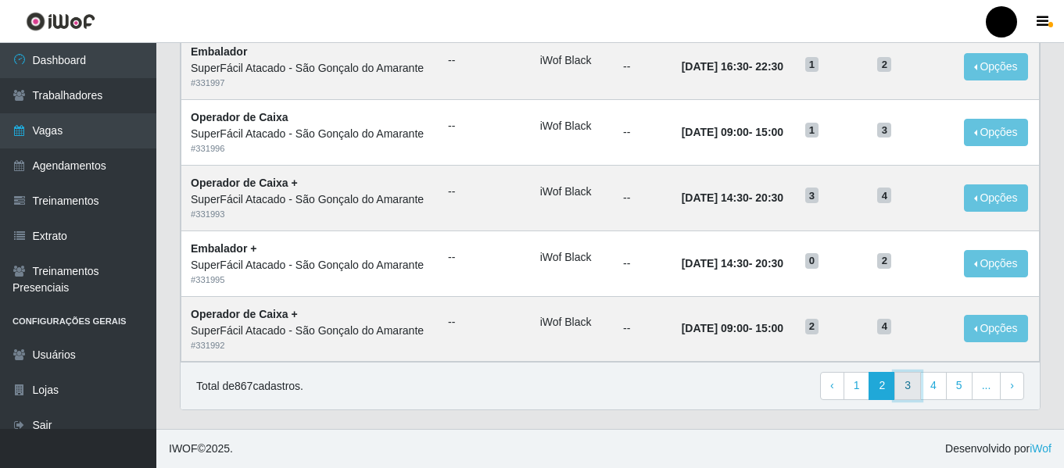
click at [910, 390] on link "3" at bounding box center [908, 386] width 27 height 28
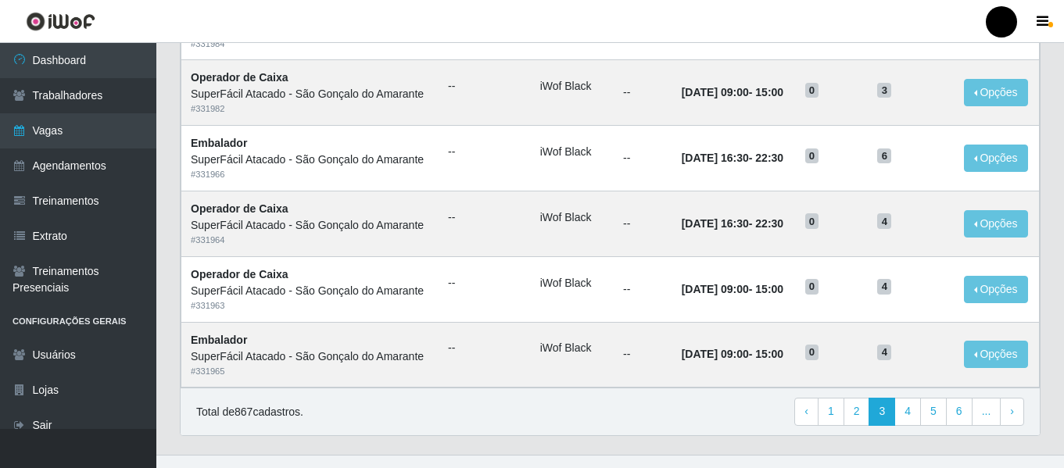
scroll to position [857, 0]
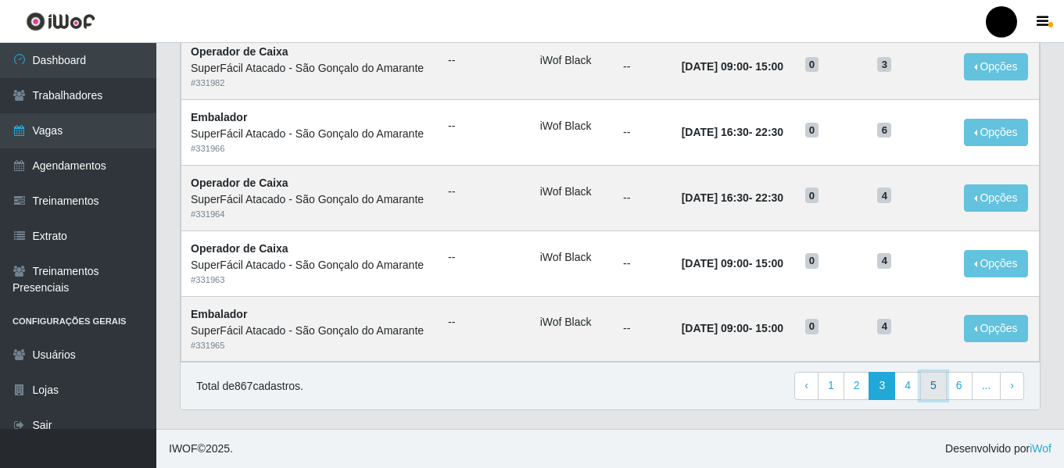
click at [933, 386] on link "5" at bounding box center [933, 386] width 27 height 28
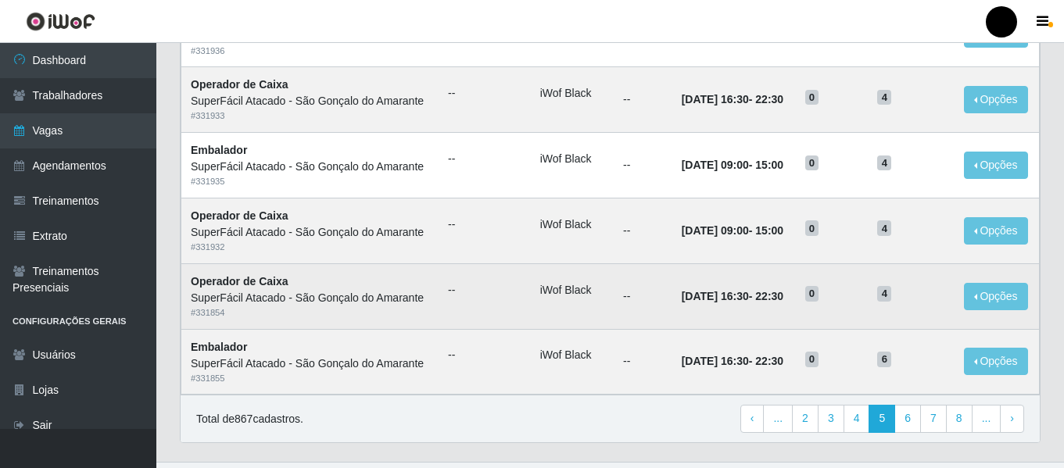
scroll to position [857, 0]
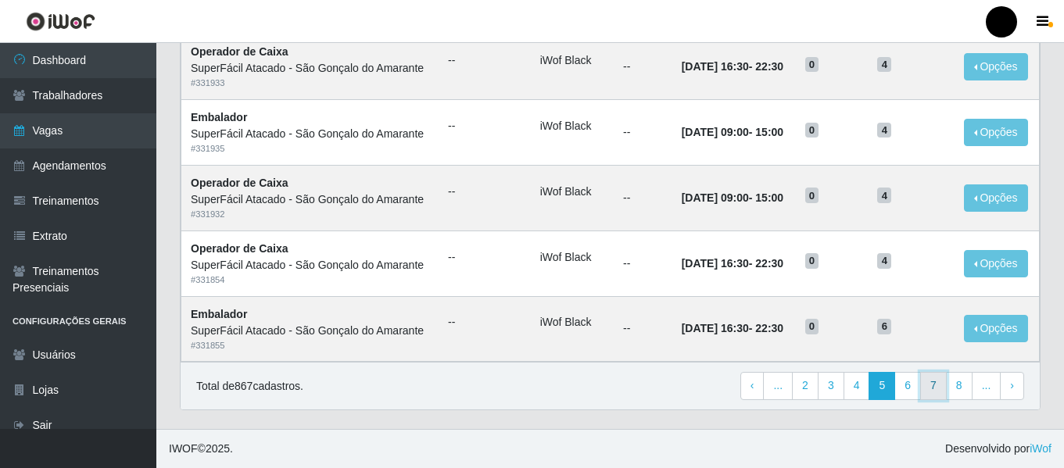
click at [937, 387] on link "7" at bounding box center [933, 386] width 27 height 28
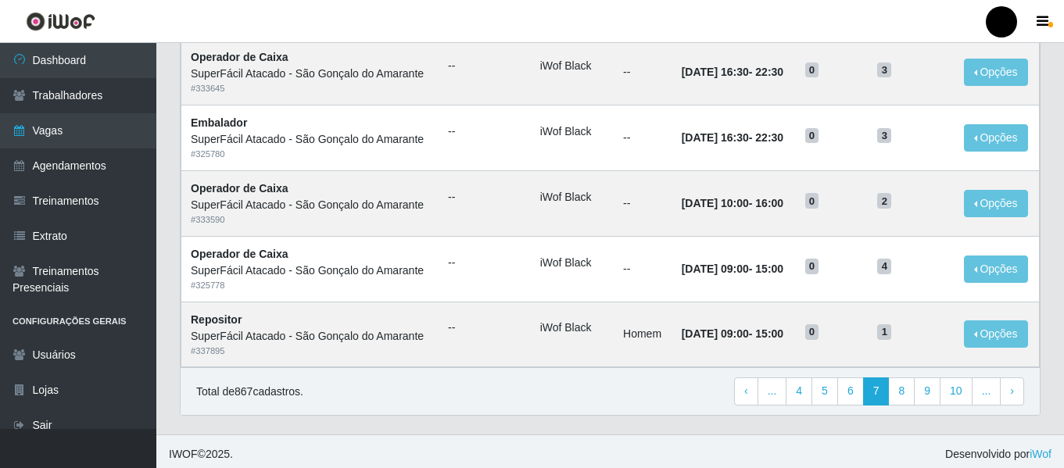
scroll to position [857, 0]
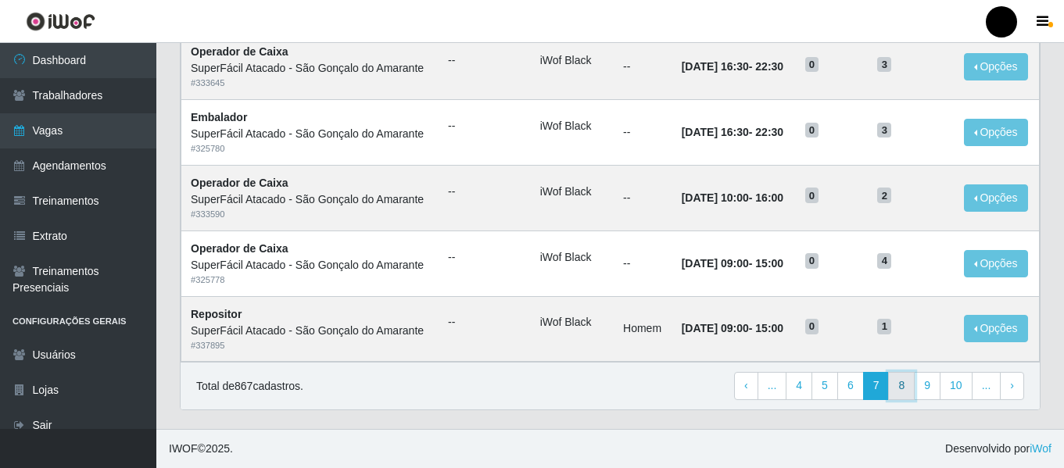
click at [901, 389] on link "8" at bounding box center [901, 386] width 27 height 28
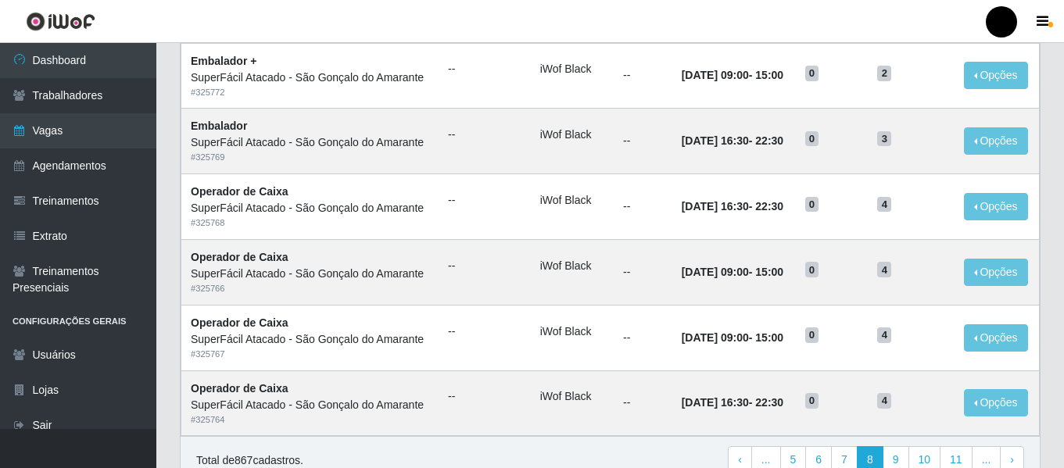
scroll to position [857, 0]
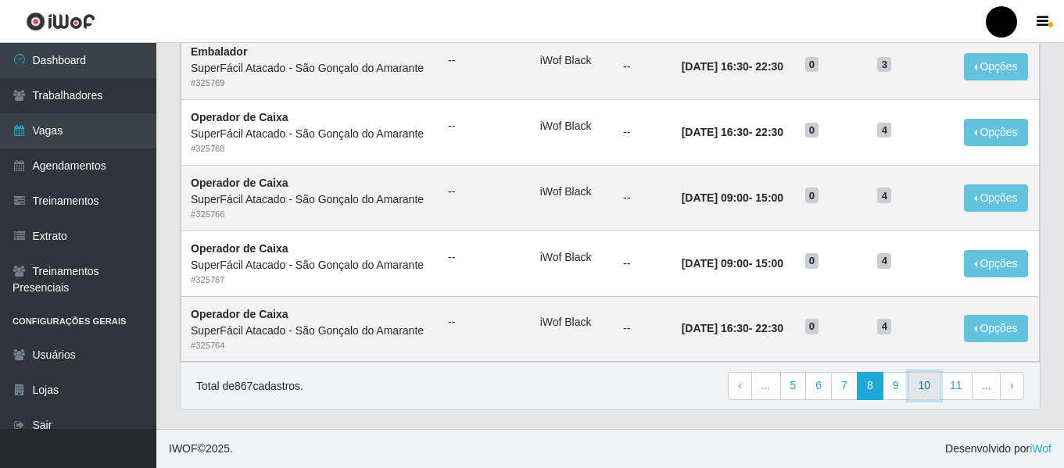
click at [933, 386] on link "10" at bounding box center [925, 386] width 33 height 28
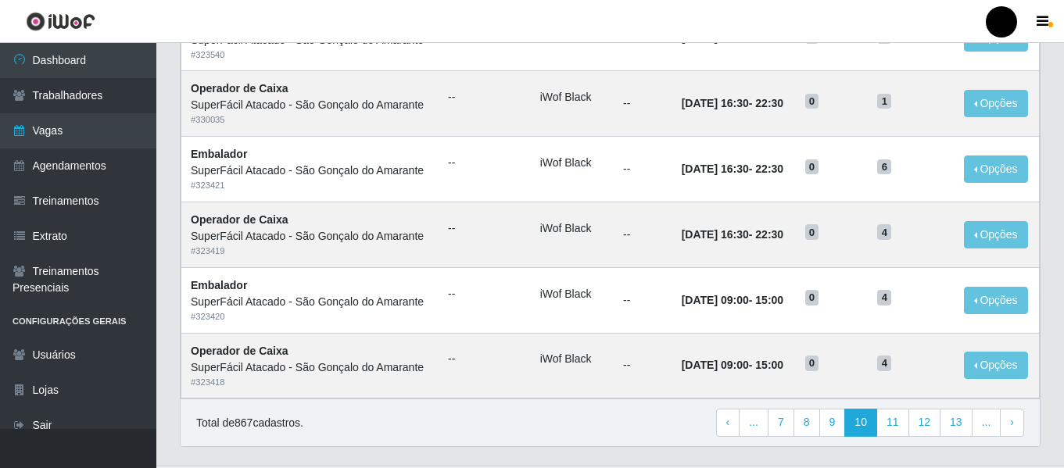
scroll to position [857, 0]
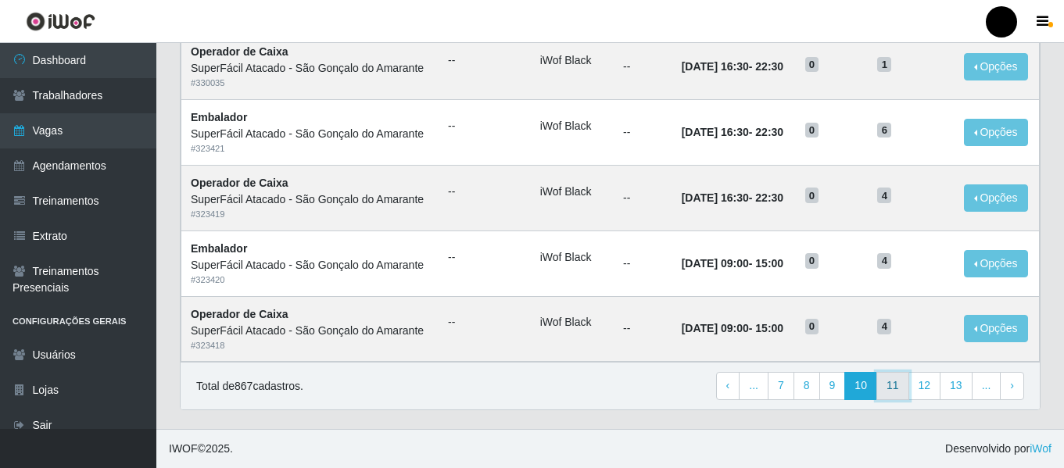
click at [896, 389] on link "11" at bounding box center [893, 386] width 33 height 28
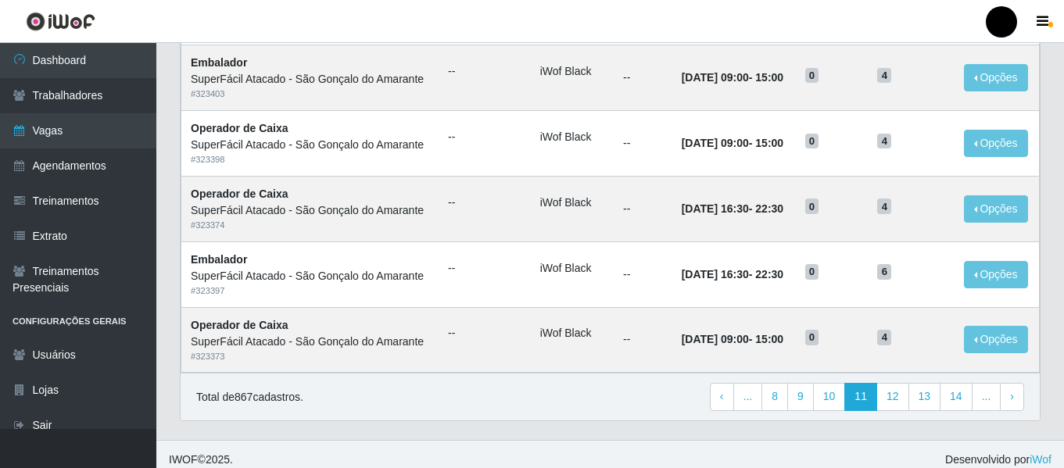
scroll to position [857, 0]
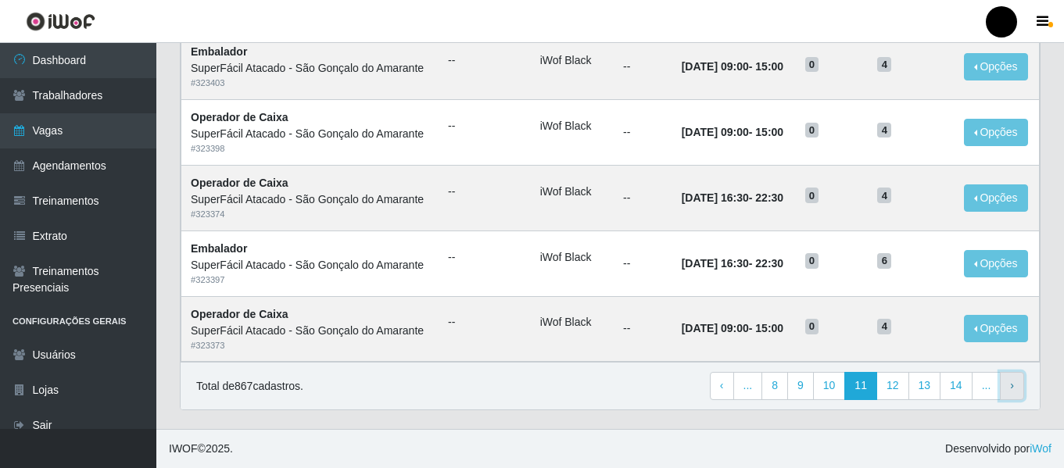
click at [1010, 390] on span "›" at bounding box center [1012, 385] width 4 height 13
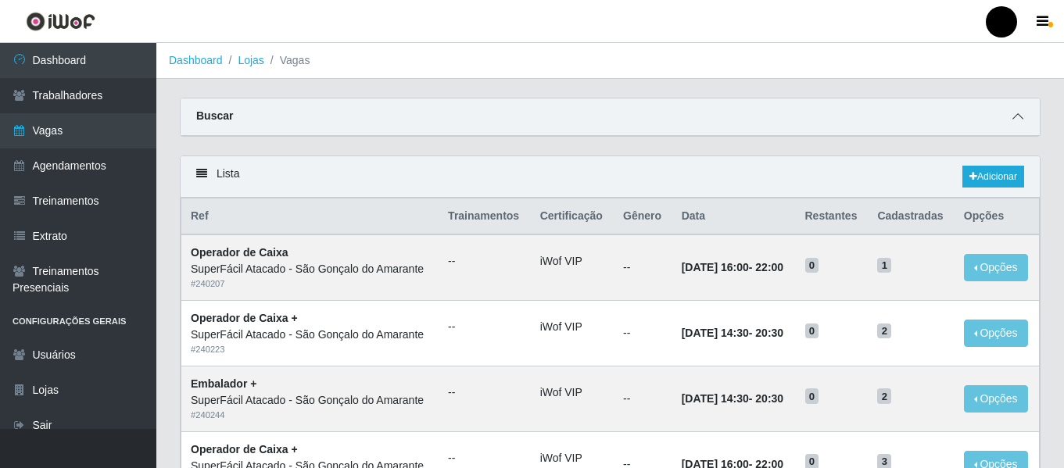
click at [1021, 119] on icon at bounding box center [1018, 116] width 11 height 11
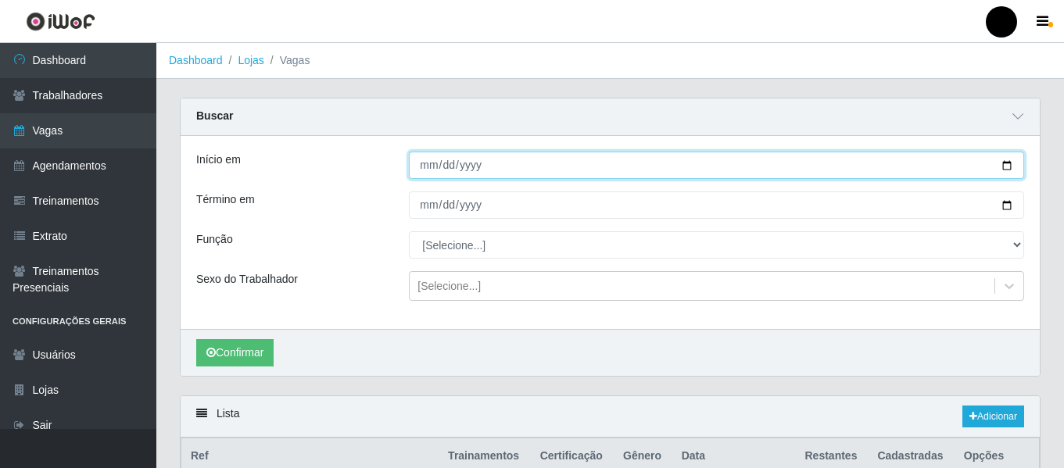
click at [1007, 165] on input "Início em" at bounding box center [716, 165] width 615 height 27
type input "[DATE]"
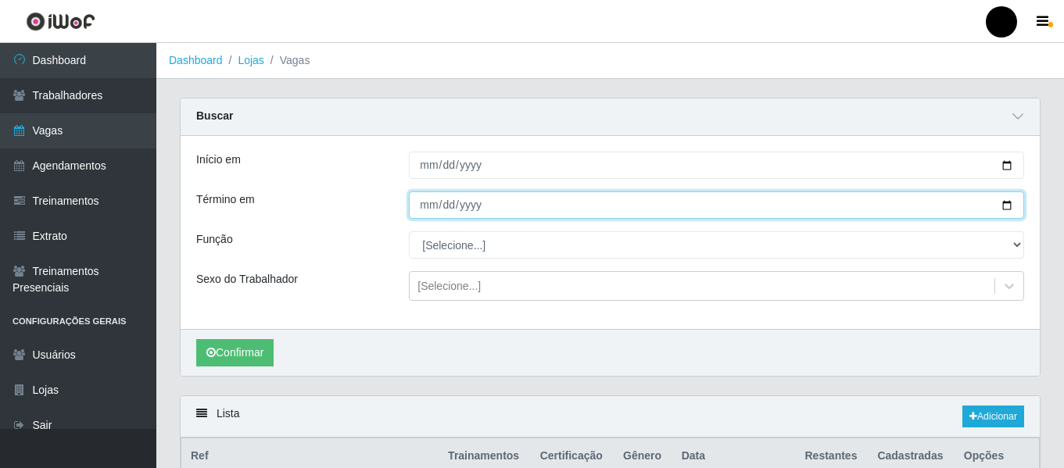
click at [1007, 206] on input "Término em" at bounding box center [716, 205] width 615 height 27
type input "[DATE]"
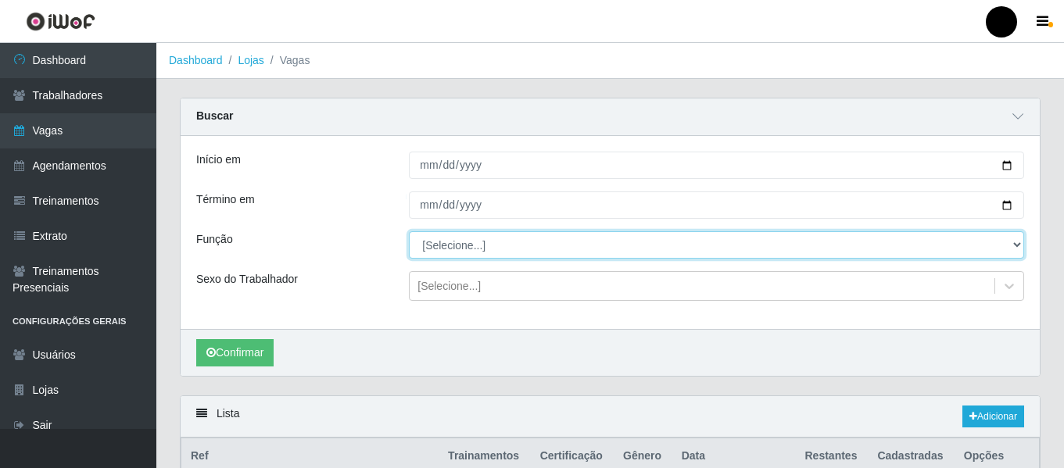
click at [1013, 245] on select "[Selecione...] Auxiliar de Estacionamento Auxiliar de Estacionamento + Auxiliar…" at bounding box center [716, 244] width 615 height 27
select select "82"
click at [409, 232] on select "[Selecione...] Auxiliar de Estacionamento Auxiliar de Estacionamento + Auxiliar…" at bounding box center [716, 244] width 615 height 27
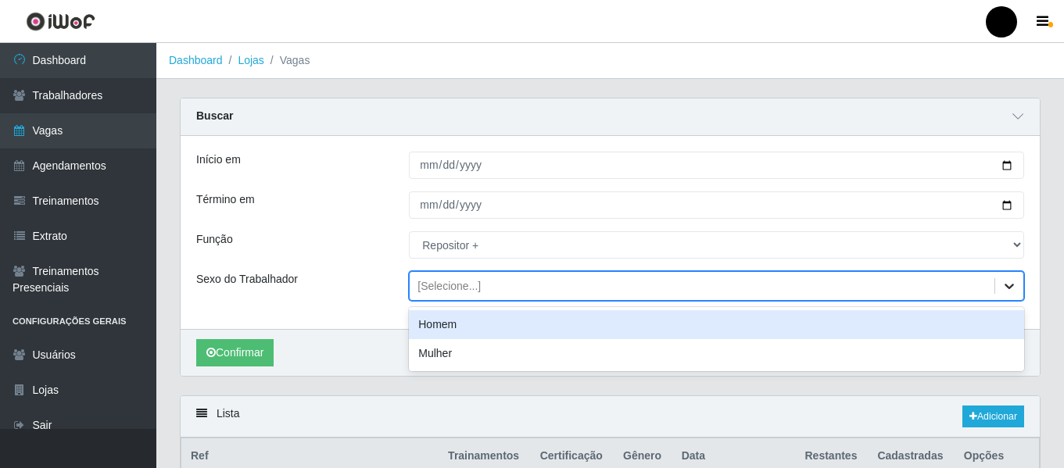
click at [1010, 285] on icon at bounding box center [1010, 286] width 16 height 16
click at [788, 321] on div "Homem" at bounding box center [716, 324] width 615 height 29
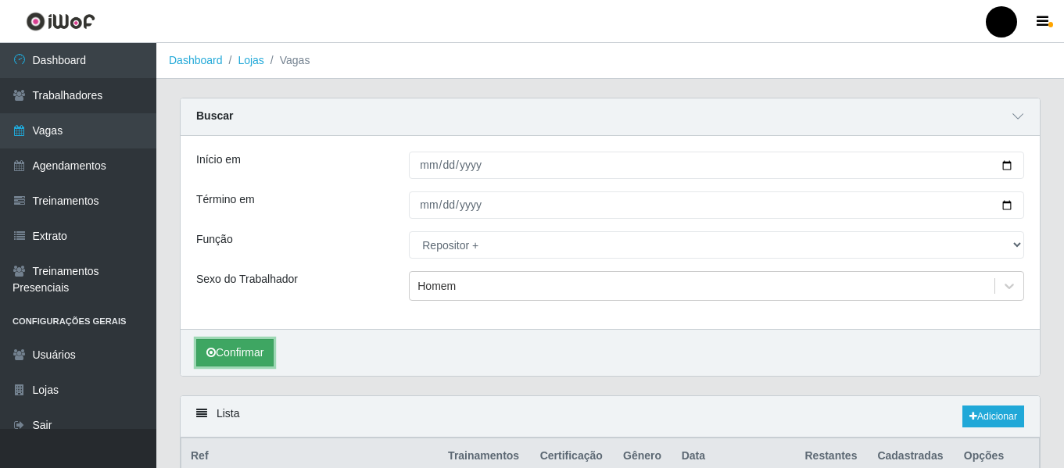
click at [227, 354] on button "Confirmar" at bounding box center [234, 352] width 77 height 27
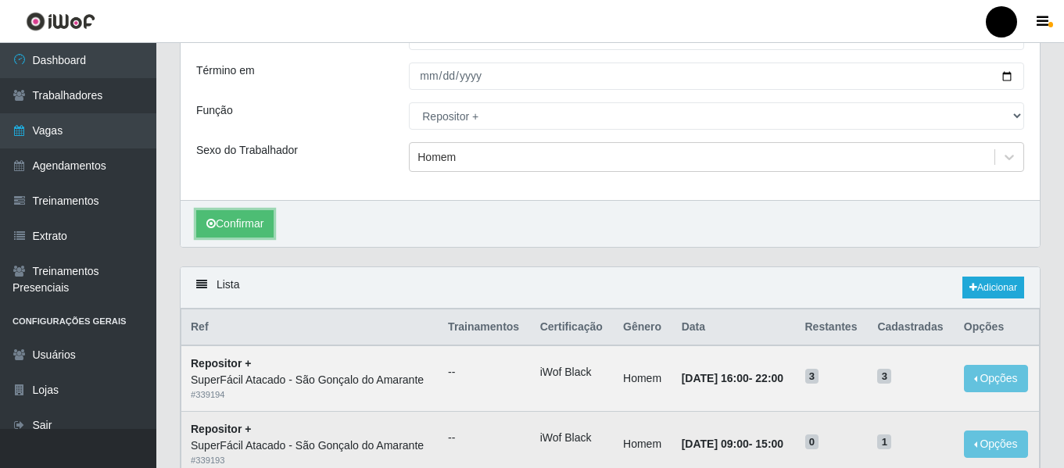
scroll to position [63, 0]
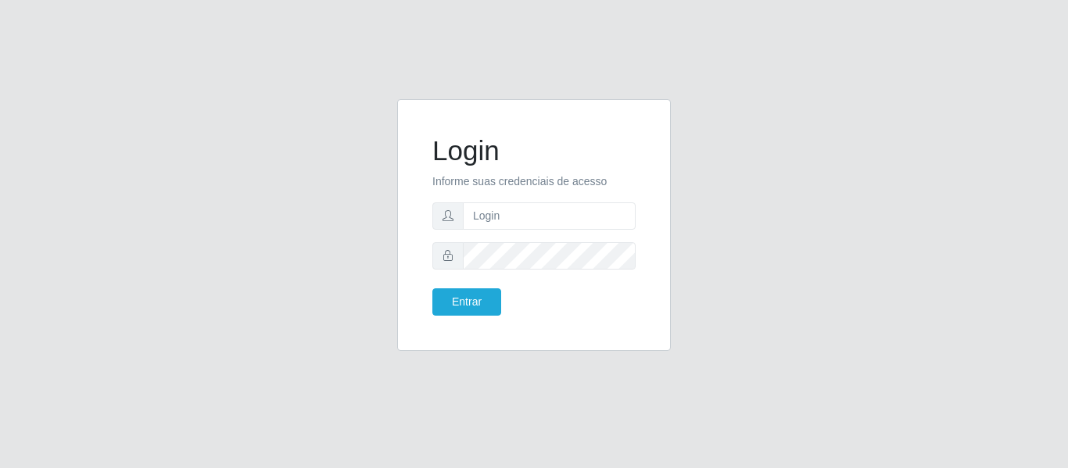
click at [508, 216] on input "text" at bounding box center [549, 216] width 173 height 27
type input "[EMAIL_ADDRESS][DOMAIN_NAME]"
click at [432, 289] on button "Entrar" at bounding box center [466, 302] width 69 height 27
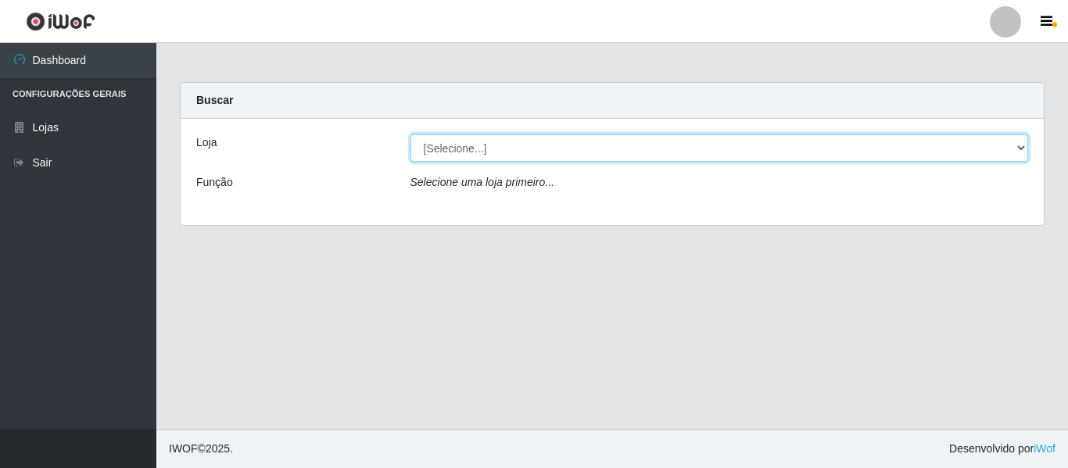
click at [453, 138] on select "[Selecione...] SuperFácil Atacado - São Gonçalo do Amarante" at bounding box center [720, 148] width 619 height 27
select select "408"
click at [411, 135] on select "[Selecione...] SuperFácil Atacado - São Gonçalo do Amarante" at bounding box center [720, 148] width 619 height 27
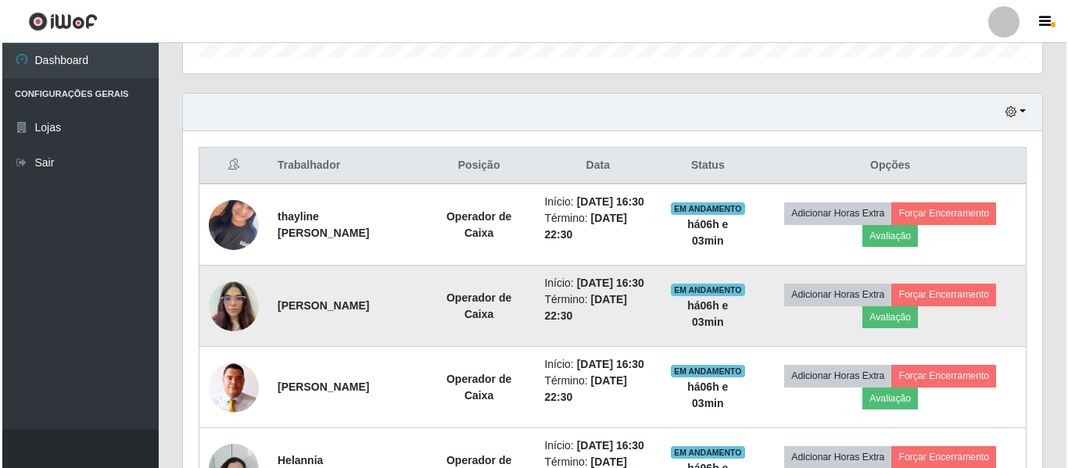
scroll to position [547, 0]
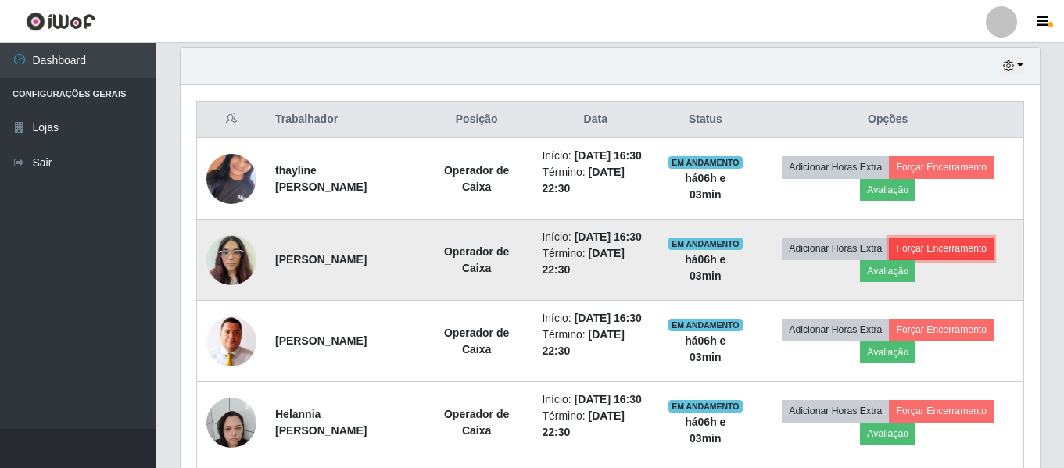
click at [935, 260] on button "Forçar Encerramento" at bounding box center [941, 249] width 105 height 22
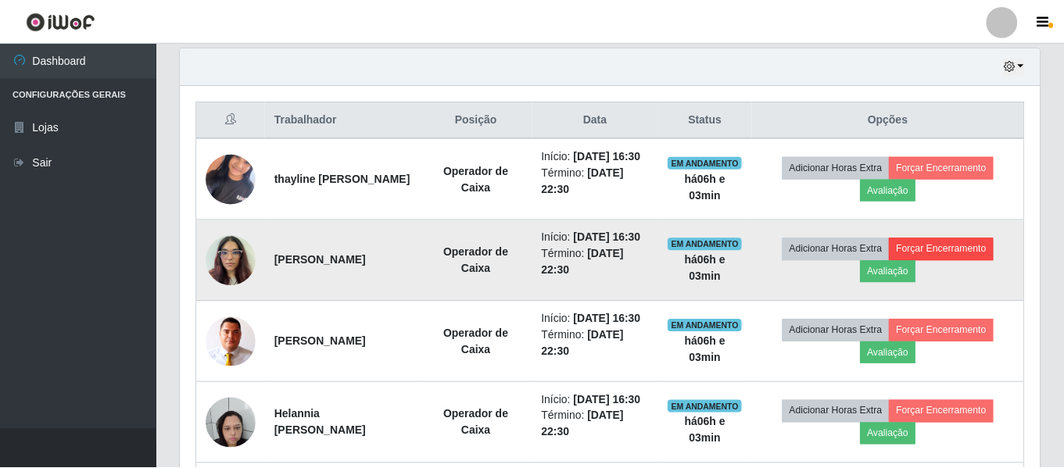
scroll to position [325, 852]
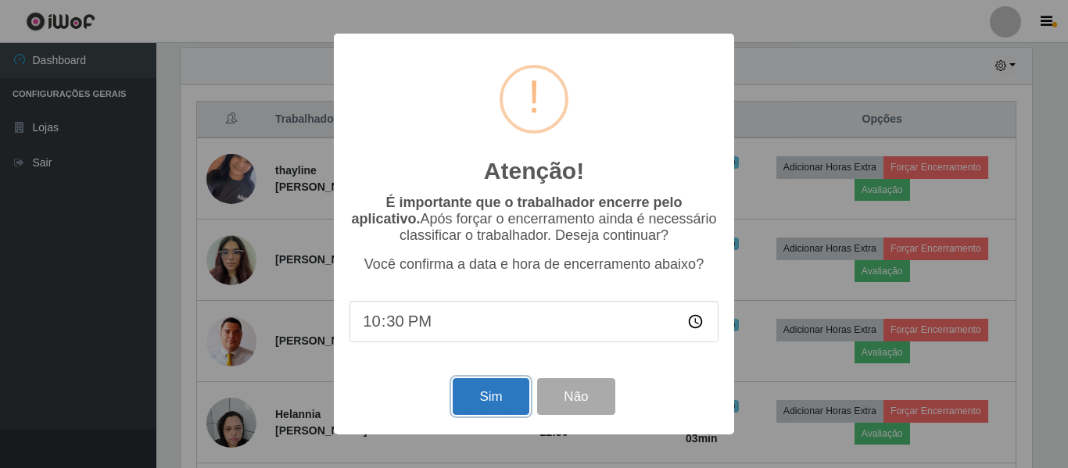
click at [478, 400] on button "Sim" at bounding box center [491, 397] width 76 height 37
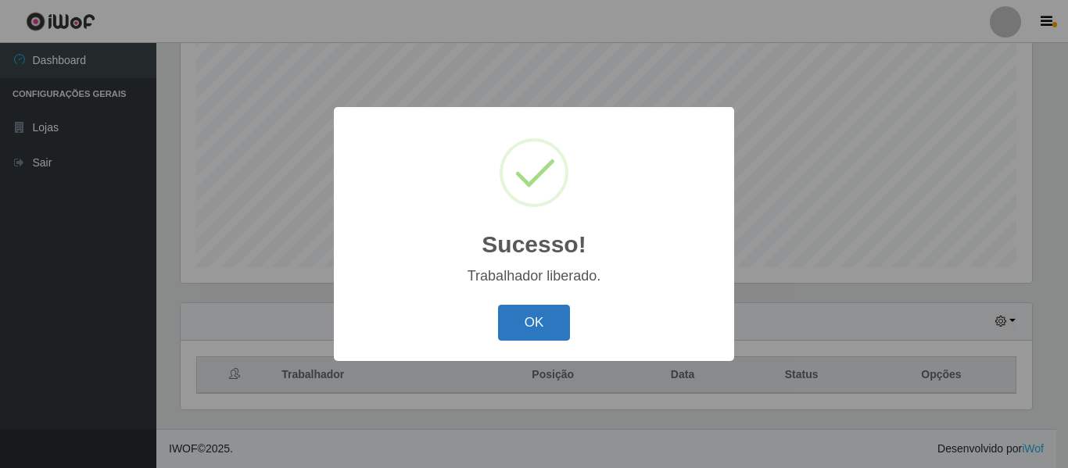
click at [535, 338] on button "OK" at bounding box center [534, 323] width 73 height 37
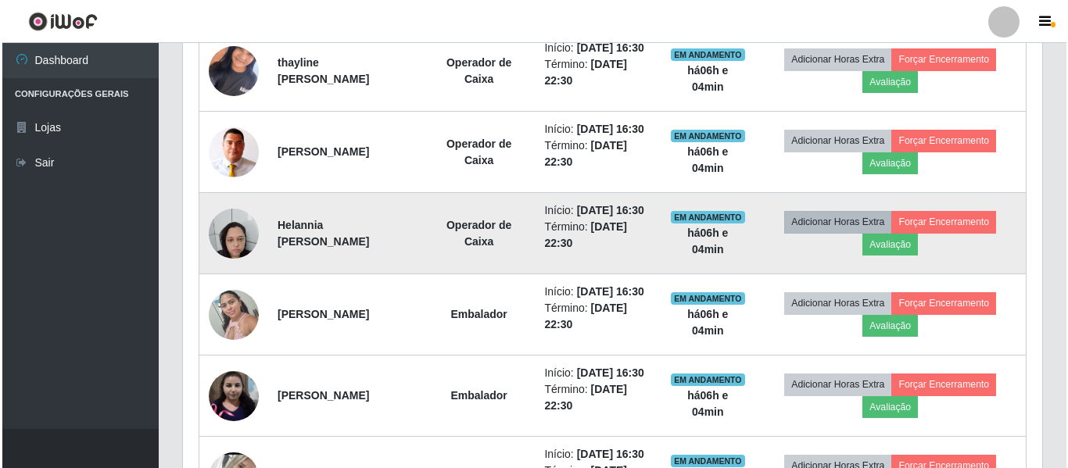
scroll to position [683, 0]
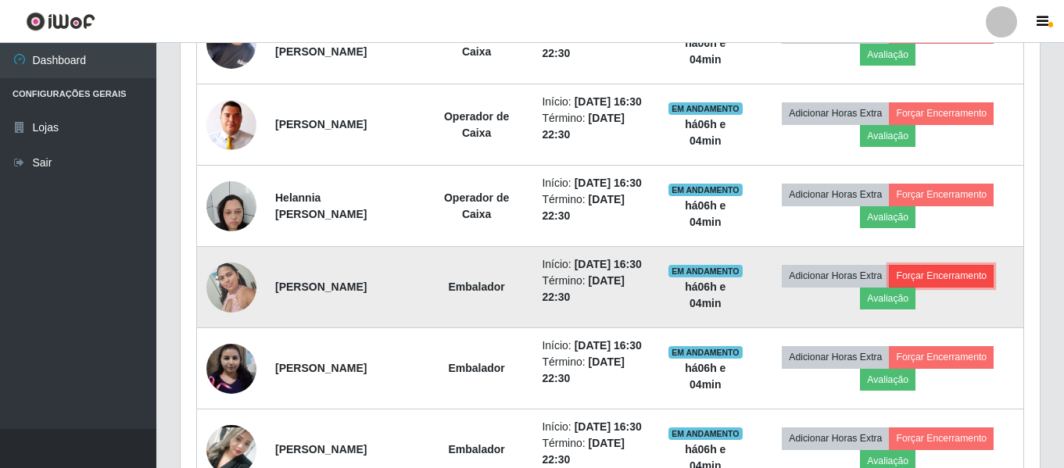
click at [971, 287] on button "Forçar Encerramento" at bounding box center [941, 276] width 105 height 22
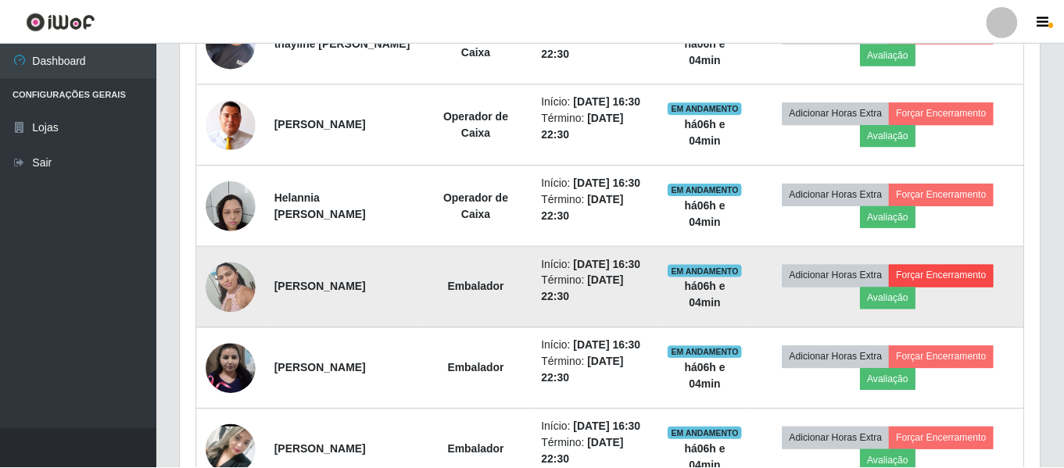
scroll to position [325, 852]
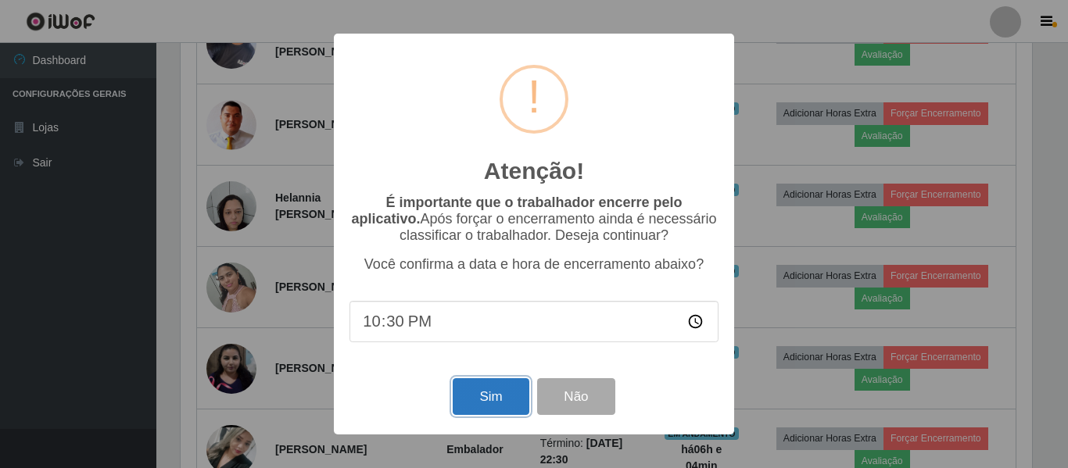
click at [459, 406] on button "Sim" at bounding box center [491, 397] width 76 height 37
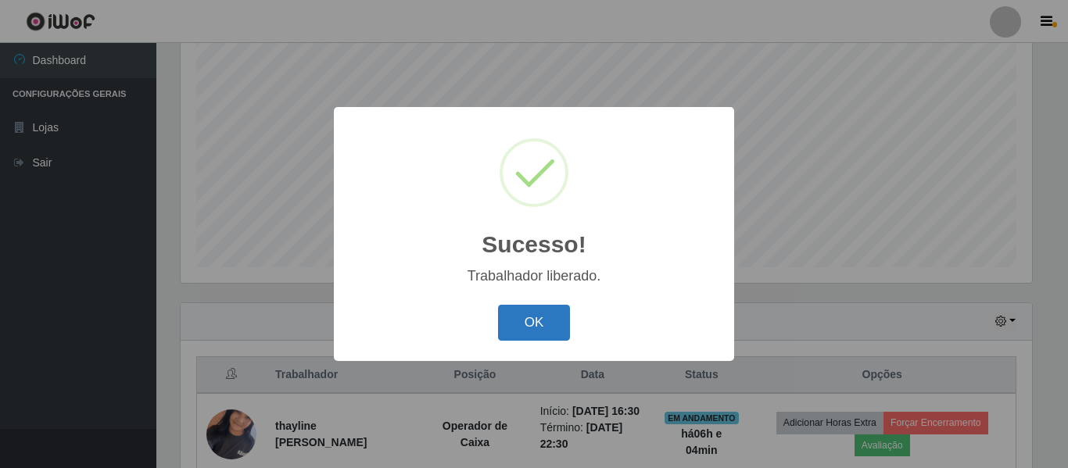
click at [551, 307] on button "OK" at bounding box center [534, 323] width 73 height 37
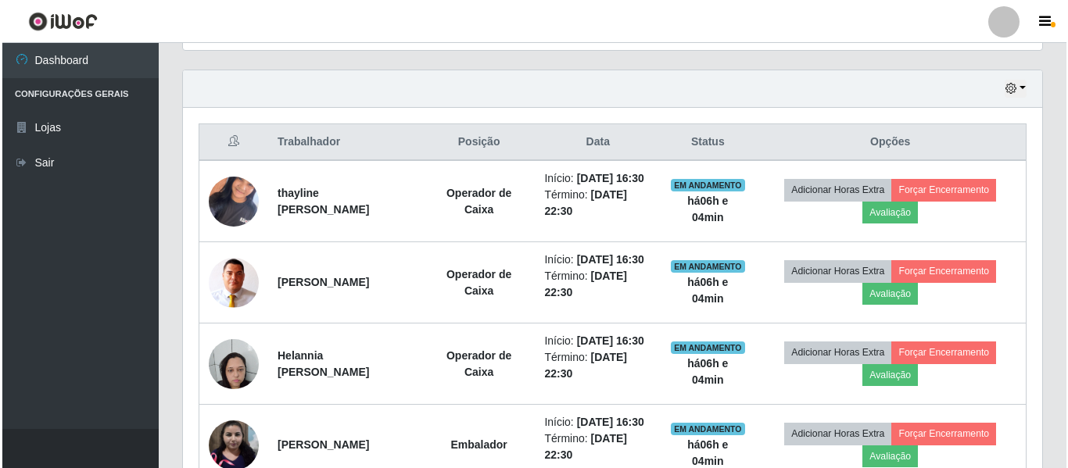
scroll to position [683, 0]
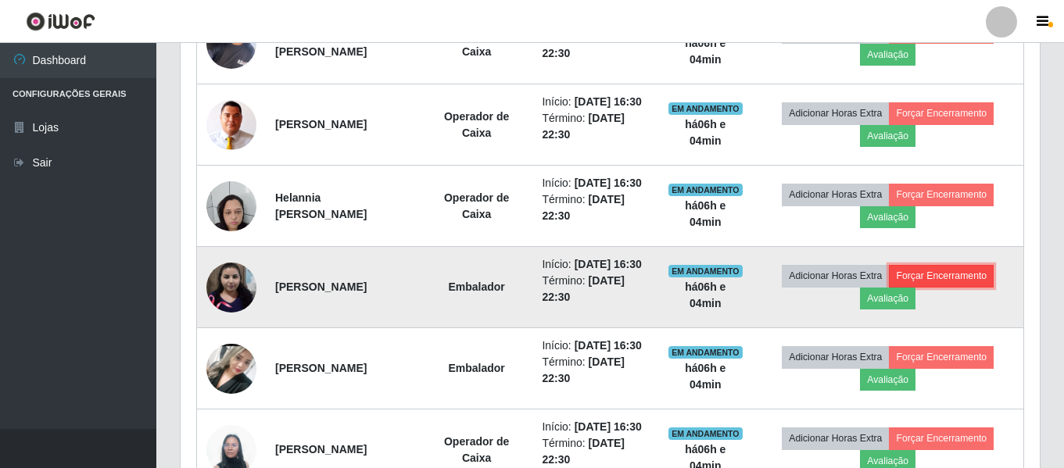
click at [946, 287] on button "Forçar Encerramento" at bounding box center [941, 276] width 105 height 22
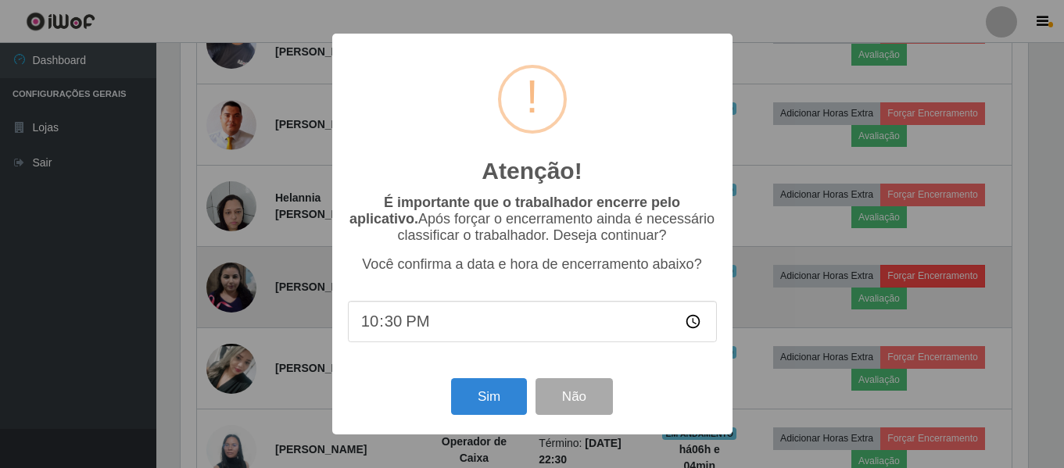
scroll to position [325, 852]
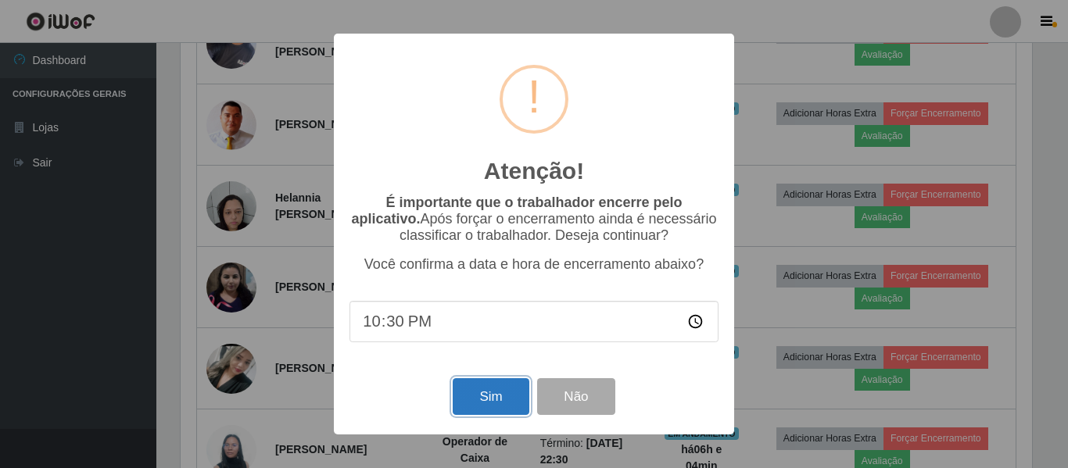
click at [505, 404] on button "Sim" at bounding box center [491, 397] width 76 height 37
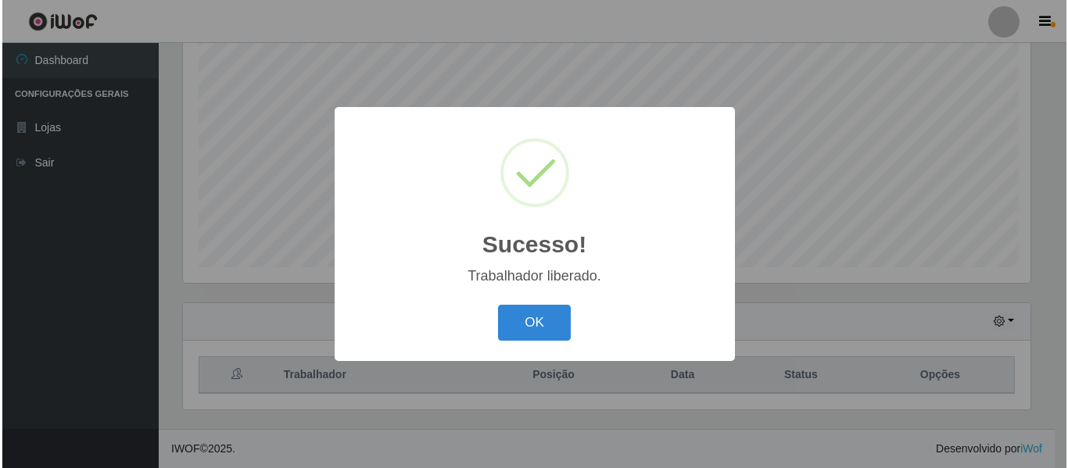
scroll to position [0, 0]
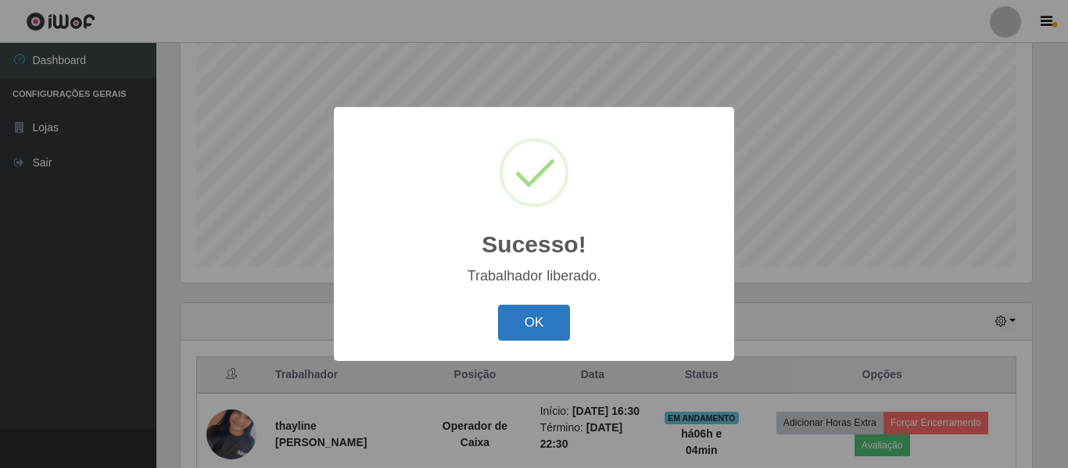
click at [558, 332] on button "OK" at bounding box center [534, 323] width 73 height 37
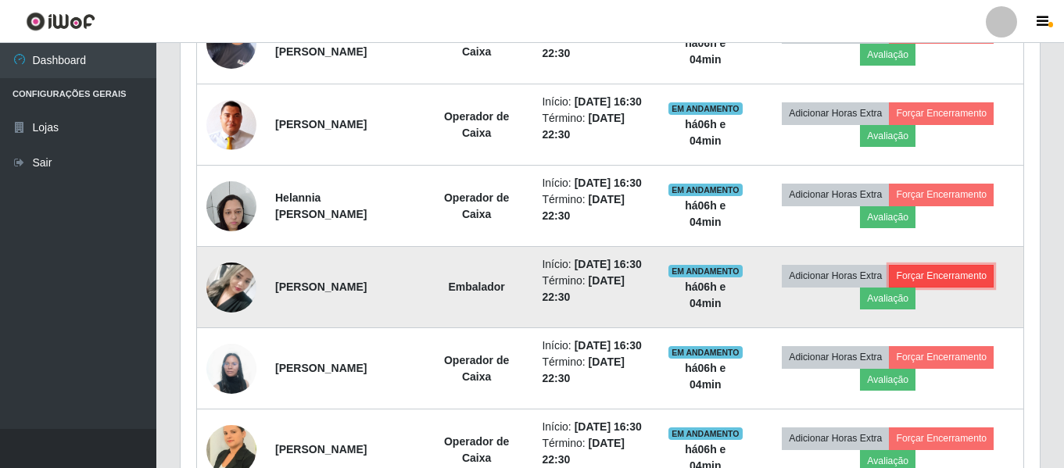
click at [957, 287] on button "Forçar Encerramento" at bounding box center [941, 276] width 105 height 22
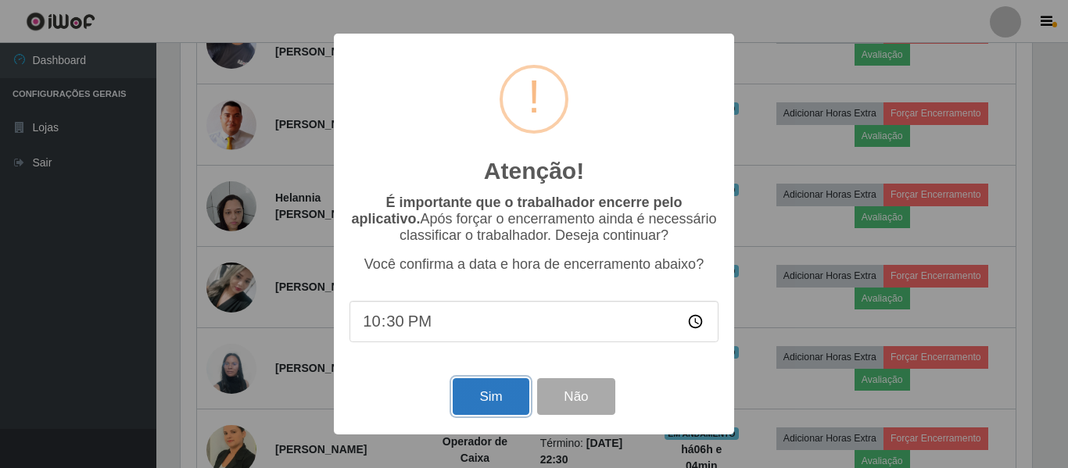
click at [483, 413] on button "Sim" at bounding box center [491, 397] width 76 height 37
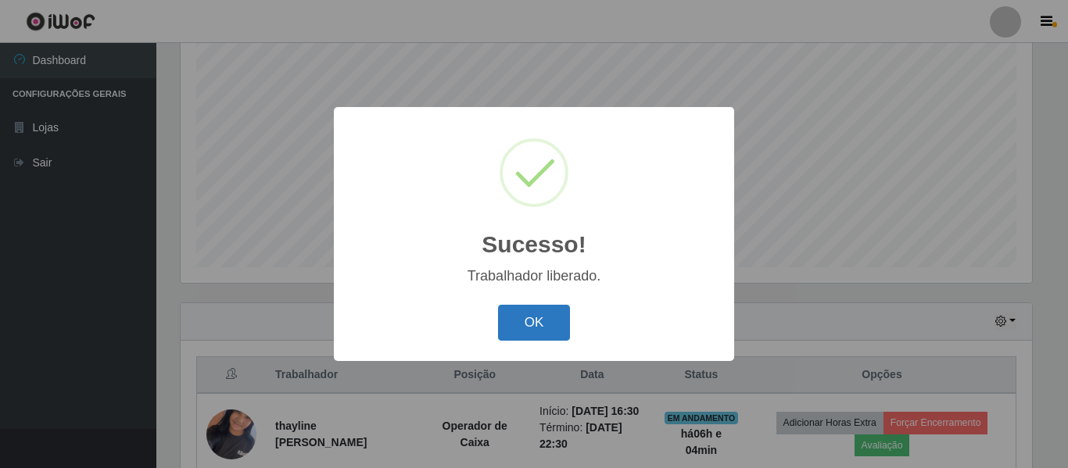
click at [542, 328] on button "OK" at bounding box center [534, 323] width 73 height 37
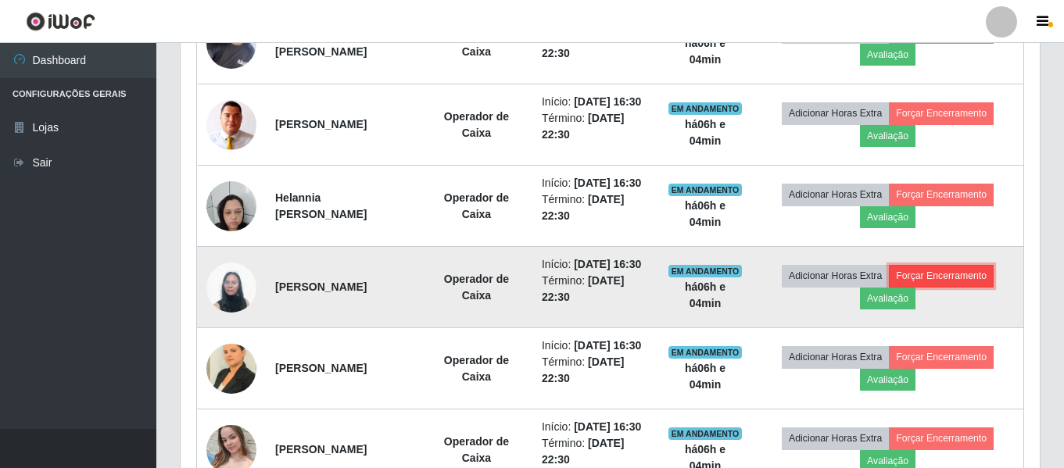
click at [963, 287] on button "Forçar Encerramento" at bounding box center [941, 276] width 105 height 22
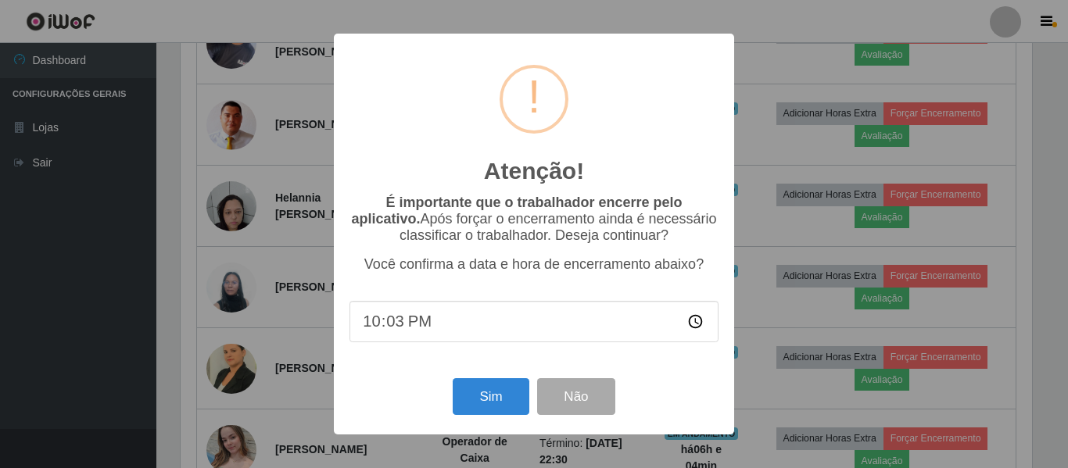
type input "22:35"
click at [500, 395] on button "Sim" at bounding box center [491, 397] width 76 height 37
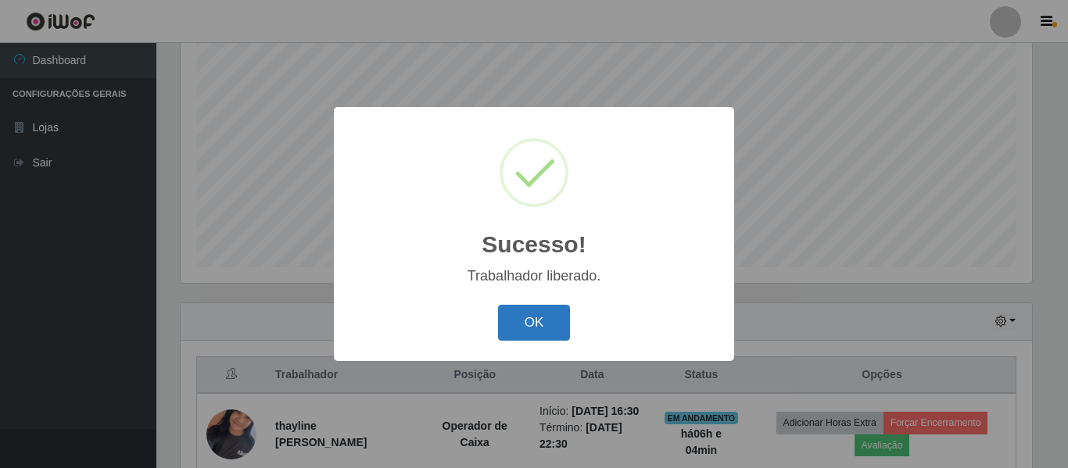
click at [529, 314] on button "OK" at bounding box center [534, 323] width 73 height 37
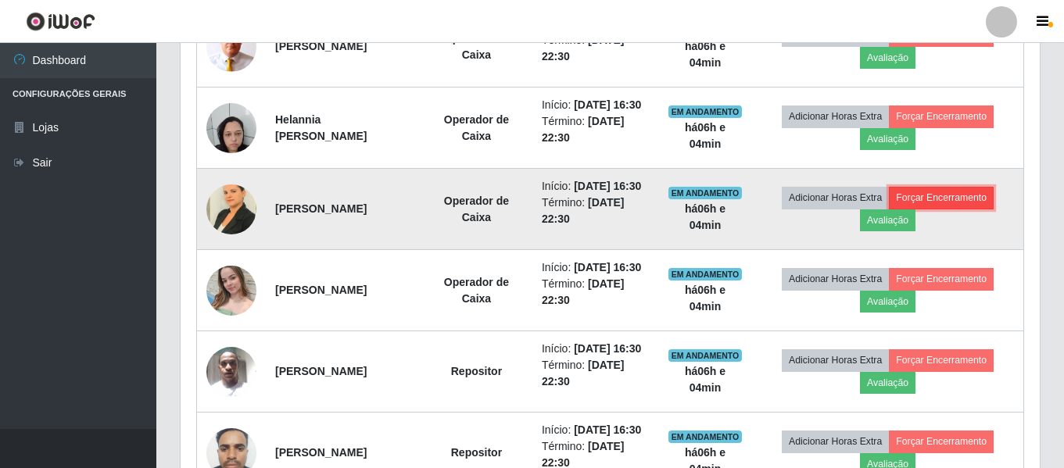
click at [937, 209] on button "Forçar Encerramento" at bounding box center [941, 198] width 105 height 22
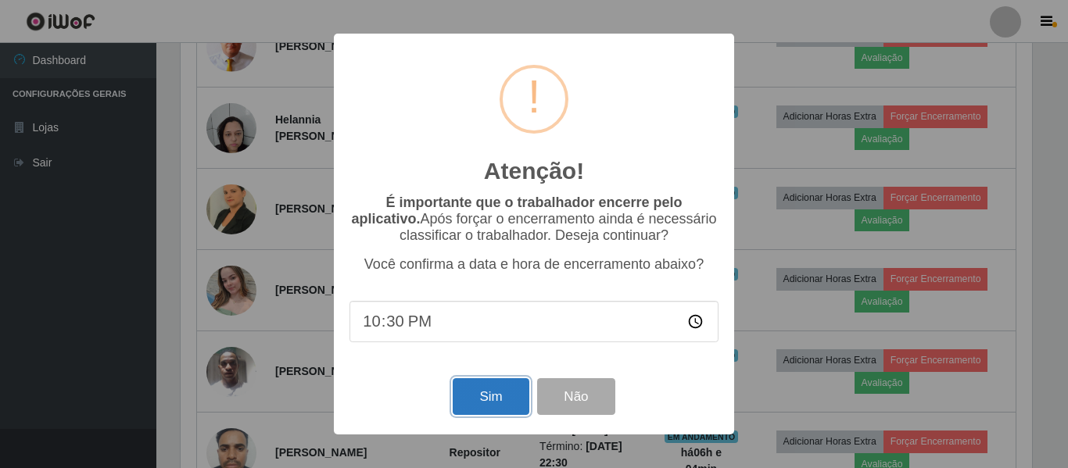
click at [479, 407] on button "Sim" at bounding box center [491, 397] width 76 height 37
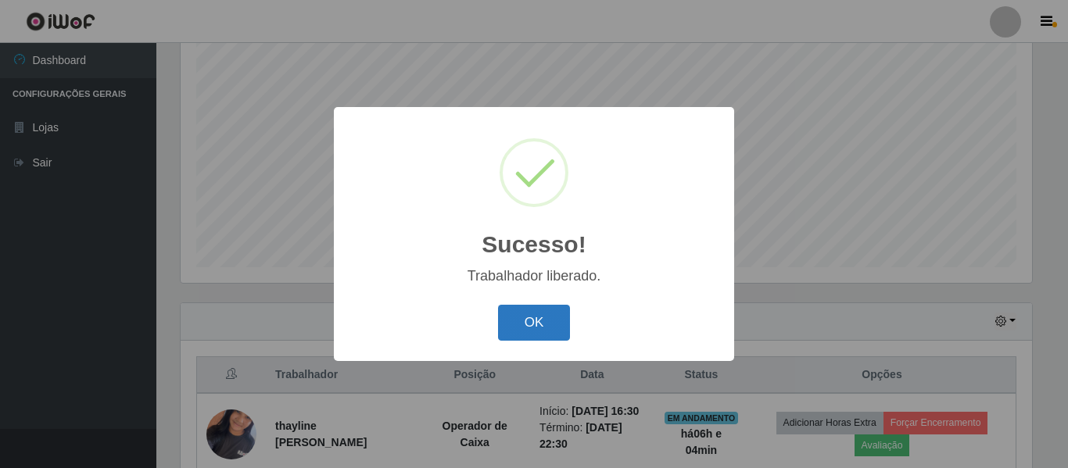
click at [515, 326] on button "OK" at bounding box center [534, 323] width 73 height 37
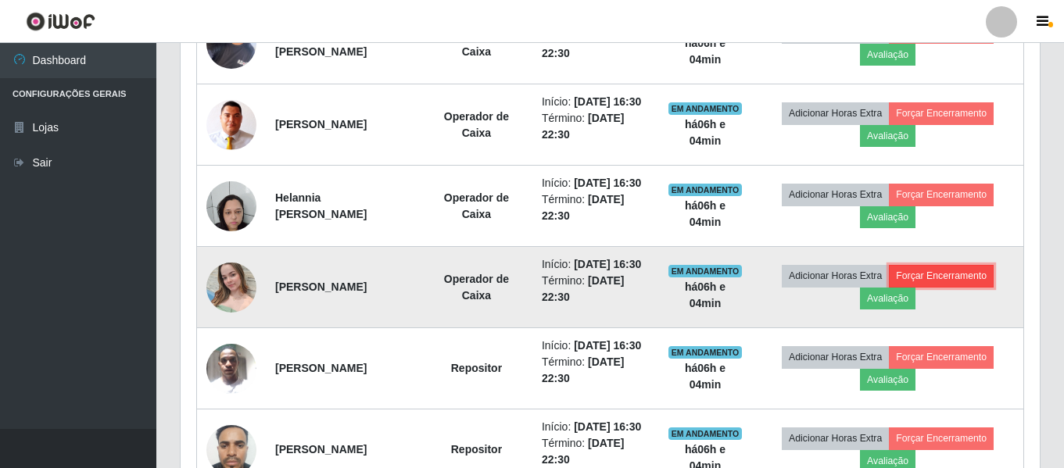
click at [975, 287] on button "Forçar Encerramento" at bounding box center [941, 276] width 105 height 22
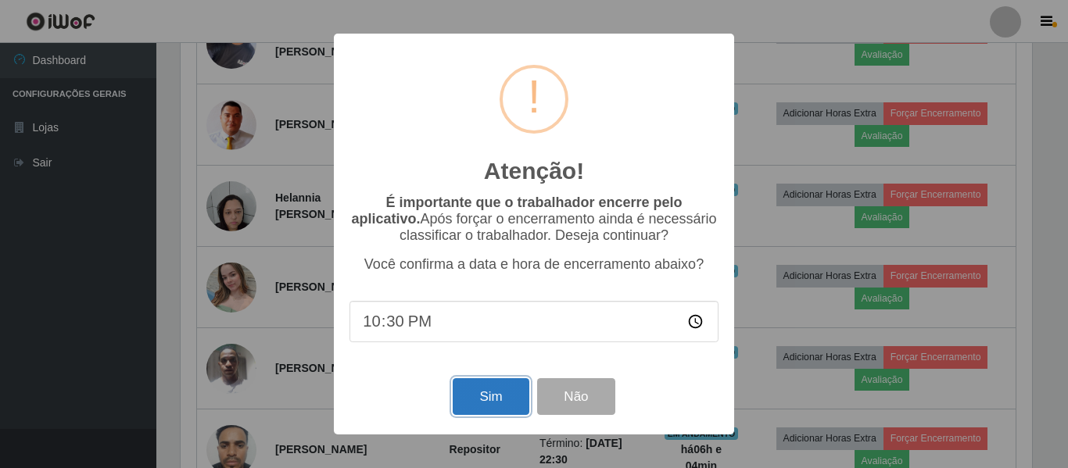
click at [497, 400] on button "Sim" at bounding box center [491, 397] width 76 height 37
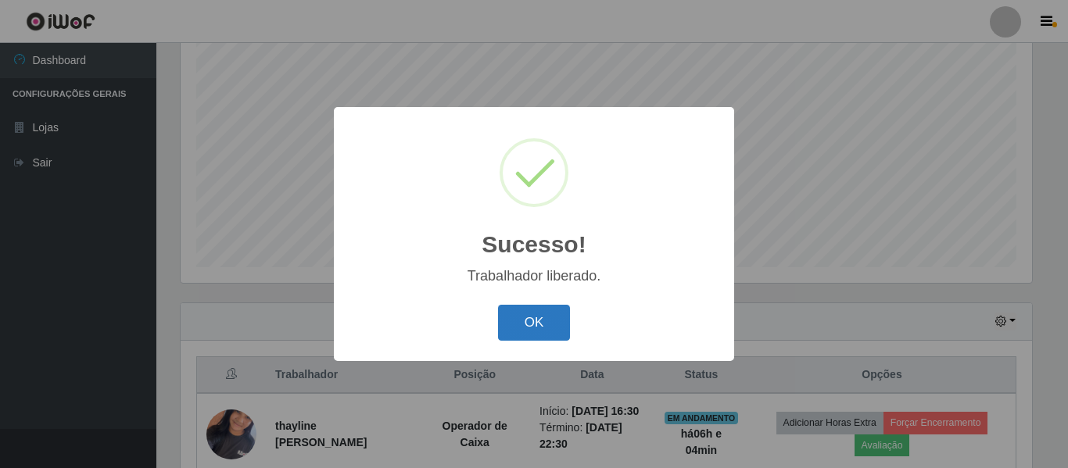
click at [544, 307] on button "OK" at bounding box center [534, 323] width 73 height 37
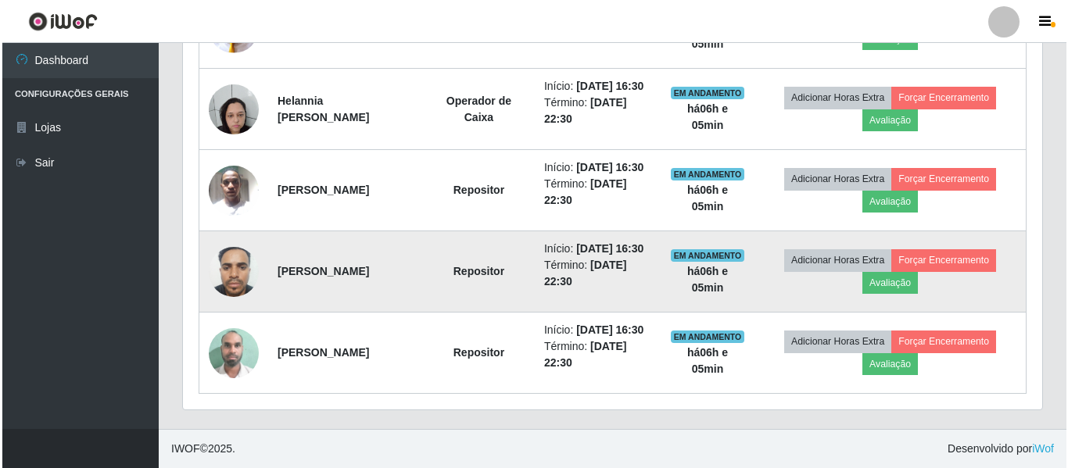
scroll to position [839, 0]
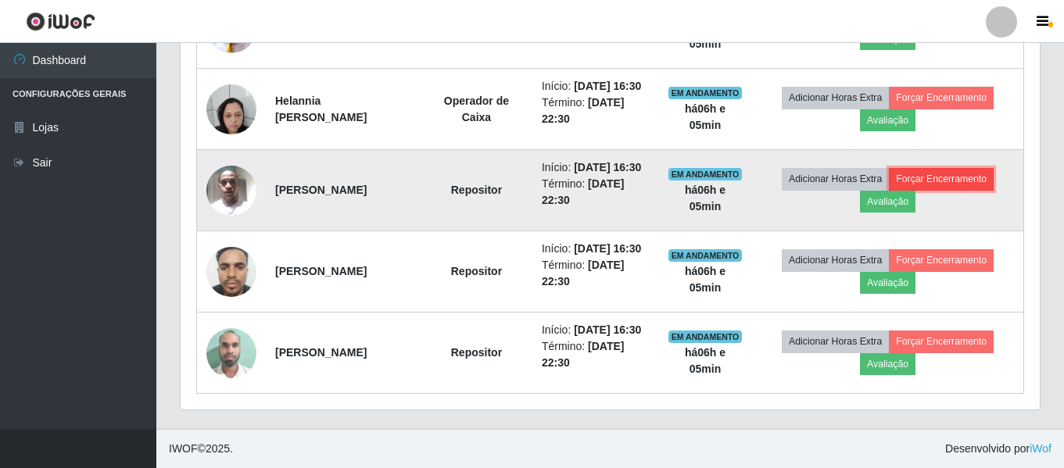
click at [942, 171] on button "Forçar Encerramento" at bounding box center [941, 179] width 105 height 22
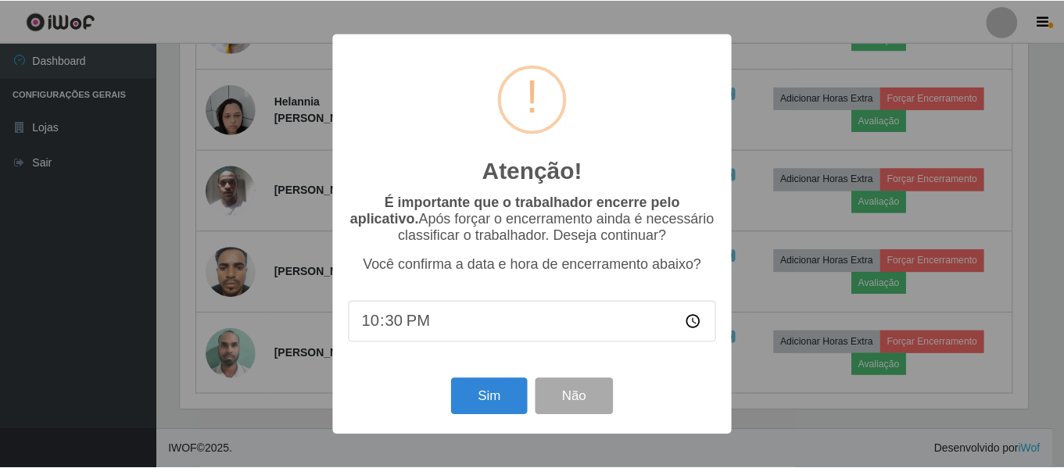
scroll to position [325, 852]
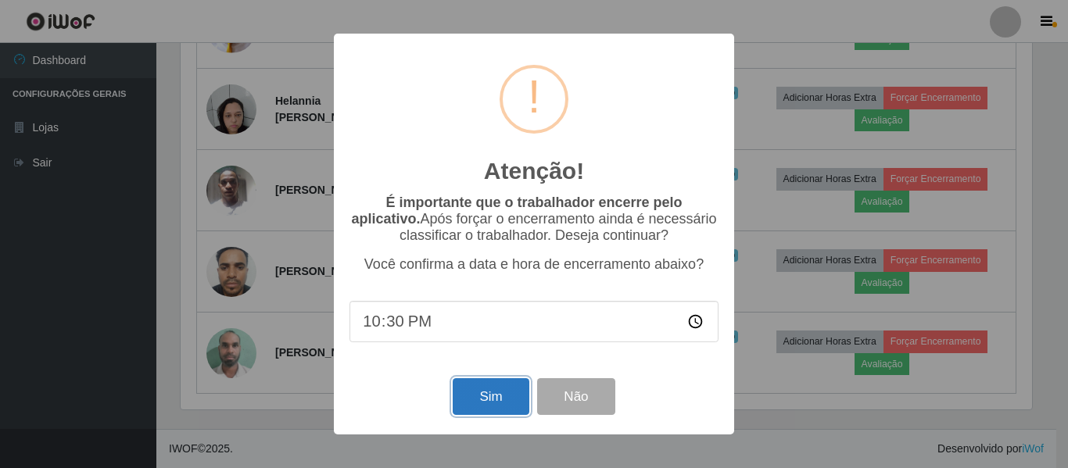
click at [474, 399] on button "Sim" at bounding box center [491, 397] width 76 height 37
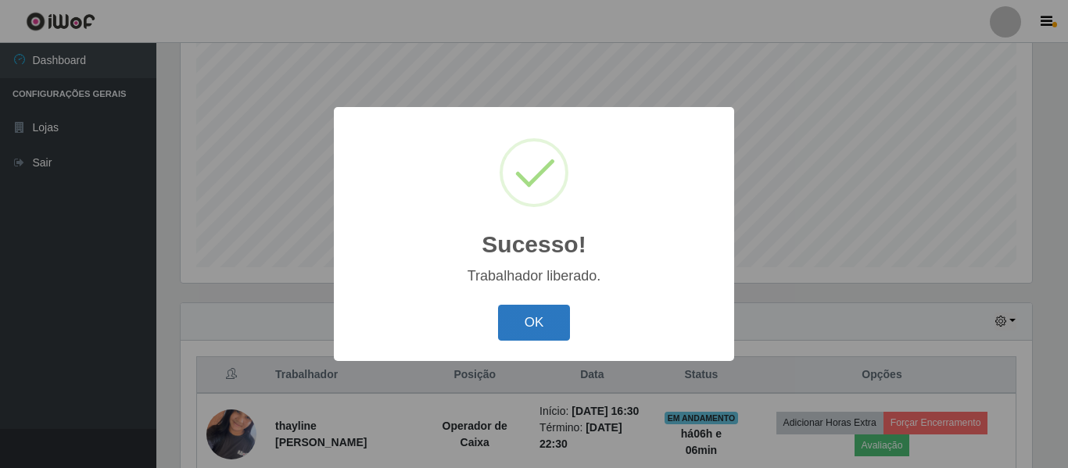
click at [543, 325] on button "OK" at bounding box center [534, 323] width 73 height 37
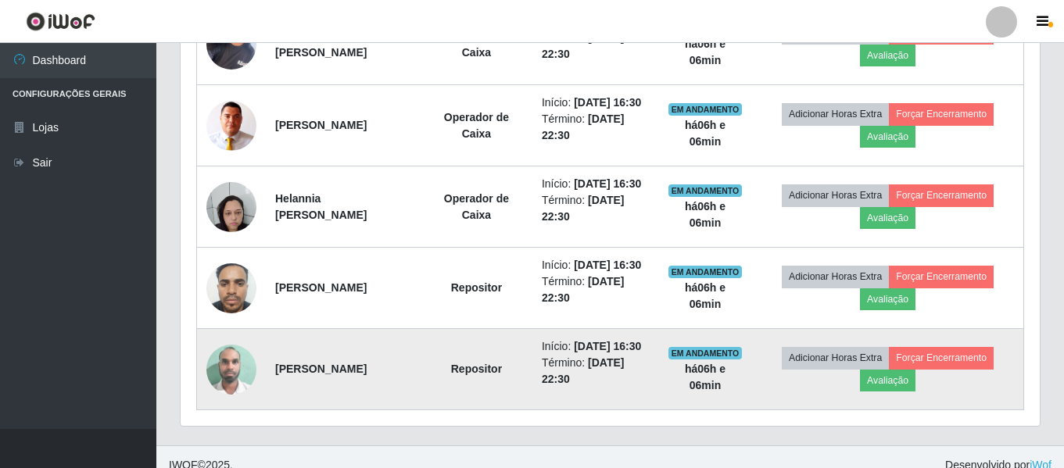
scroll to position [780, 0]
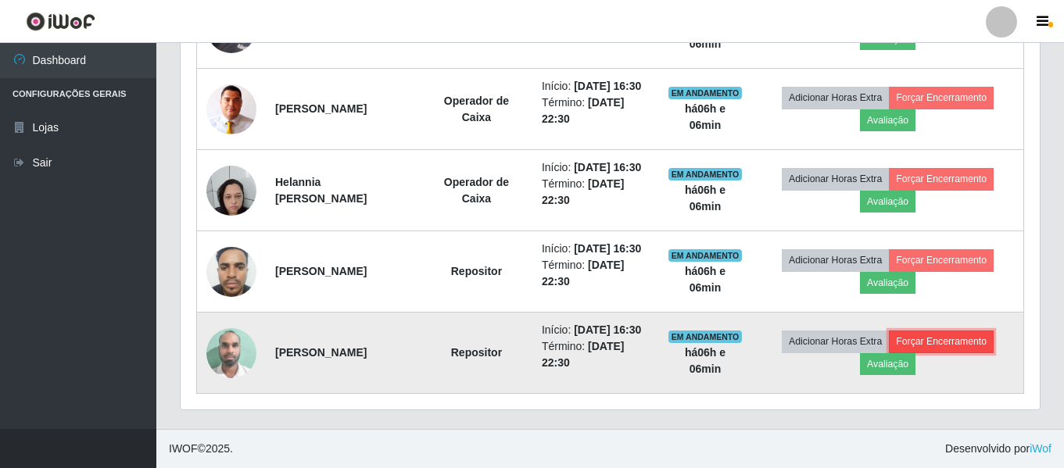
click at [992, 341] on button "Forçar Encerramento" at bounding box center [941, 342] width 105 height 22
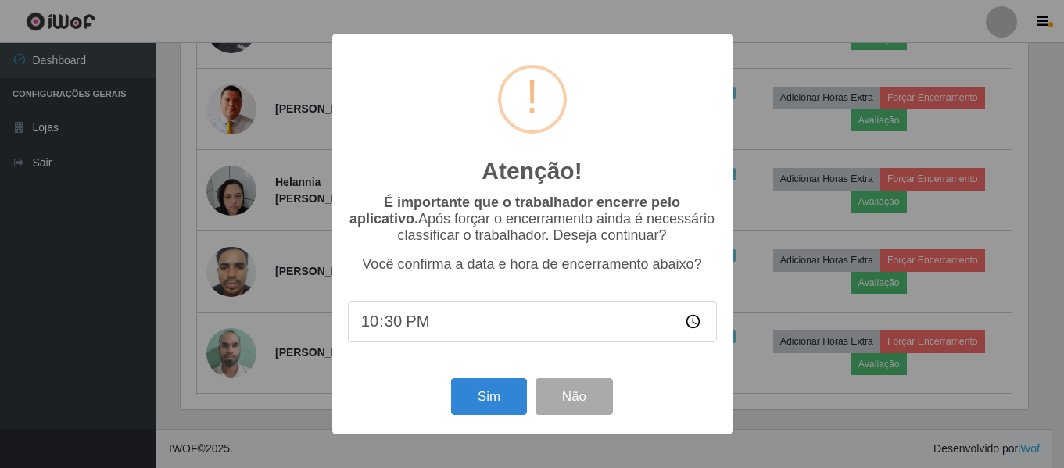
scroll to position [325, 852]
click at [484, 394] on button "Sim" at bounding box center [491, 397] width 76 height 37
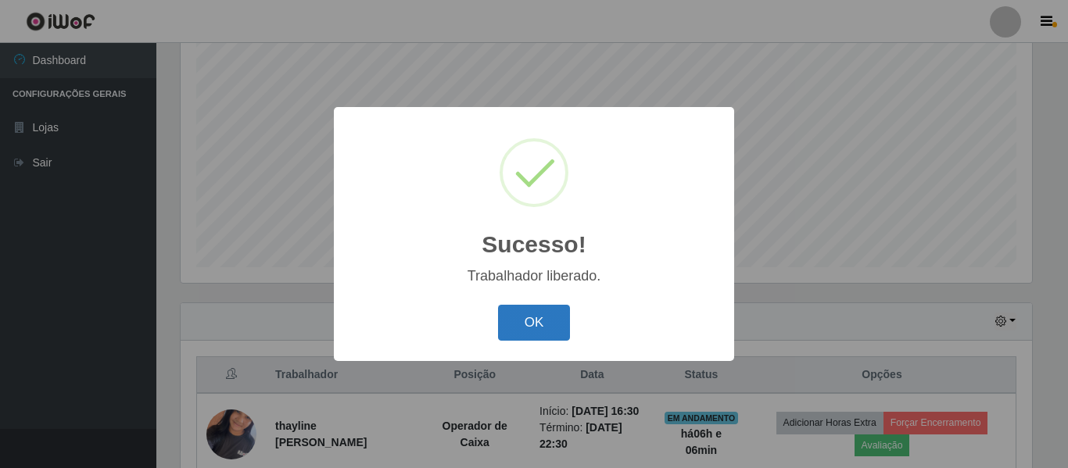
click at [514, 319] on button "OK" at bounding box center [534, 323] width 73 height 37
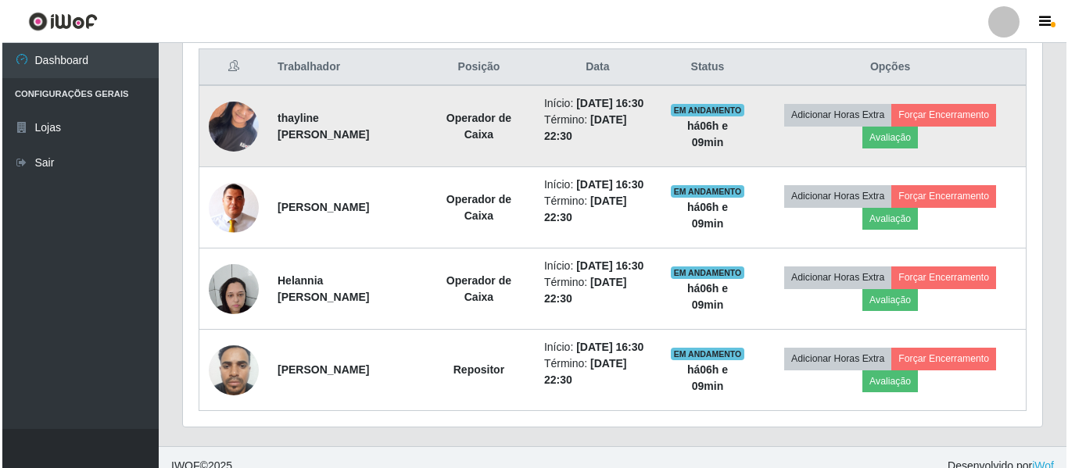
scroll to position [605, 0]
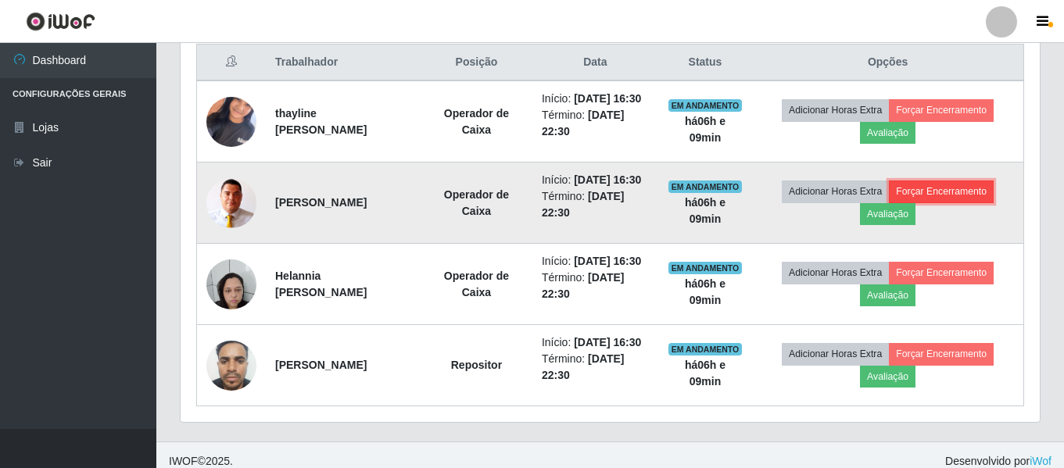
click at [943, 203] on button "Forçar Encerramento" at bounding box center [941, 192] width 105 height 22
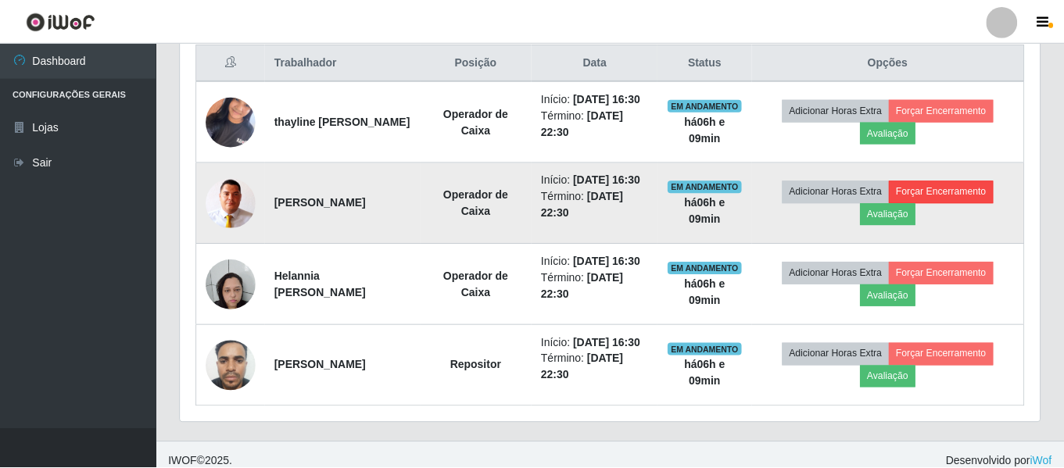
scroll to position [325, 852]
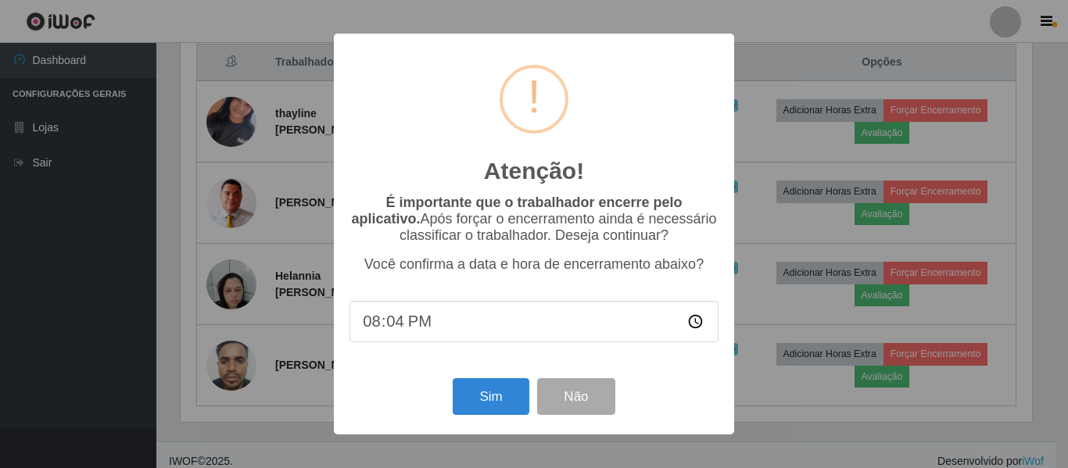
type input "20:40"
click at [505, 407] on button "Sim" at bounding box center [491, 397] width 76 height 37
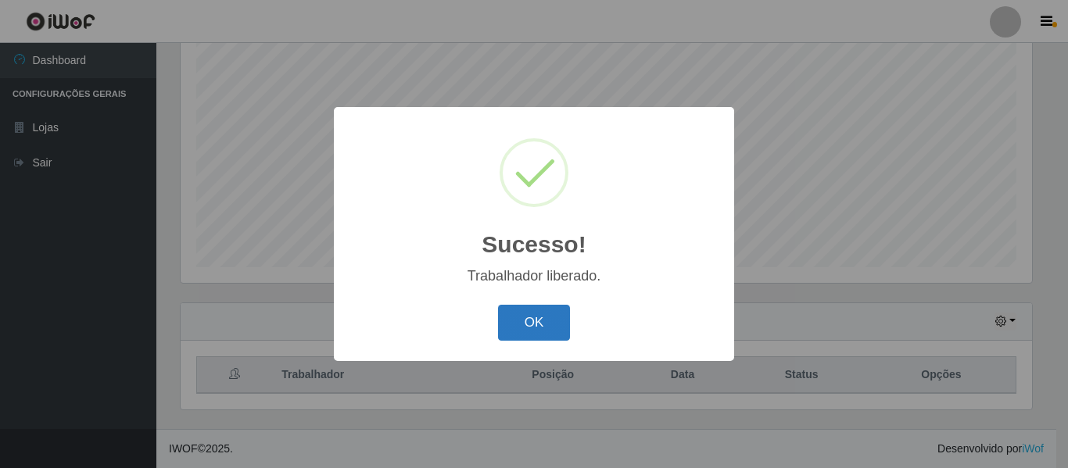
click at [535, 329] on button "OK" at bounding box center [534, 323] width 73 height 37
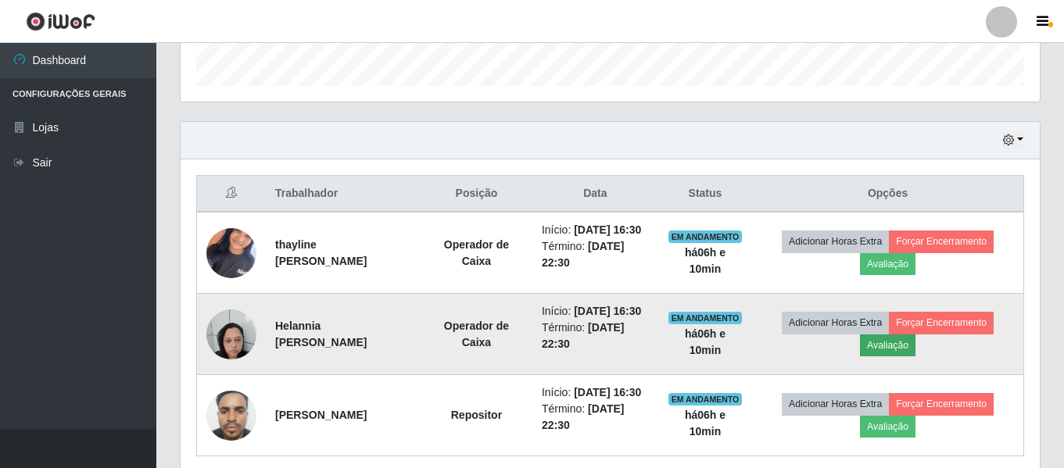
scroll to position [526, 0]
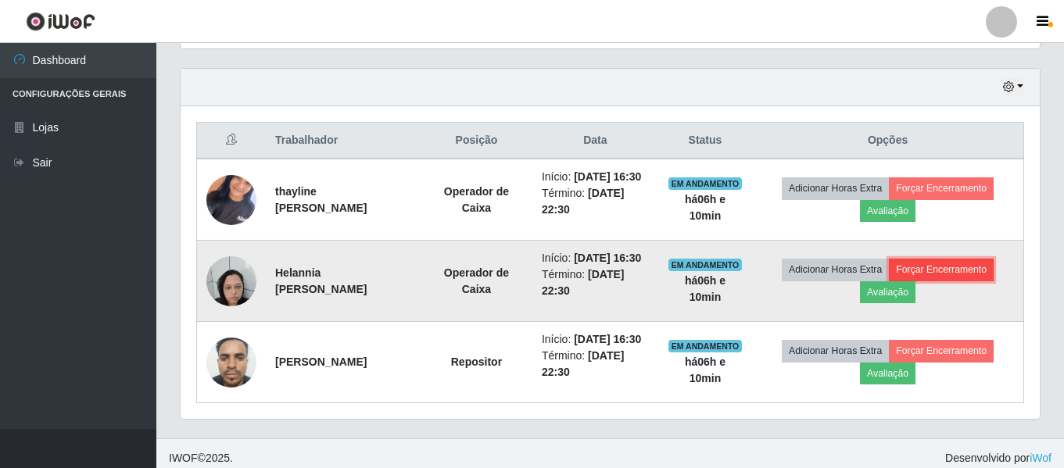
click at [989, 281] on button "Forçar Encerramento" at bounding box center [941, 270] width 105 height 22
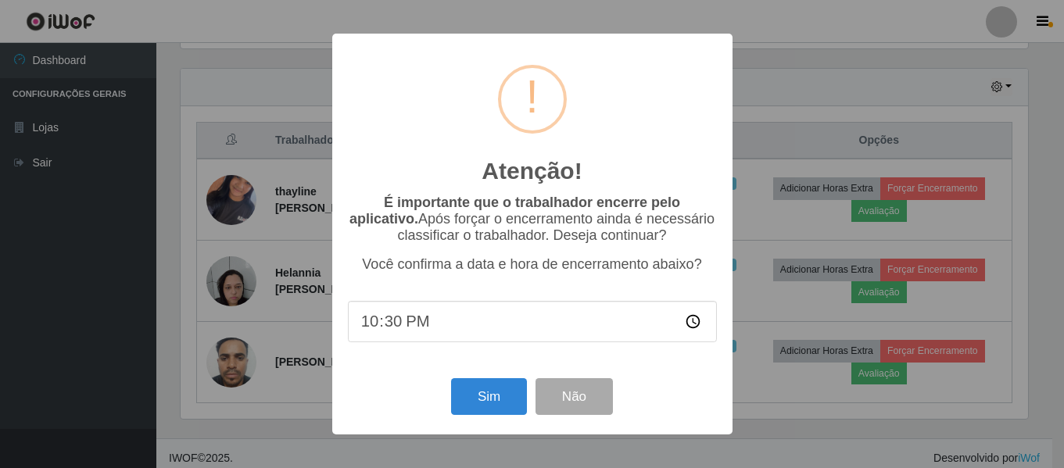
scroll to position [325, 852]
type input "20:30"
click at [384, 325] on input "time" at bounding box center [534, 321] width 369 height 41
click at [374, 325] on input "time" at bounding box center [534, 321] width 369 height 41
type input "22:40"
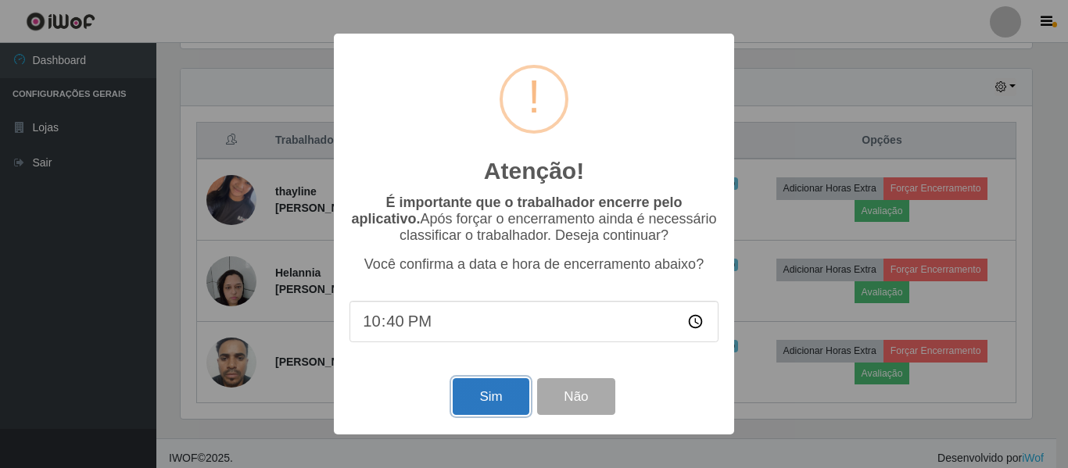
click at [486, 401] on button "Sim" at bounding box center [491, 397] width 76 height 37
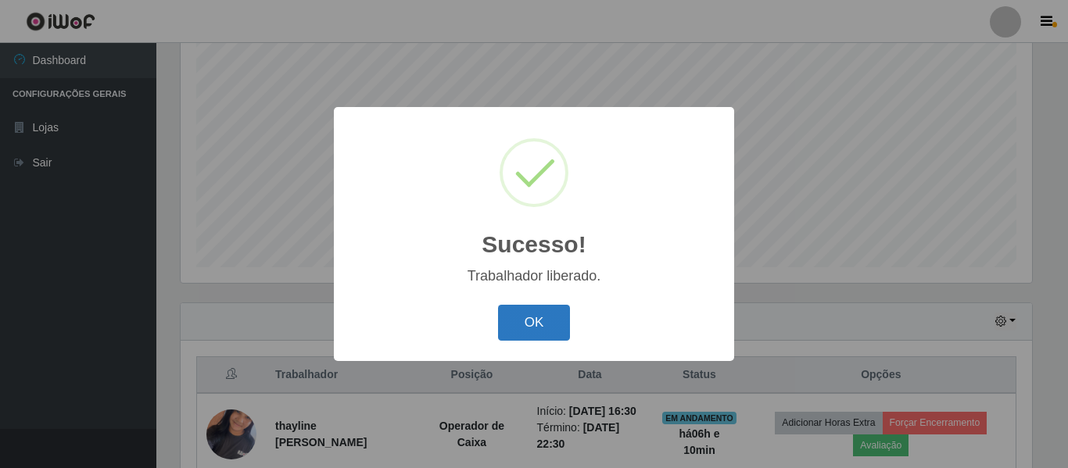
click at [534, 318] on button "OK" at bounding box center [534, 323] width 73 height 37
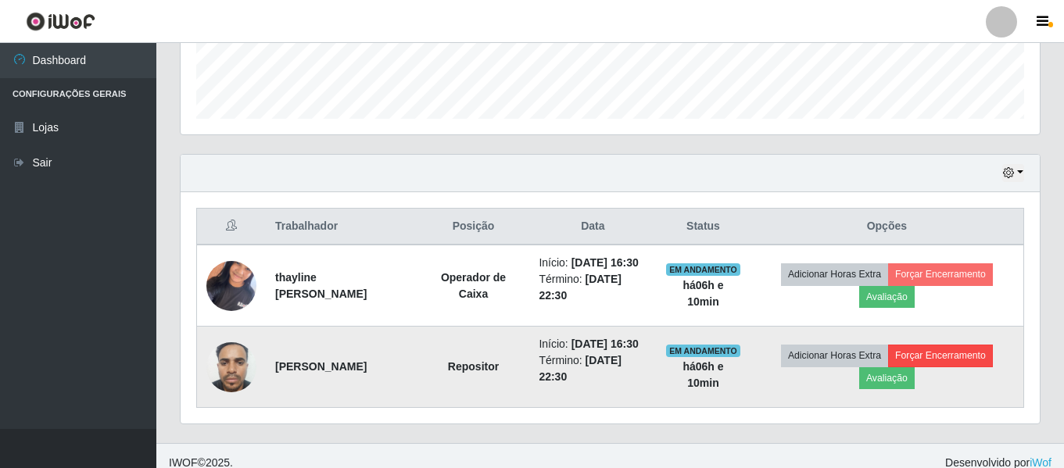
scroll to position [454, 0]
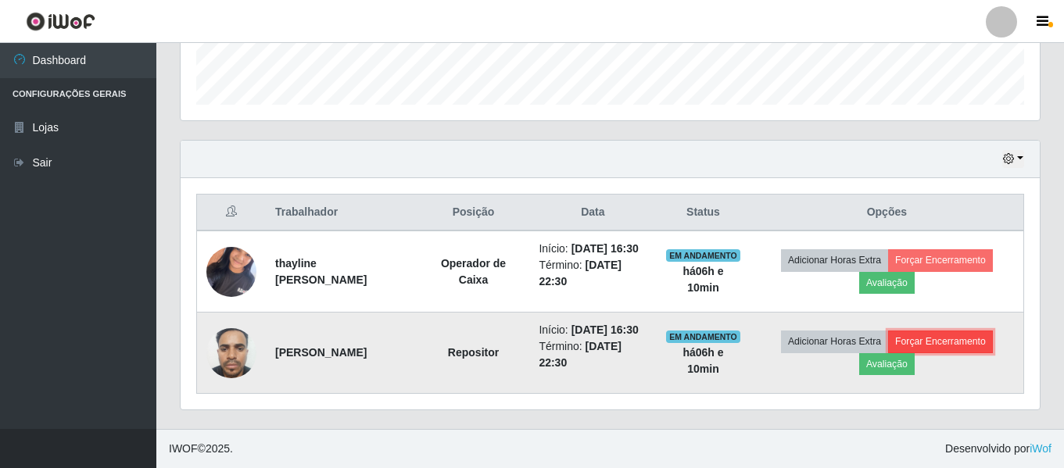
click at [948, 344] on button "Forçar Encerramento" at bounding box center [940, 342] width 105 height 22
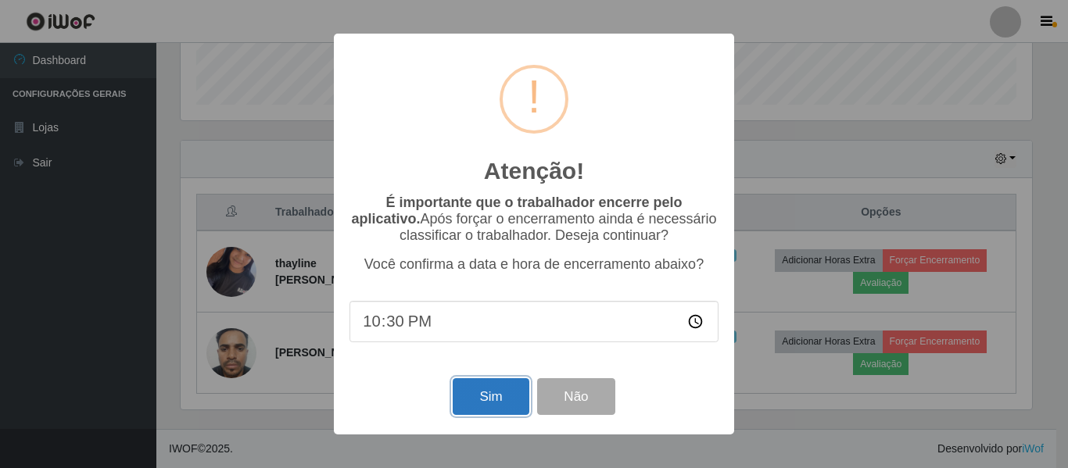
click at [477, 389] on button "Sim" at bounding box center [491, 397] width 76 height 37
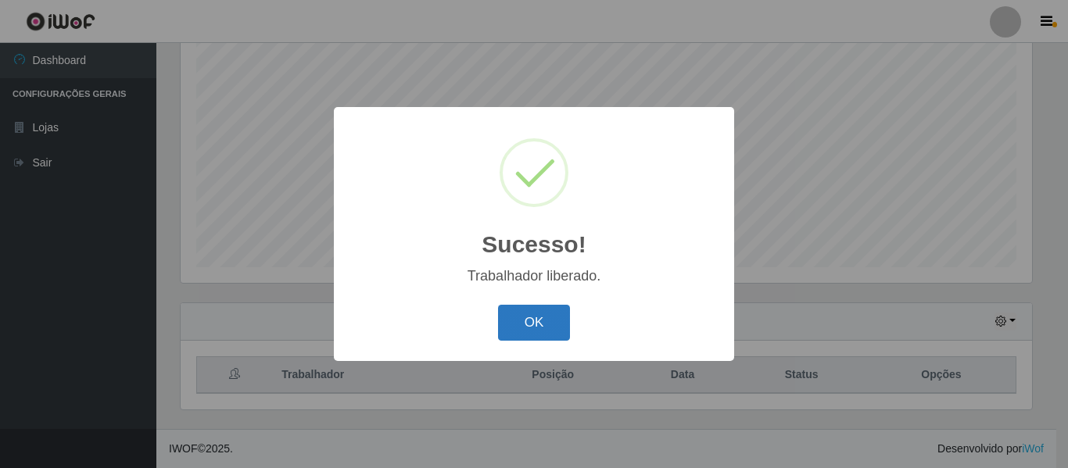
click at [567, 315] on button "OK" at bounding box center [534, 323] width 73 height 37
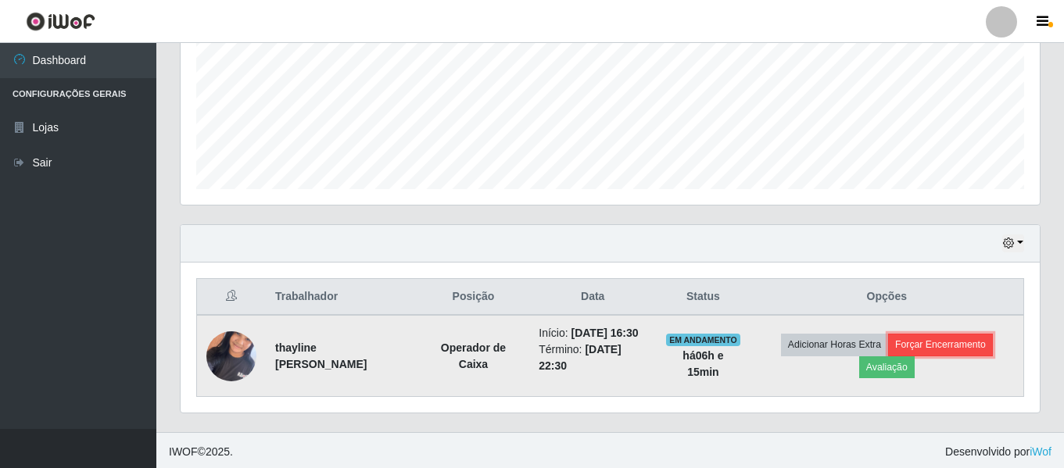
click at [942, 340] on button "Forçar Encerramento" at bounding box center [940, 345] width 105 height 22
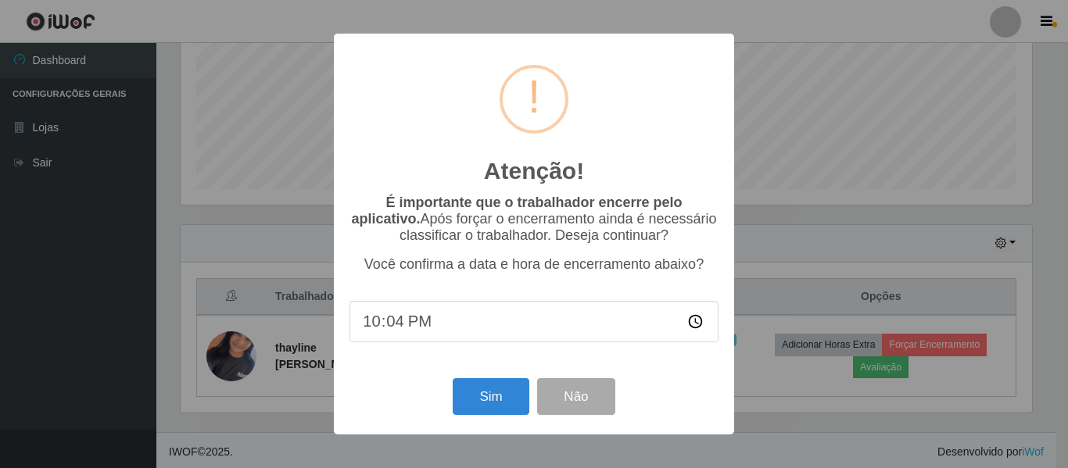
type input "22:45"
click at [480, 400] on button "Sim" at bounding box center [491, 397] width 76 height 37
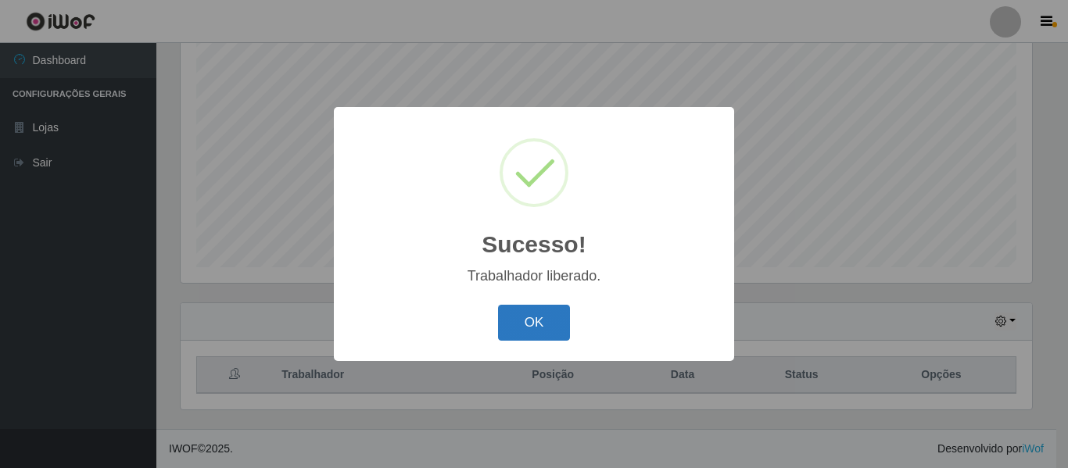
click at [542, 325] on button "OK" at bounding box center [534, 323] width 73 height 37
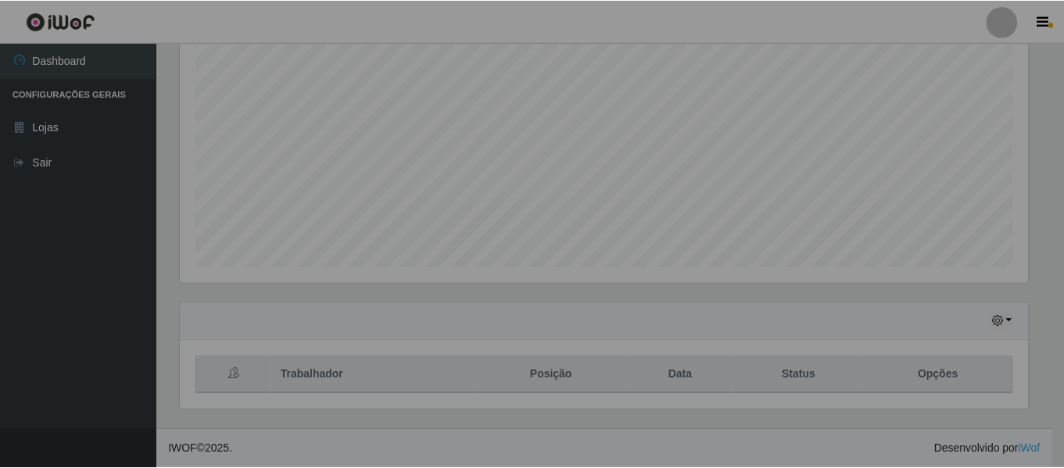
scroll to position [325, 859]
